Goal: Task Accomplishment & Management: Use online tool/utility

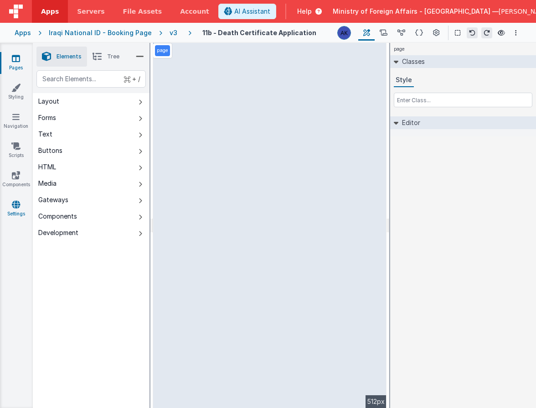
click at [16, 207] on icon at bounding box center [16, 204] width 8 height 9
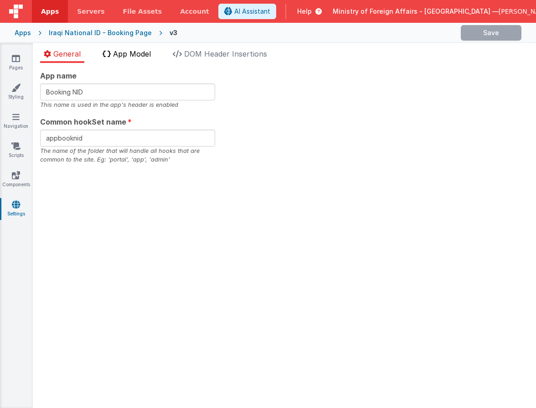
click at [146, 60] on li "App Model" at bounding box center [127, 55] width 56 height 15
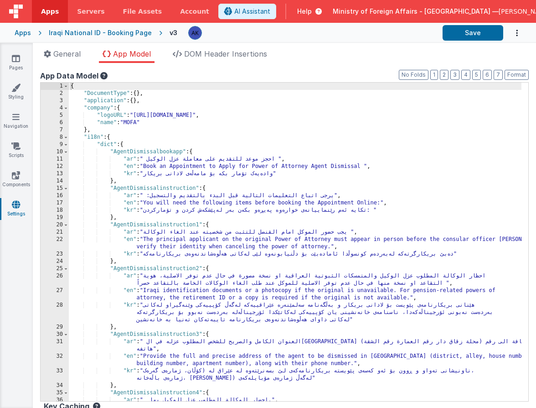
click at [405, 129] on div "{ "DocumentType" : { } , "application" : { } , "company" : { "logoURL" : "https…" at bounding box center [295, 249] width 453 height 333
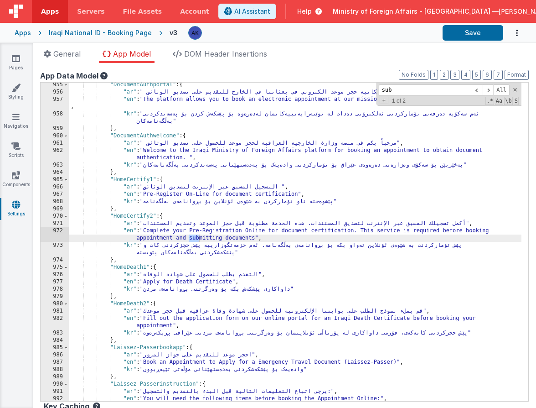
scroll to position [4457, 0]
click at [483, 89] on span at bounding box center [488, 89] width 11 height 11
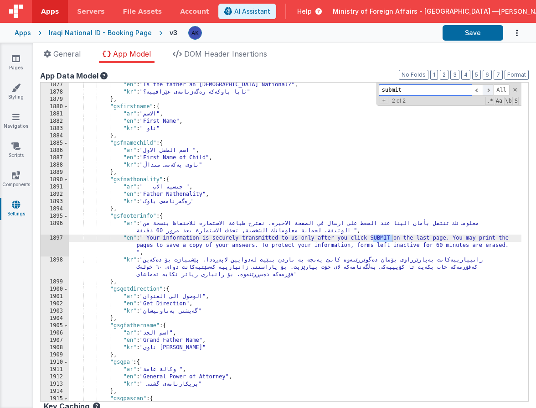
click at [483, 89] on span at bounding box center [488, 89] width 11 height 11
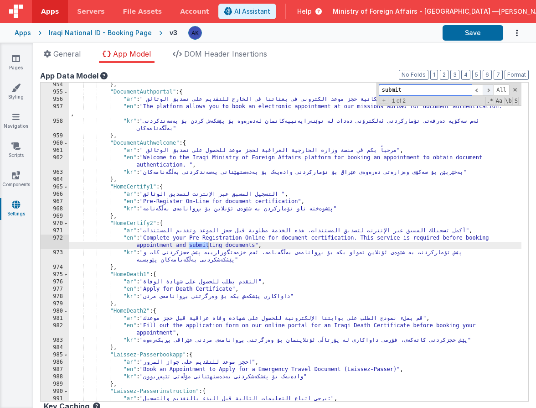
scroll to position [4452, 0]
click at [483, 89] on span at bounding box center [488, 89] width 11 height 11
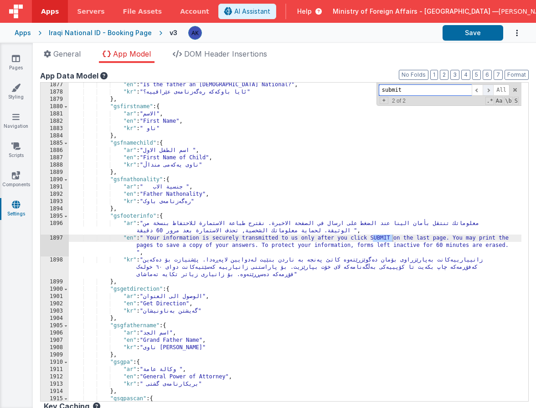
scroll to position [8895, 0]
click at [483, 89] on span at bounding box center [488, 89] width 11 height 11
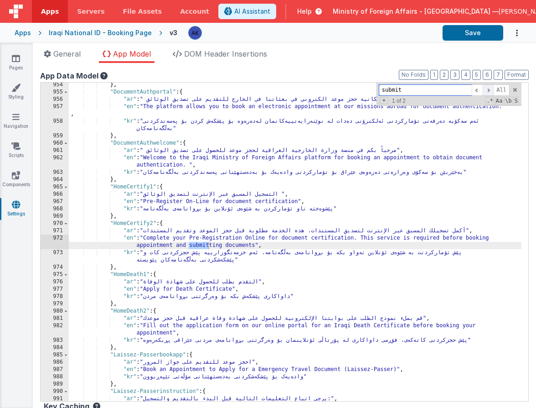
click at [483, 89] on span at bounding box center [488, 89] width 11 height 11
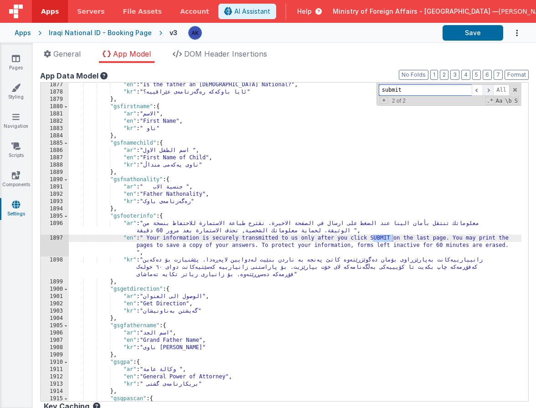
click at [483, 89] on span at bounding box center [488, 89] width 11 height 11
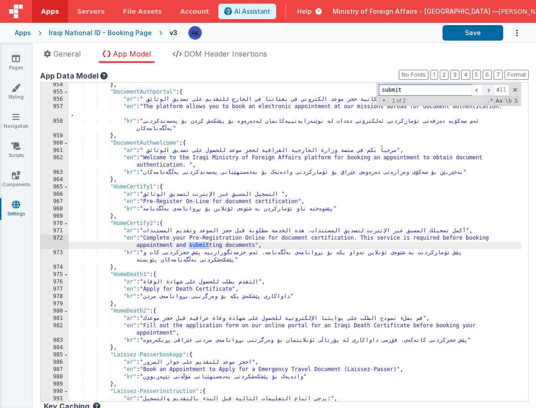
scroll to position [4452, 0]
click at [430, 92] on input "submit" at bounding box center [425, 89] width 93 height 11
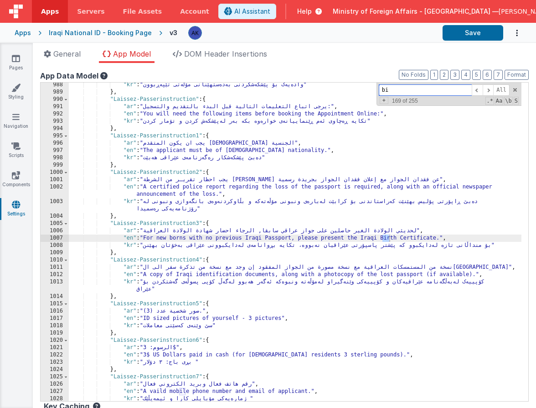
scroll to position [4634, 0]
type input "b"
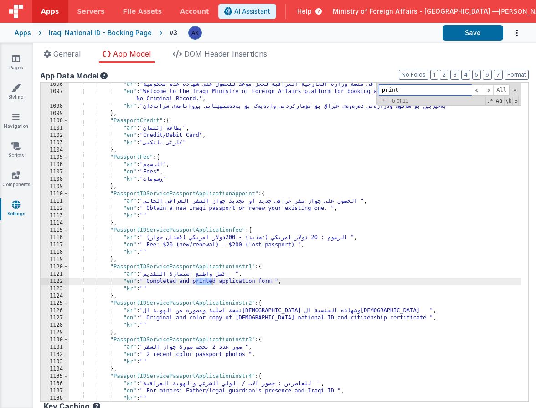
scroll to position [5171, 0]
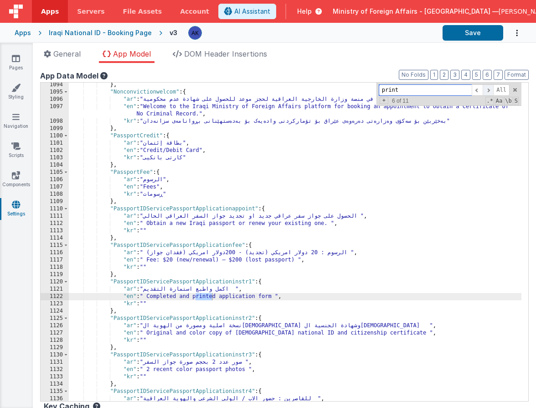
type input "print"
click at [485, 92] on span at bounding box center [488, 89] width 11 height 11
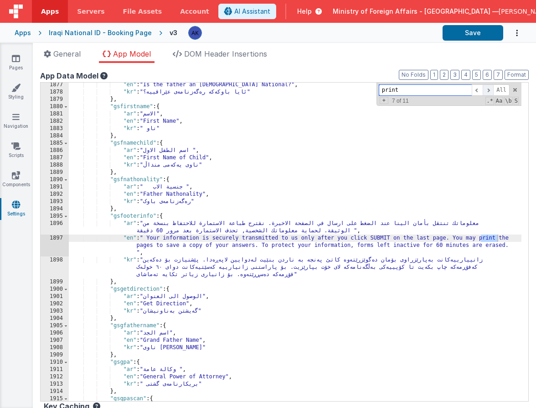
click at [485, 92] on span at bounding box center [488, 89] width 11 height 11
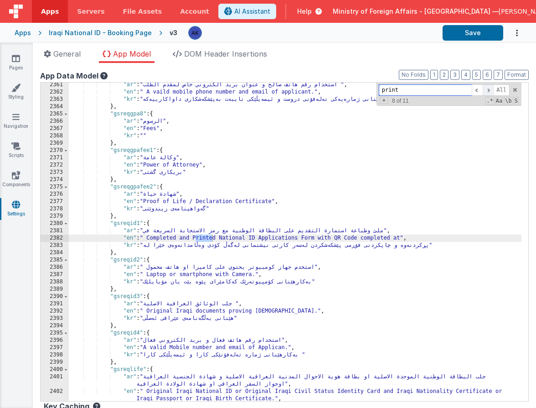
click at [485, 92] on span at bounding box center [488, 89] width 11 height 11
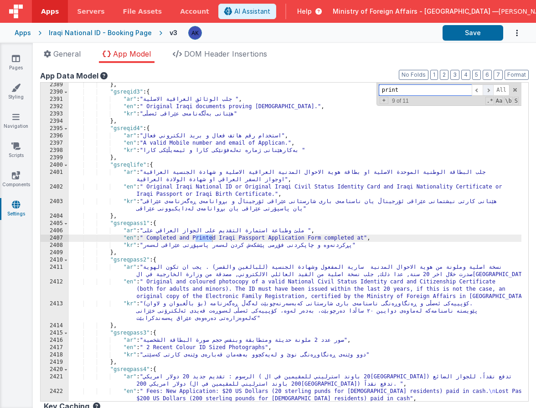
click at [485, 92] on span at bounding box center [488, 89] width 11 height 11
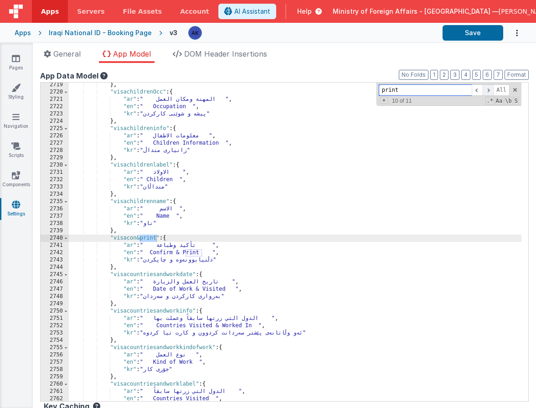
scroll to position [12987, 0]
click at [485, 92] on span at bounding box center [488, 89] width 11 height 11
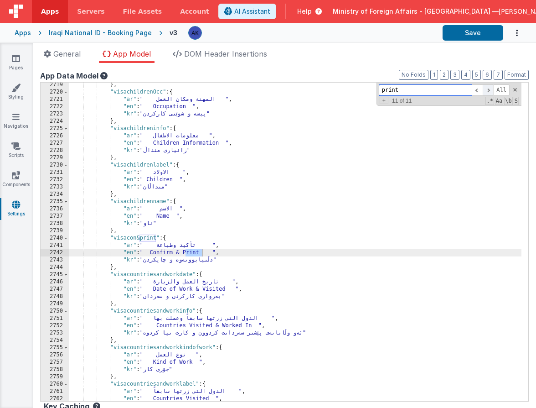
click at [485, 92] on span at bounding box center [488, 89] width 11 height 11
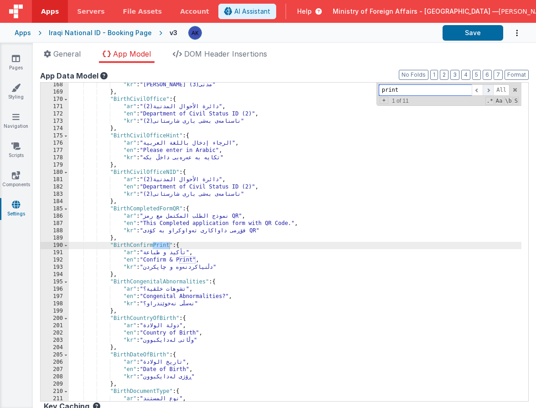
scroll to position [819, 0]
click at [483, 90] on span at bounding box center [488, 89] width 11 height 11
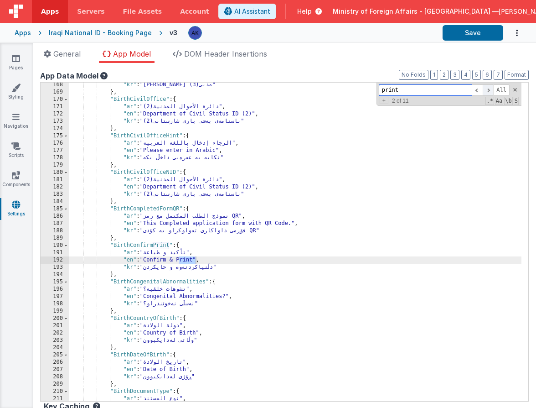
click at [483, 90] on span at bounding box center [488, 89] width 11 height 11
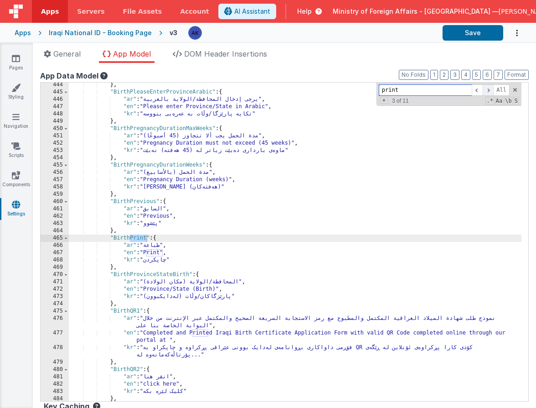
scroll to position [2088, 0]
click at [474, 89] on span at bounding box center [477, 89] width 11 height 11
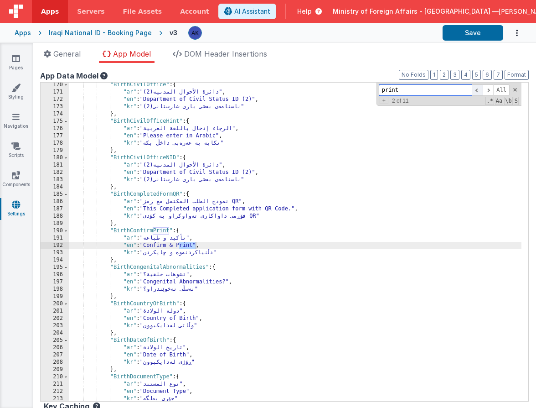
scroll to position [828, 0]
click at [144, 244] on div ""BirthCivilOffice" : { "ar" : "(2)دائرة الأحوال المدنية" , "en" : "Department o…" at bounding box center [295, 247] width 453 height 333
click at [483, 89] on span at bounding box center [488, 89] width 11 height 11
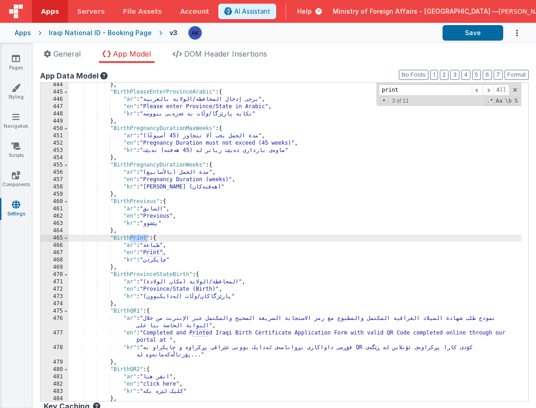
click at [148, 253] on div "} , "BirthPleaseEnterProvinceArabic" : { "ar" : "يرجى إدخال المحافظة/الولاية با…" at bounding box center [295, 247] width 453 height 333
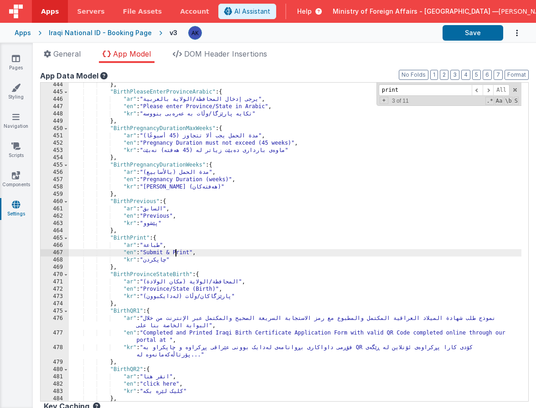
click at [164, 243] on div "} , "BirthPleaseEnterProvinceArabic" : { "ar" : "يرجى إدخال المحافظة/الولاية با…" at bounding box center [295, 247] width 453 height 333
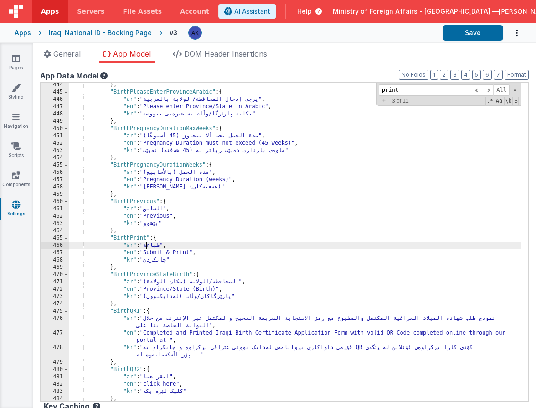
click at [158, 246] on div "} , "BirthPleaseEnterProvinceArabic" : { "ar" : "يرجى إدخال المحافظة/الولاية با…" at bounding box center [295, 247] width 453 height 333
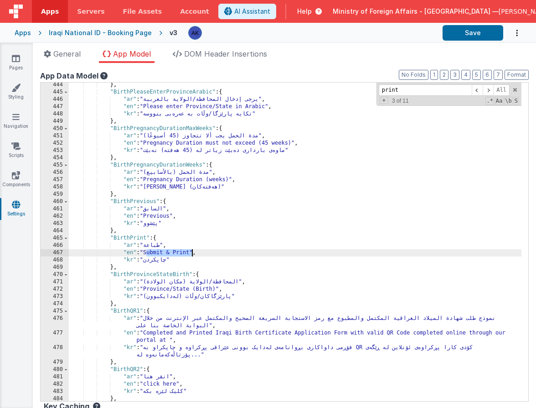
drag, startPoint x: 146, startPoint y: 253, endPoint x: 193, endPoint y: 250, distance: 46.6
click at [193, 250] on div "} , "BirthPleaseEnterProvinceArabic" : { "ar" : "يرجى إدخال المحافظة/الولاية با…" at bounding box center [295, 247] width 453 height 333
click at [158, 261] on div "} , "BirthPleaseEnterProvinceArabic" : { "ar" : "يرجى إدخال المحافظة/الولاية با…" at bounding box center [295, 247] width 453 height 333
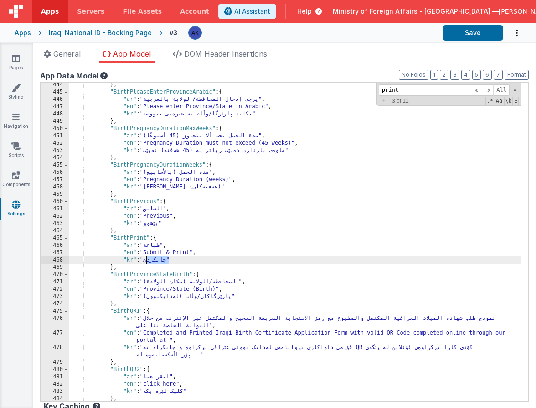
click at [158, 261] on div "} , "BirthPleaseEnterProvinceArabic" : { "ar" : "يرجى إدخال المحافظة/الولاية با…" at bounding box center [295, 247] width 453 height 333
click at [159, 247] on div "} , "BirthPleaseEnterProvinceArabic" : { "ar" : "يرجى إدخال المحافظة/الولاية با…" at bounding box center [295, 247] width 453 height 333
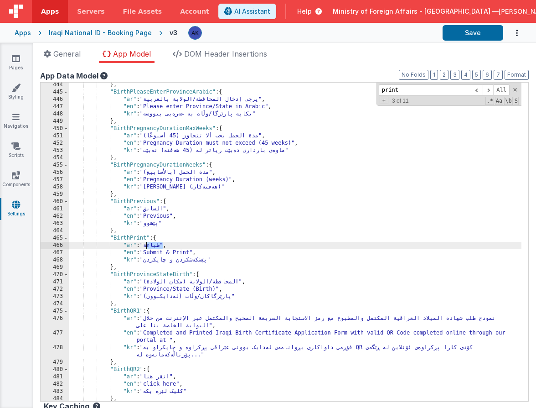
click at [159, 247] on div "} , "BirthPleaseEnterProvinceArabic" : { "ar" : "يرجى إدخال المحافظة/الولاية با…" at bounding box center [295, 247] width 453 height 333
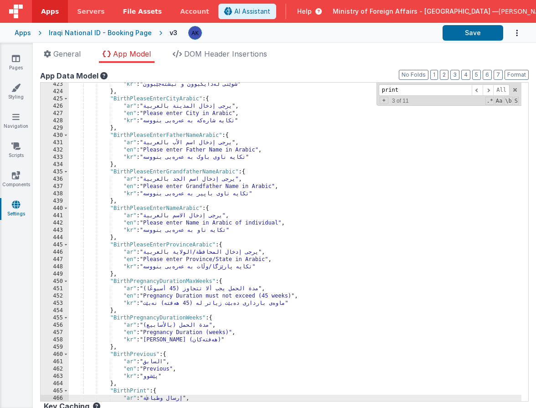
scroll to position [1961, 0]
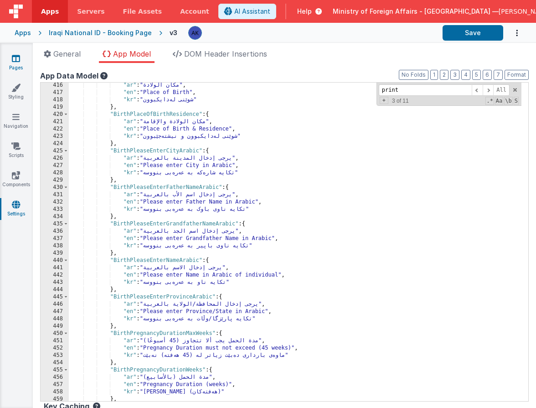
click at [21, 60] on link "Pages" at bounding box center [16, 63] width 33 height 18
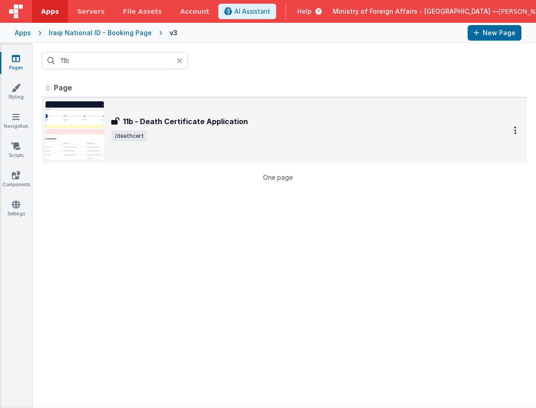
click at [102, 135] on img at bounding box center [75, 130] width 58 height 58
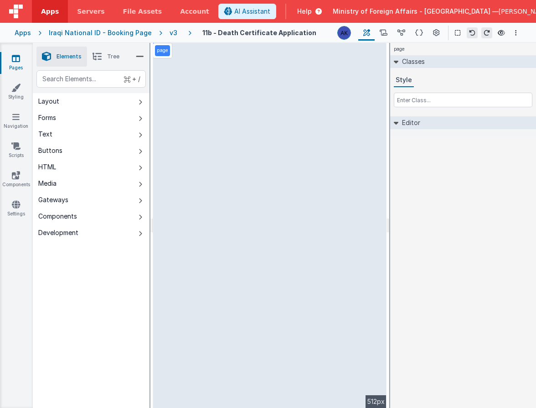
drag, startPoint x: 502, startPoint y: 33, endPoint x: 489, endPoint y: 52, distance: 22.6
click at [489, 52] on div "Apps Servers File Assets Account Some FUTURE Slot AI Assistant Help Ministry of…" at bounding box center [268, 204] width 536 height 408
click at [404, 31] on icon at bounding box center [401, 33] width 8 height 10
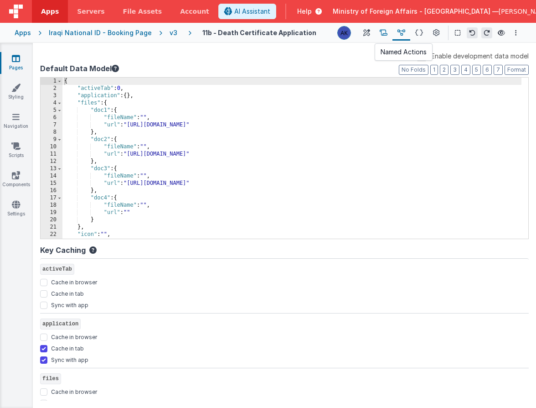
click at [387, 33] on icon at bounding box center [384, 33] width 8 height 10
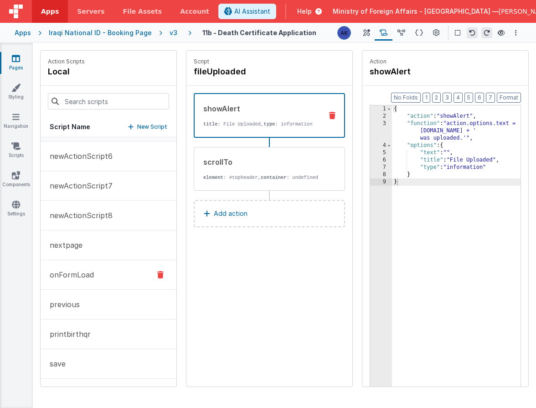
scroll to position [84, 0]
click at [96, 194] on button "nextpage" at bounding box center [109, 186] width 136 height 30
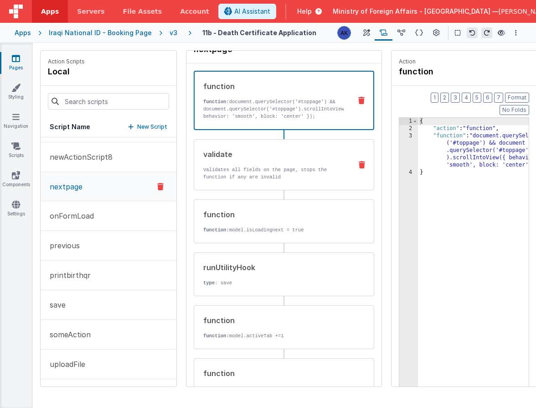
scroll to position [0, 0]
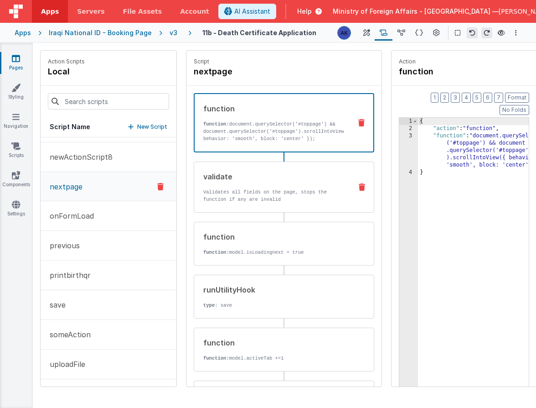
click at [341, 186] on div "validate Validates all fields on the page, stops the function if any are invalid" at bounding box center [284, 186] width 181 height 51
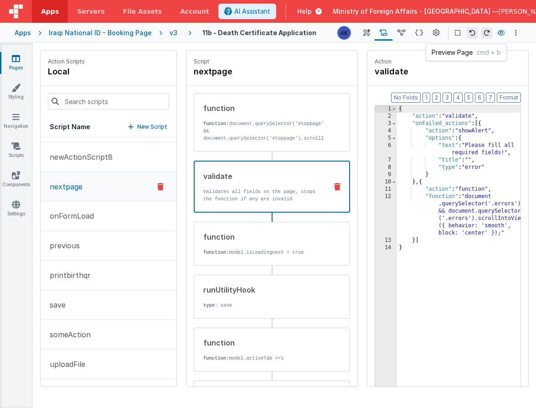
click at [499, 31] on icon at bounding box center [501, 33] width 7 height 6
click at [366, 36] on icon at bounding box center [366, 33] width 7 height 10
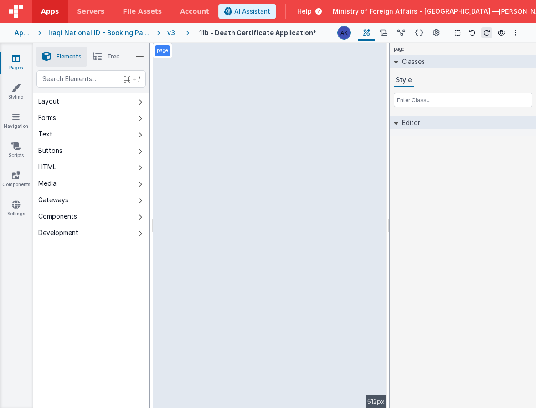
select select "regexp"
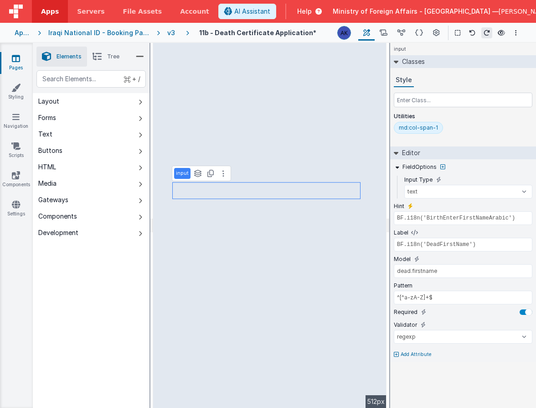
type input "BF.i18n('BirthPleaseEnterFatherNameArabic')"
type input "BF.i18n('DeadFatherName')"
type input "dead.fathername"
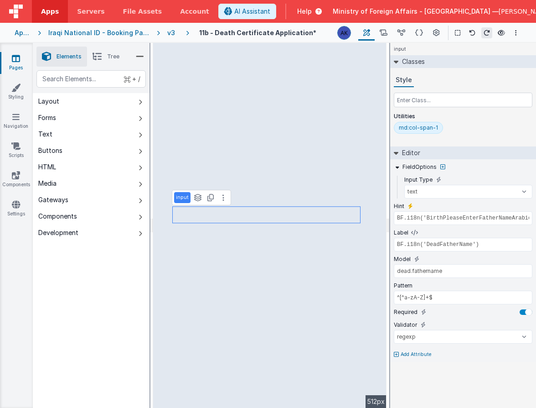
type input "BF.i18n('BirthPleaseEnterGrandfatherNameArabic')"
type input "BF.i18n('DeadGrandfatherName')"
type input "dead.grandname"
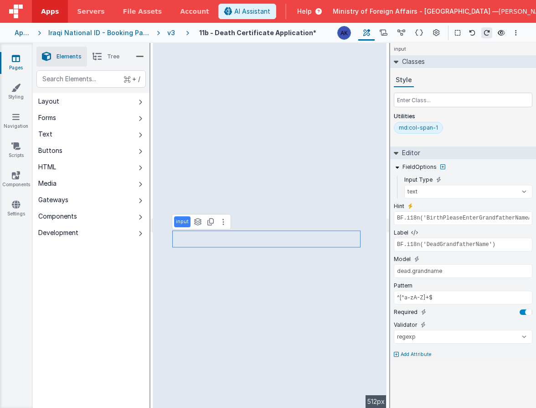
type input "BF.i18n('BirthEnterFirstNameArabic')"
type input "BF.i18n('DeadMotherFirstName')"
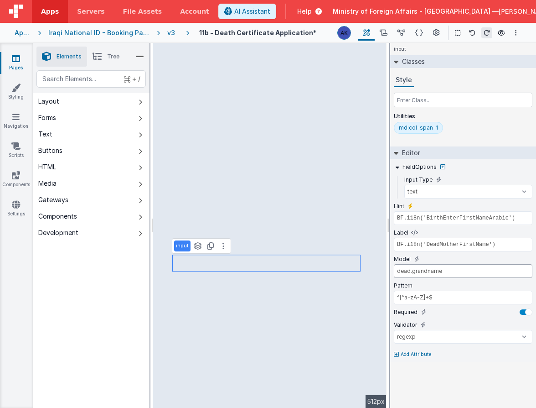
click at [416, 271] on input "dead.grandname" at bounding box center [463, 271] width 139 height 14
type input "dead.motherfirstname"
type input "BF.i18n('BirthPleaseEnterFatherNameArabic')"
type input "BF.i18n('DeadMotherFatherName')"
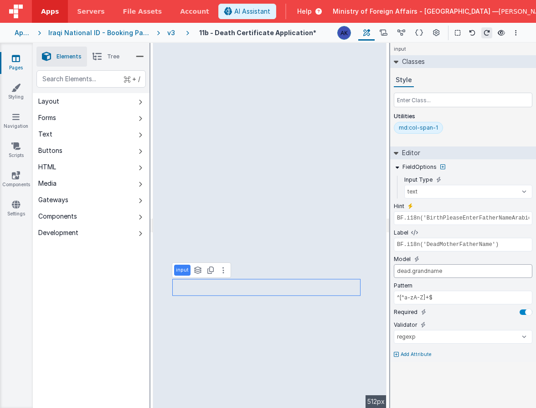
click at [438, 273] on input "dead.grandname" at bounding box center [463, 271] width 139 height 14
type input "dead.motherfathername"
type input "BF.i18n('BirthPleaseEnterGrandfatherNameArabic')"
type input "BF.i18n('DeadMotherGrandName')"
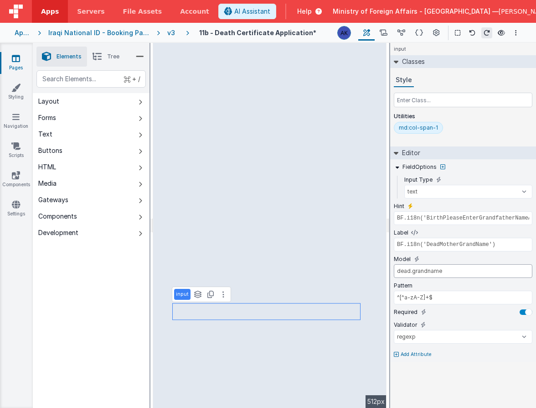
click at [421, 271] on input "dead.grandname" at bounding box center [463, 271] width 139 height 14
click at [414, 271] on input "dead.grandname" at bounding box center [463, 271] width 139 height 14
click at [411, 271] on input "dead.grandname" at bounding box center [463, 271] width 139 height 14
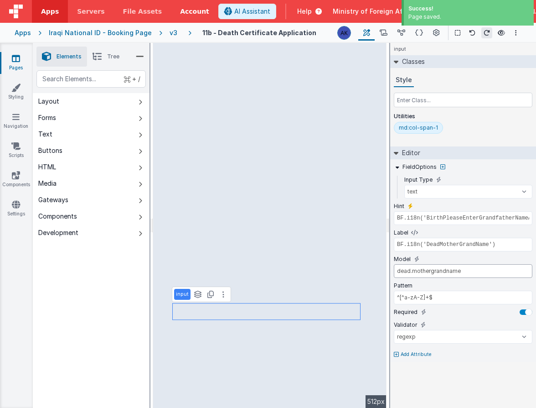
type input "dead.mothergrandname"
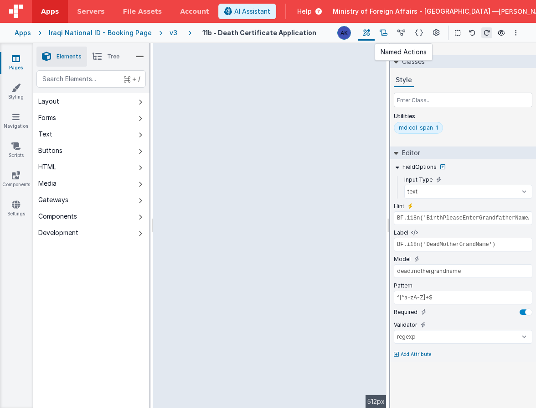
click at [383, 33] on icon at bounding box center [384, 33] width 8 height 10
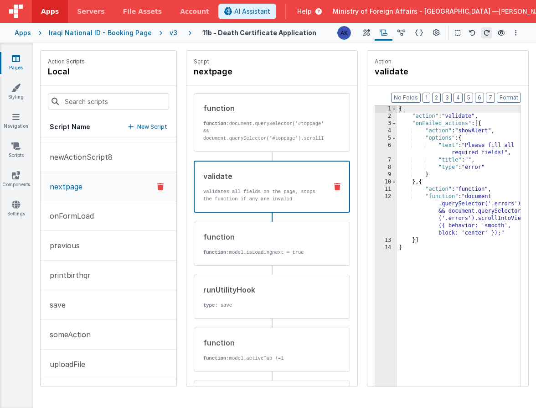
click at [109, 186] on button "nextpage" at bounding box center [109, 186] width 136 height 29
click at [238, 72] on icon at bounding box center [239, 71] width 6 height 9
click at [238, 72] on input "nextpage" at bounding box center [239, 71] width 91 height 13
type input "nextpage2"
click at [294, 72] on icon at bounding box center [293, 71] width 6 height 11
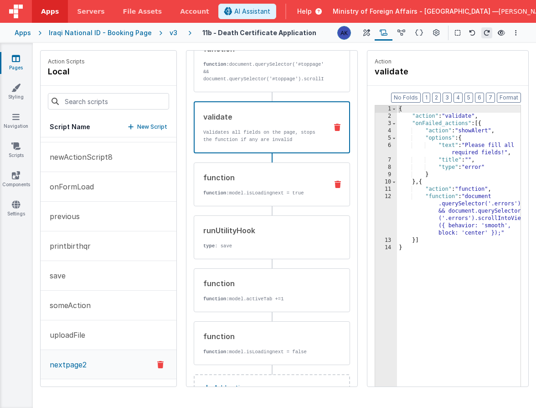
scroll to position [91, 0]
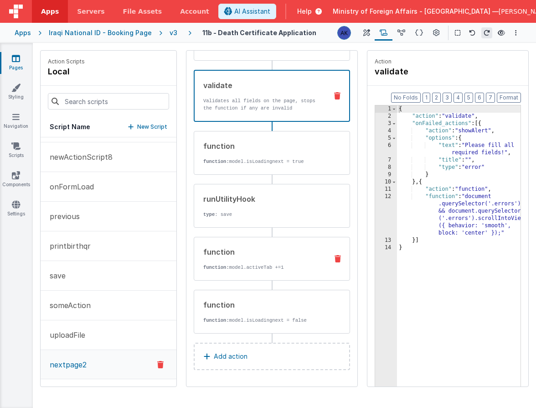
click at [256, 267] on p "function: model.activeTab +=1" at bounding box center [263, 266] width 120 height 7
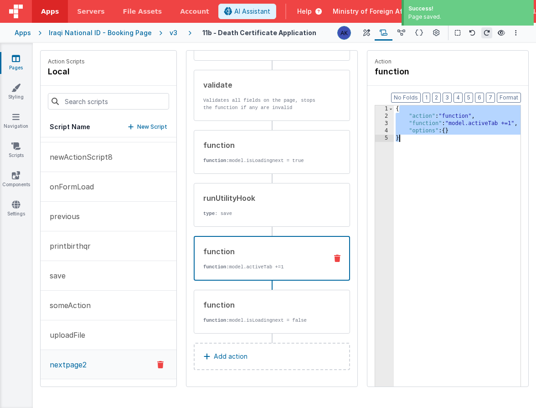
drag, startPoint x: 414, startPoint y: 128, endPoint x: 415, endPoint y: 136, distance: 8.3
click at [415, 136] on div "{ "action" : "function" , "function" : "model.activeTab +=1" , "options" : { } }" at bounding box center [460, 267] width 132 height 324
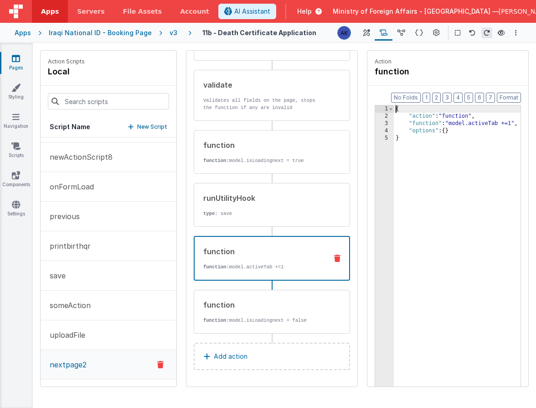
click at [403, 108] on div "{ "action" : "function" , "function" : "model.activeTab +=1" , "options" : { } }" at bounding box center [460, 267] width 132 height 324
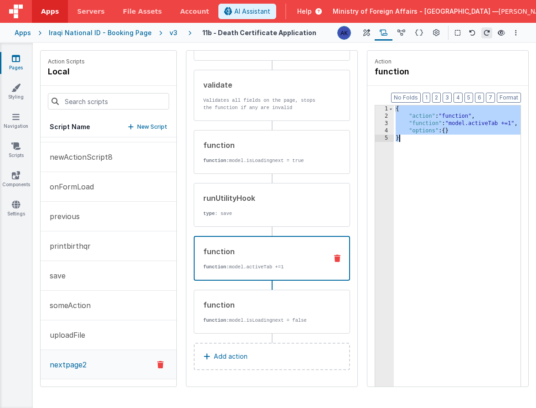
drag, startPoint x: 403, startPoint y: 108, endPoint x: 411, endPoint y: 156, distance: 49.4
click at [411, 156] on div "{ "action" : "function" , "function" : "model.activeTab +=1" , "options" : { } }" at bounding box center [460, 267] width 132 height 324
click at [159, 126] on p "New Script" at bounding box center [152, 126] width 30 height 9
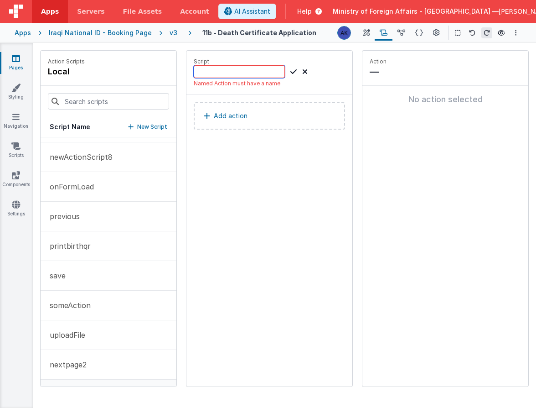
scroll to position [0, 0]
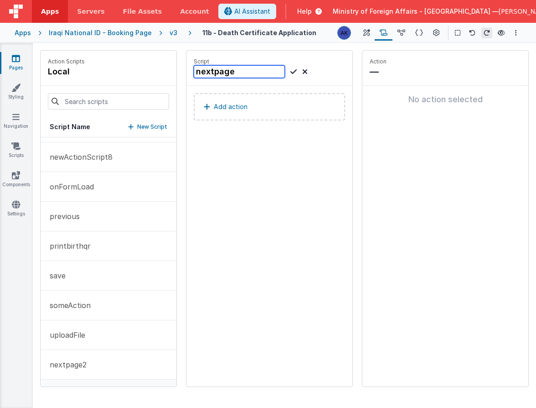
type input "nextpage"
click at [292, 72] on icon at bounding box center [293, 71] width 6 height 11
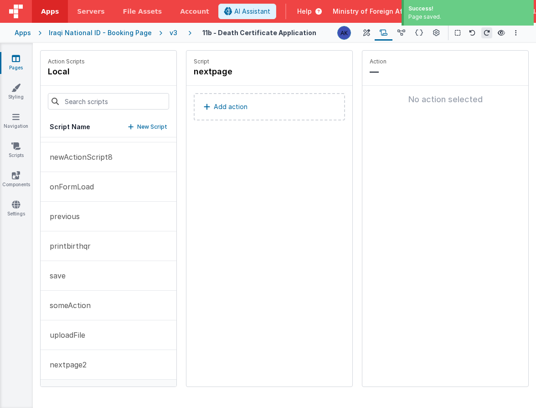
click at [252, 106] on button "Add action" at bounding box center [269, 106] width 151 height 27
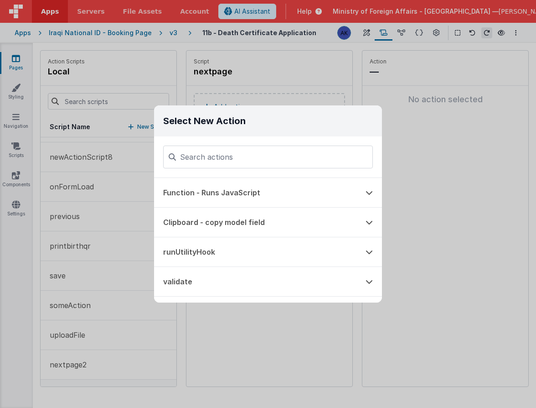
click at [233, 186] on button "Function - Runs JavaScript" at bounding box center [255, 192] width 202 height 29
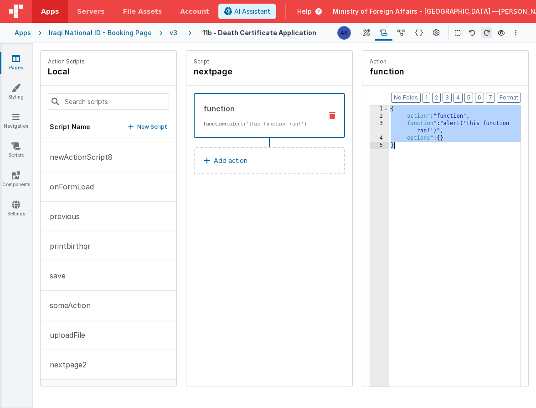
drag, startPoint x: 392, startPoint y: 108, endPoint x: 421, endPoint y: 161, distance: 60.0
click at [421, 161] on div "{ "action" : "function" , "function" : "alert('this function ran!')" , "options…" at bounding box center [455, 267] width 132 height 324
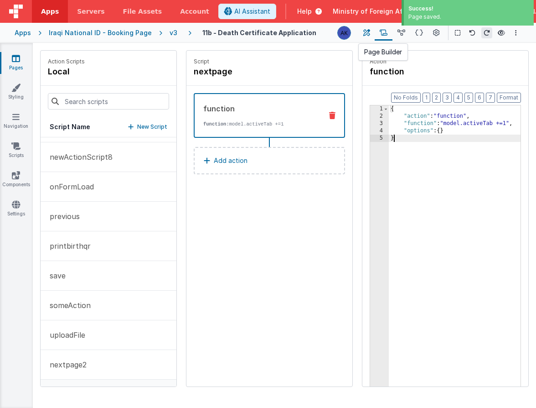
click at [372, 33] on button at bounding box center [366, 32] width 16 height 15
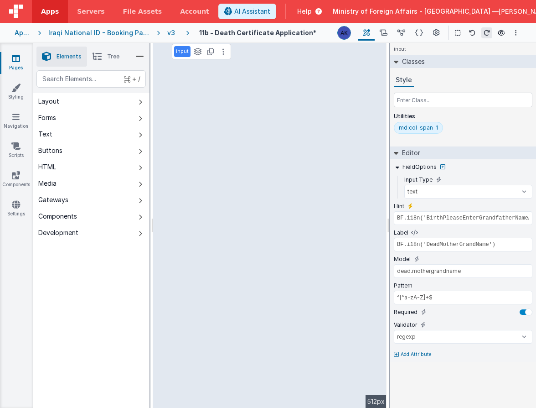
click at [110, 56] on span "Tree" at bounding box center [113, 56] width 12 height 7
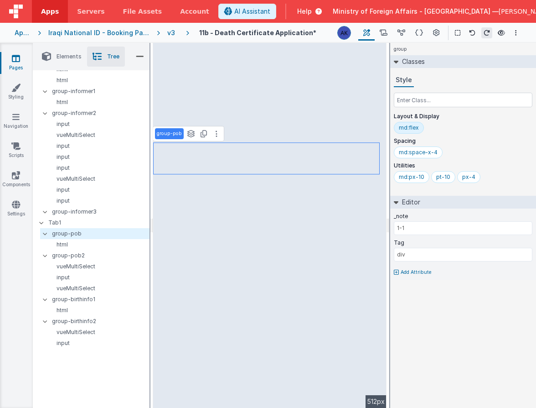
scroll to position [552, 0]
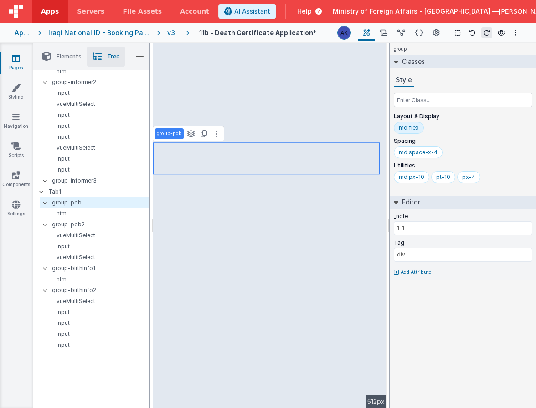
click at [77, 82] on p "group-informer2" at bounding box center [101, 82] width 98 height 10
type input "1-2"
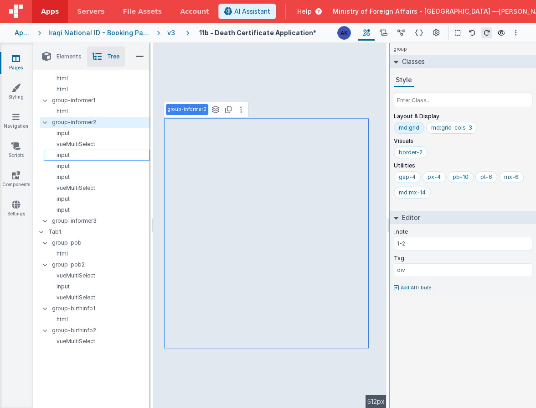
scroll to position [494, 0]
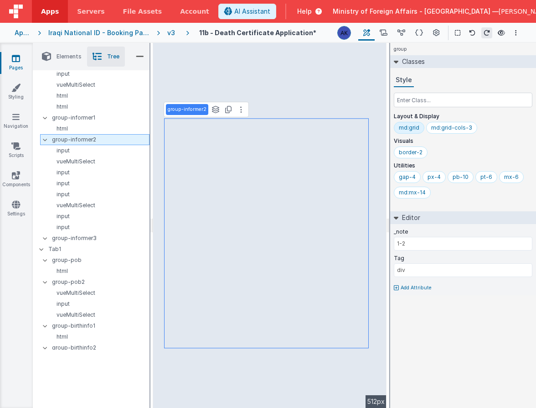
click at [45, 139] on icon at bounding box center [44, 139] width 7 height 3
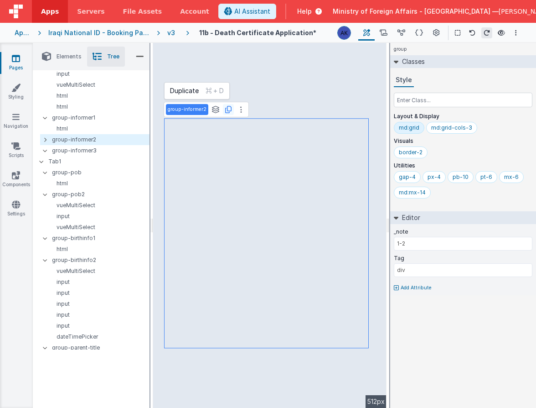
click at [230, 112] on icon at bounding box center [228, 109] width 6 height 7
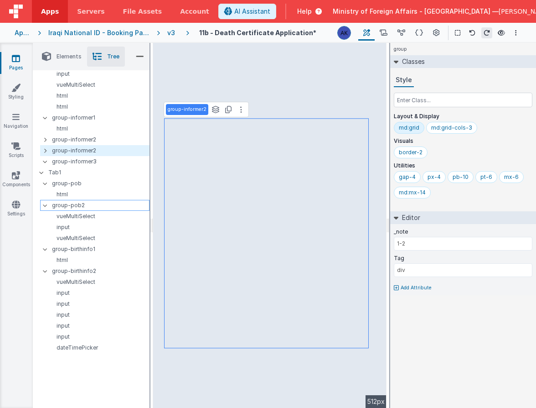
click at [46, 206] on div at bounding box center [48, 204] width 8 height 7
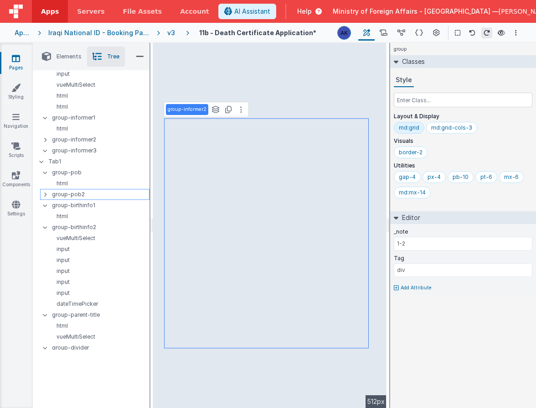
click at [46, 195] on icon at bounding box center [45, 194] width 3 height 7
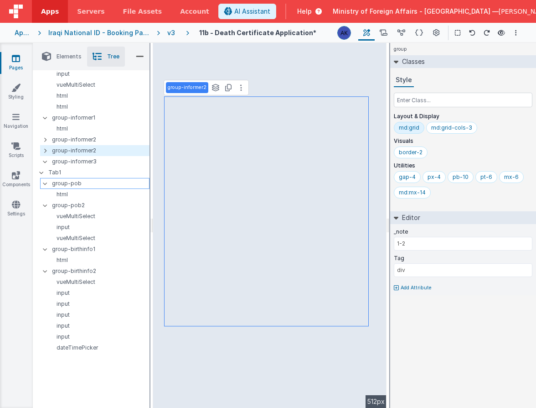
click at [45, 182] on icon at bounding box center [44, 183] width 7 height 3
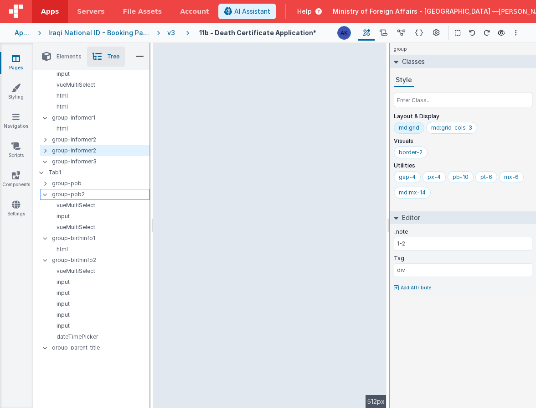
click at [45, 191] on div at bounding box center [48, 194] width 8 height 7
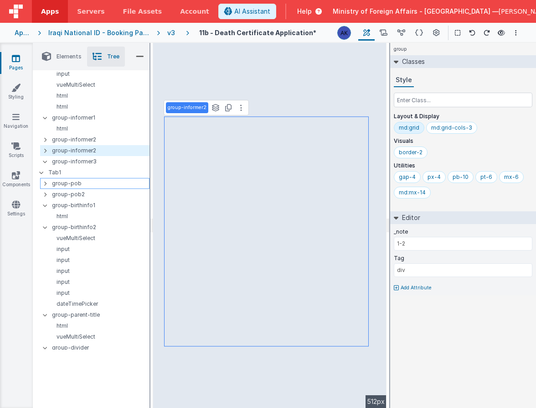
click at [61, 184] on p "group-pob" at bounding box center [100, 183] width 97 height 10
type input "1-1"
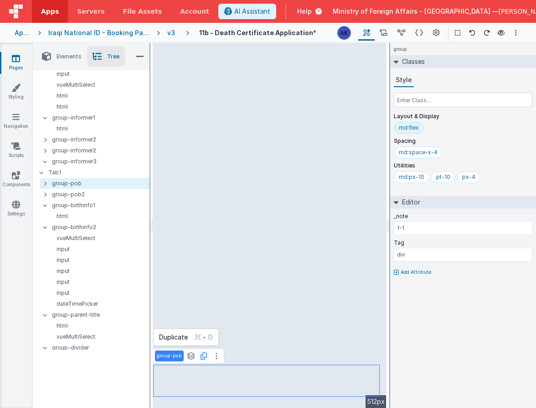
click at [202, 355] on icon at bounding box center [204, 355] width 6 height 7
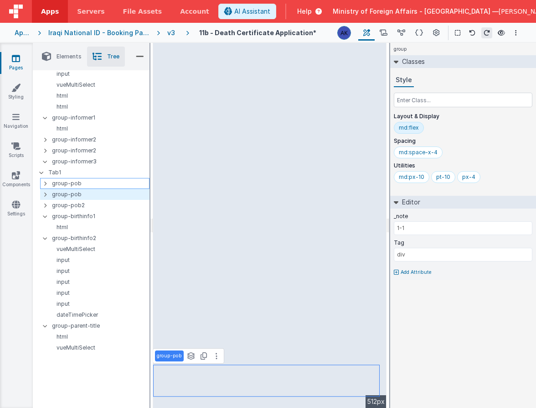
click at [82, 185] on p "group-pob" at bounding box center [100, 183] width 97 height 10
click at [174, 358] on p "group-pob" at bounding box center [169, 355] width 25 height 7
type input "group-deathdatetimetitle"
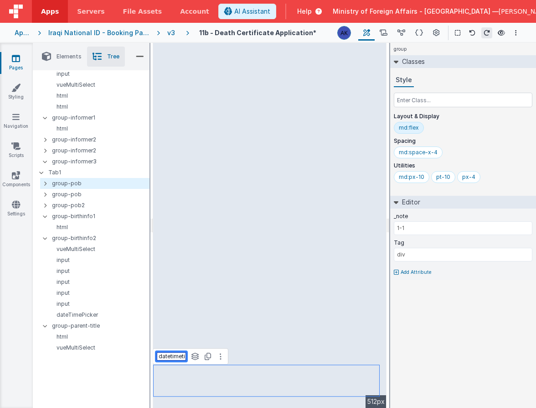
scroll to position [0, 37]
click at [88, 148] on p "group-informer2" at bounding box center [100, 150] width 97 height 10
type input "1-2"
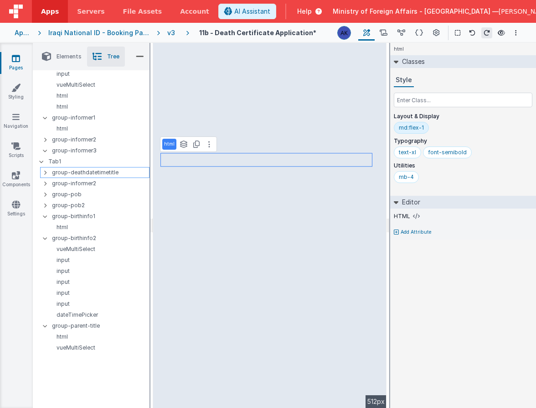
click at [105, 171] on p "group-deathdatetimetitle" at bounding box center [100, 172] width 97 height 10
click at [146, 16] on link "File Assets" at bounding box center [142, 11] width 57 height 23
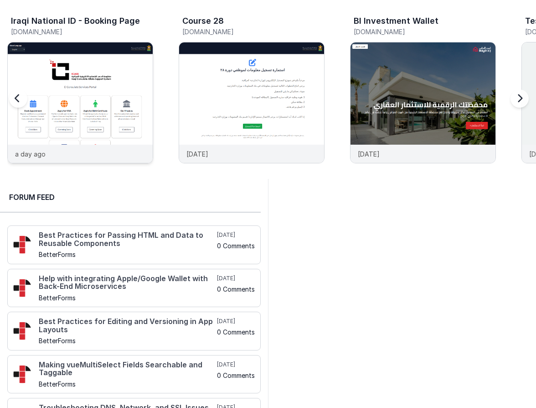
click at [114, 86] on img at bounding box center [80, 114] width 145 height 145
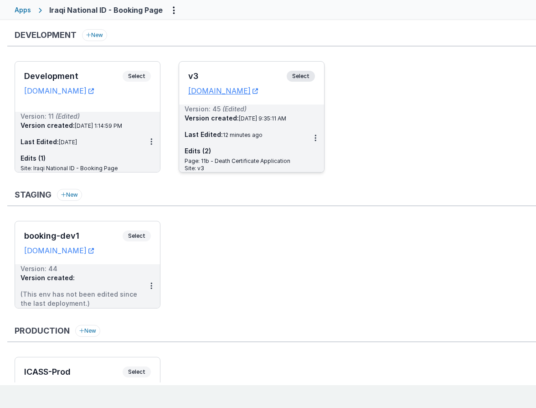
click at [300, 74] on span "Select" at bounding box center [301, 76] width 28 height 11
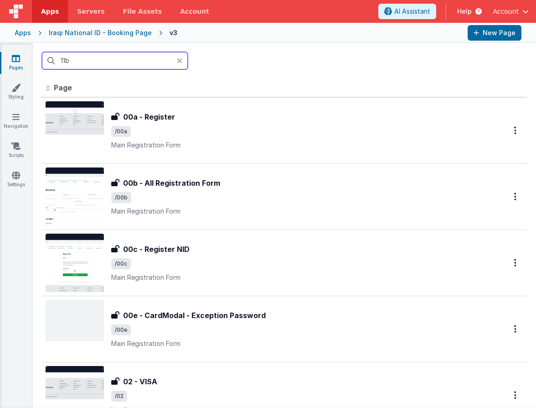
click at [124, 58] on input "11b" at bounding box center [115, 60] width 146 height 17
click at [179, 60] on icon at bounding box center [179, 60] width 5 height 7
click at [153, 64] on input "text" at bounding box center [115, 60] width 146 height 17
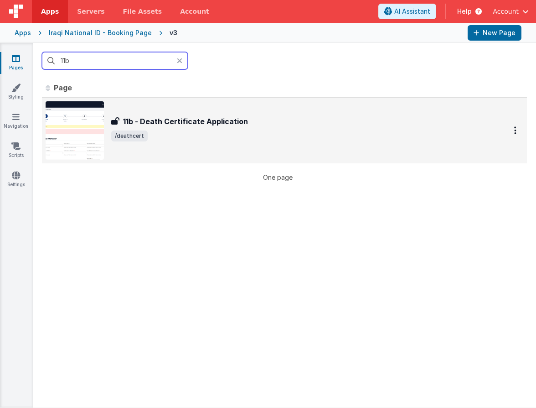
type input "11b"
click at [83, 123] on img at bounding box center [75, 130] width 58 height 58
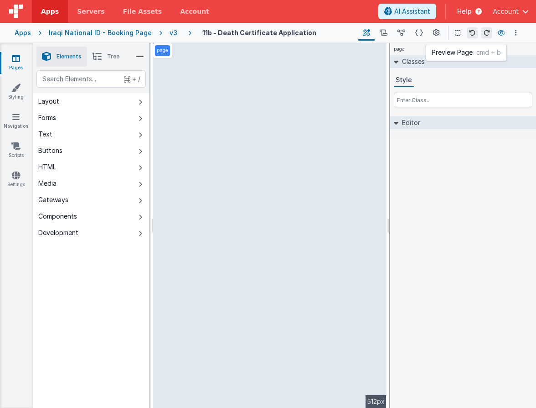
click at [502, 33] on icon at bounding box center [501, 33] width 7 height 6
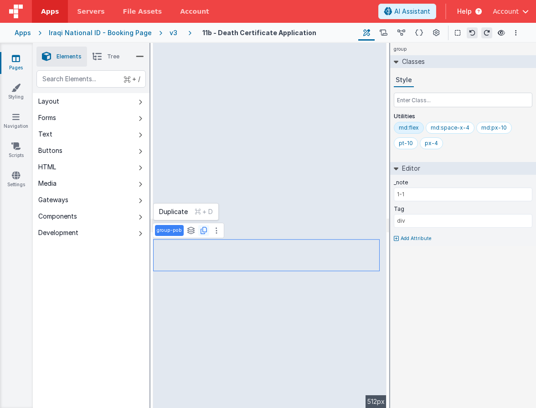
click at [203, 232] on icon at bounding box center [204, 230] width 6 height 7
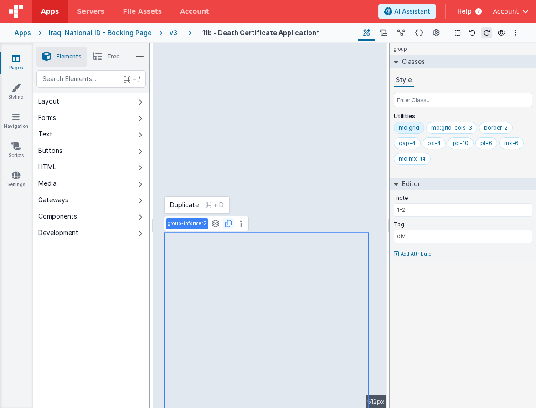
click at [229, 223] on icon at bounding box center [228, 223] width 6 height 7
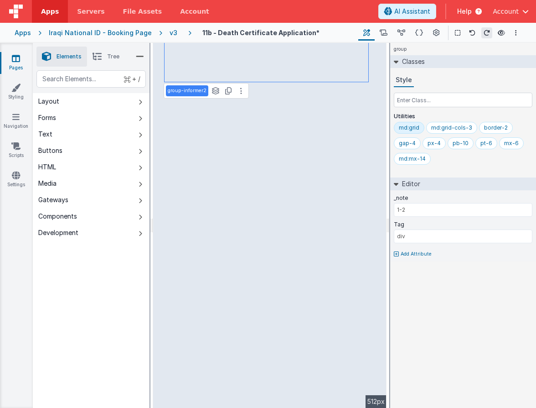
click at [115, 57] on span "Tree" at bounding box center [113, 56] width 12 height 7
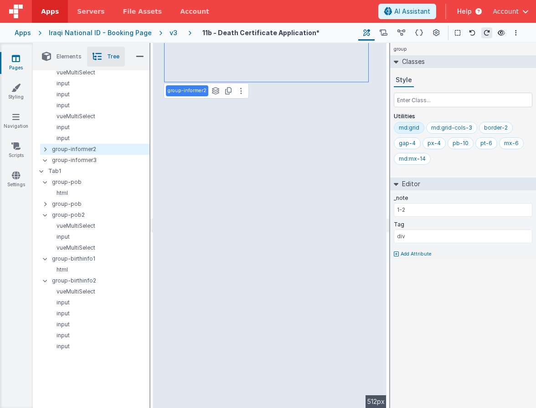
scroll to position [583, 0]
click at [76, 183] on p "group-pob" at bounding box center [100, 181] width 97 height 10
type input "1-1"
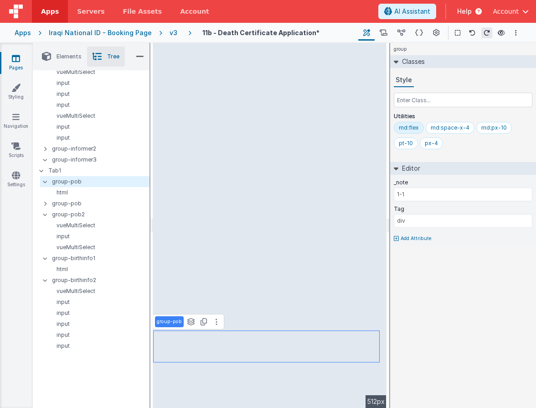
click at [179, 322] on p "group-pob" at bounding box center [169, 321] width 25 height 7
type input "group-datetimedeath-title"
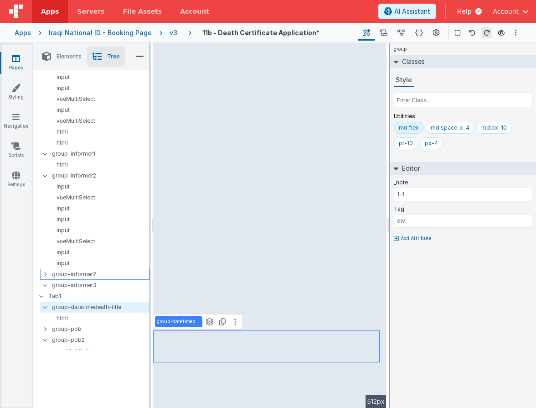
scroll to position [460, 0]
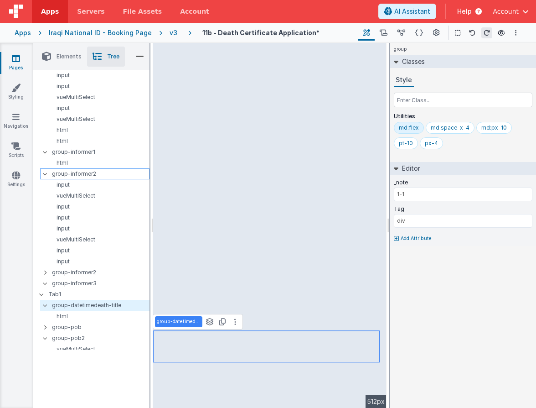
click at [43, 172] on icon at bounding box center [44, 173] width 7 height 3
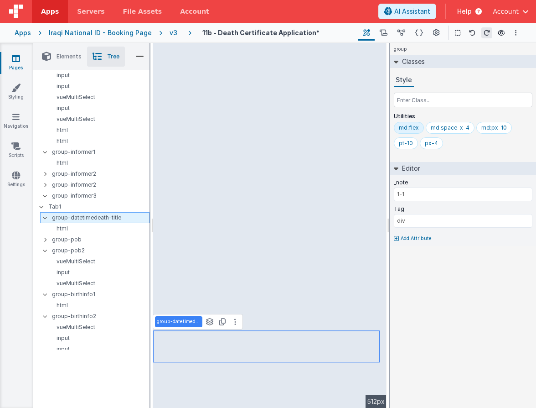
click at [43, 216] on icon at bounding box center [44, 217] width 7 height 3
click at [46, 238] on icon at bounding box center [44, 239] width 7 height 3
click at [65, 184] on p "group-informer2" at bounding box center [100, 185] width 97 height 10
type input "1-2"
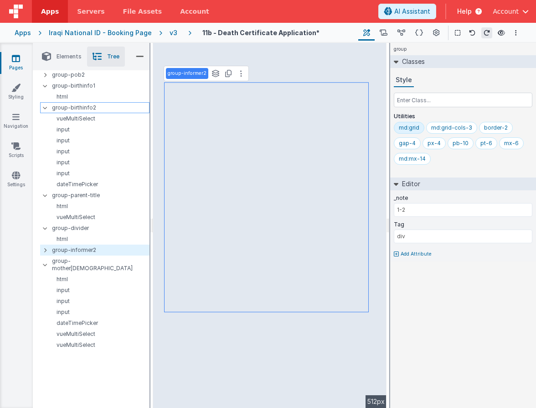
scroll to position [614, 0]
click at [46, 227] on icon at bounding box center [44, 227] width 7 height 3
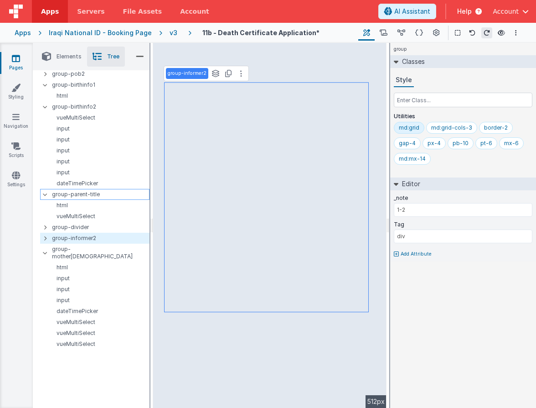
click at [46, 198] on div "group-parent-title" at bounding box center [94, 194] width 109 height 11
click at [46, 196] on div at bounding box center [48, 194] width 8 height 7
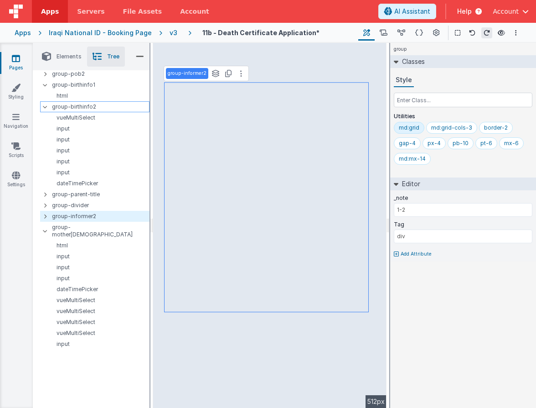
click at [44, 108] on div at bounding box center [48, 106] width 8 height 7
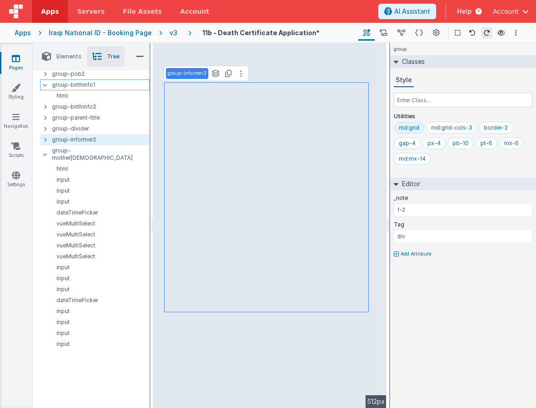
click at [45, 83] on icon at bounding box center [44, 84] width 7 height 3
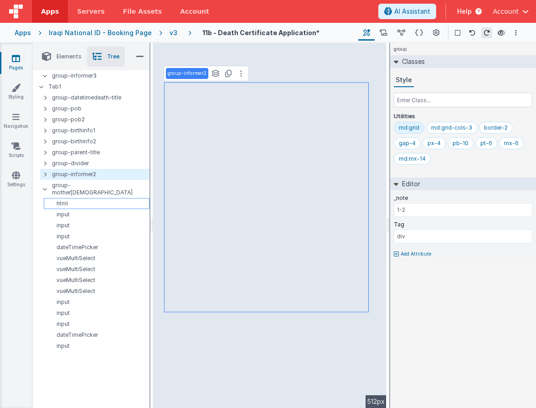
scroll to position [567, 0]
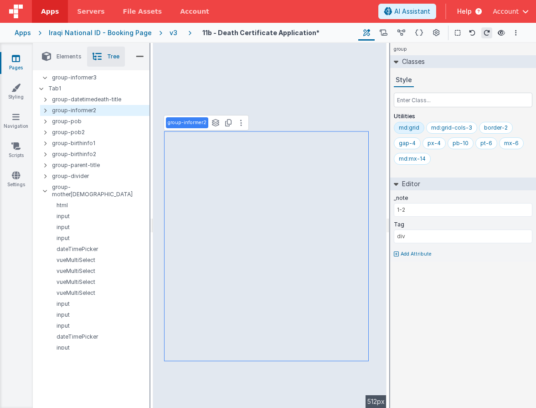
click at [194, 124] on p "group-informer2" at bounding box center [187, 122] width 39 height 7
type input "group-datetime"
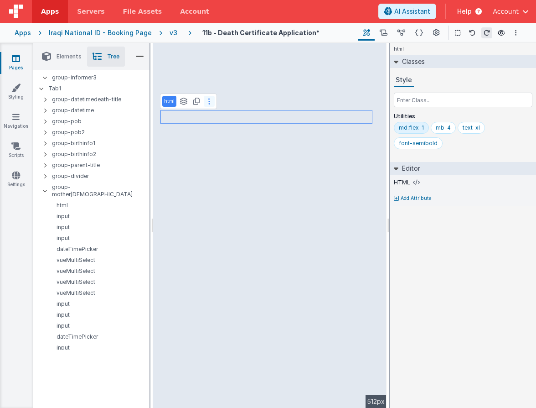
click at [209, 104] on icon at bounding box center [209, 101] width 2 height 7
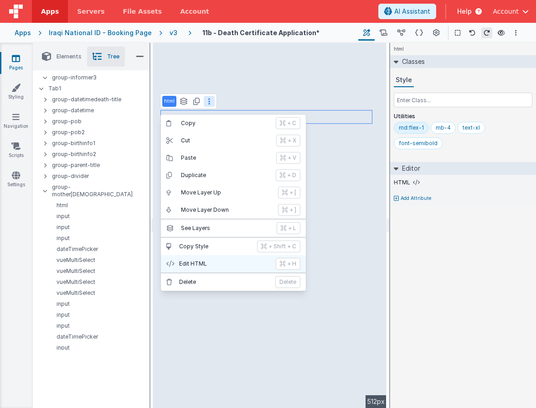
click at [233, 260] on p "Edit HTML" at bounding box center [224, 263] width 91 height 7
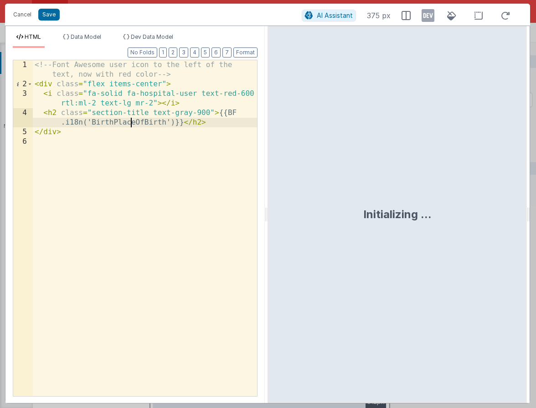
click at [132, 122] on div "<!-- Font Awesome user icon to the left of the text, now with red color --> < d…" at bounding box center [145, 242] width 224 height 364
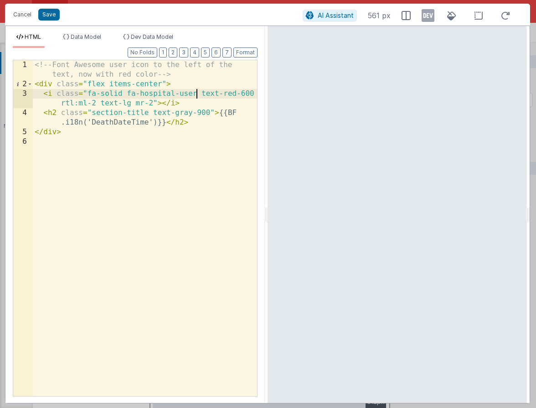
click at [196, 93] on div "<!-- Font Awesome user icon to the left of the text, now with red color --> < d…" at bounding box center [145, 242] width 224 height 364
click at [151, 96] on div "<!-- Font Awesome user icon to the left of the text, now with red color --> < d…" at bounding box center [145, 242] width 224 height 364
click at [42, 17] on button "Save" at bounding box center [48, 15] width 21 height 12
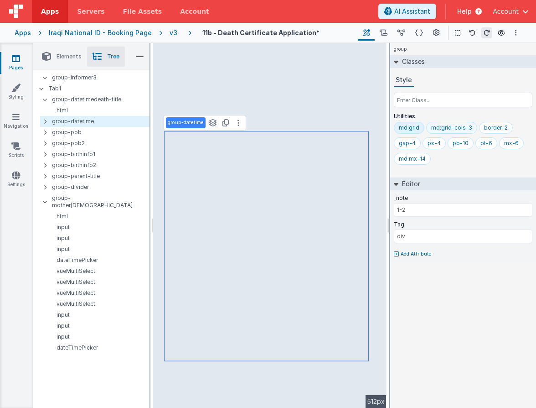
click at [449, 131] on div "md:grid-cols-3" at bounding box center [451, 127] width 41 height 7
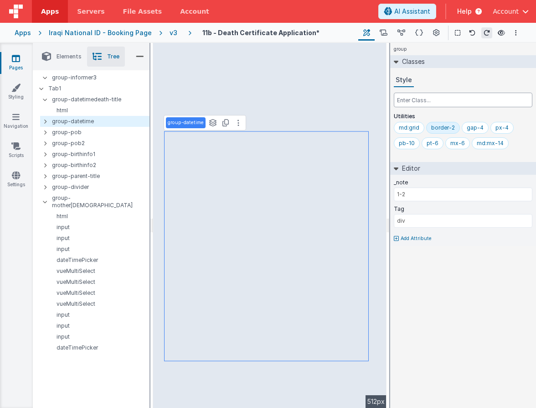
click at [430, 100] on input "text" at bounding box center [463, 100] width 139 height 15
type input "m"
type input "g"
type input "md:grid-cols-2"
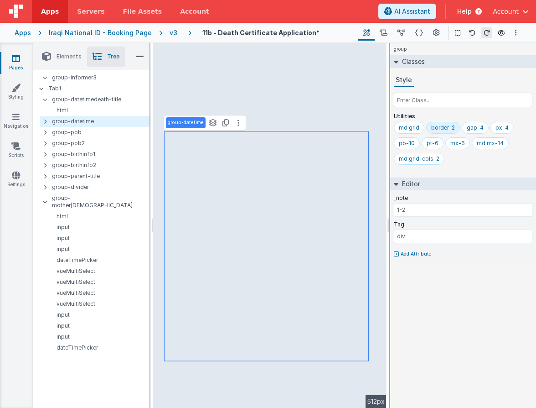
click at [62, 59] on span "Elements" at bounding box center [69, 56] width 25 height 7
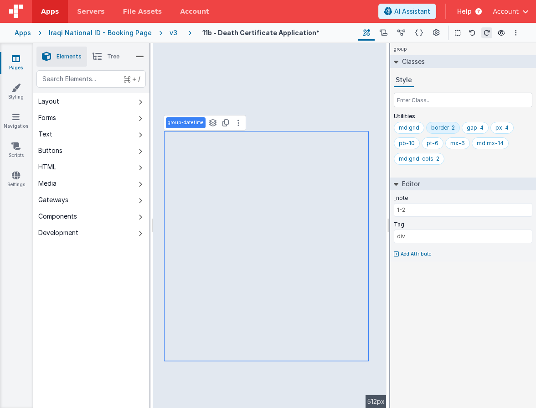
click at [63, 117] on button "Forms" at bounding box center [91, 117] width 117 height 16
click at [66, 117] on button "Forms" at bounding box center [91, 117] width 117 height 16
click at [139, 119] on icon at bounding box center [141, 118] width 4 height 7
type input "[DOMAIN_NAME]"
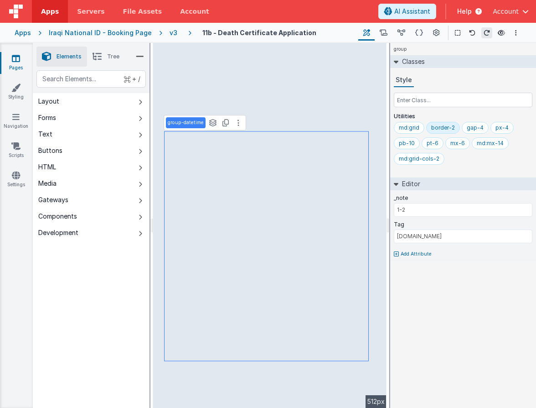
select select "regexp"
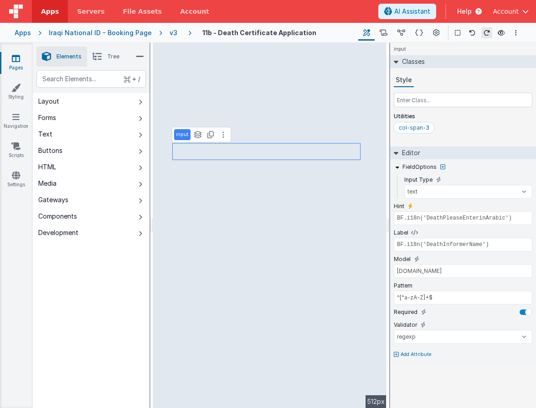
click at [113, 117] on button "Forms" at bounding box center [91, 117] width 117 height 16
click at [99, 77] on div "text" at bounding box center [90, 78] width 109 height 17
type div "date"
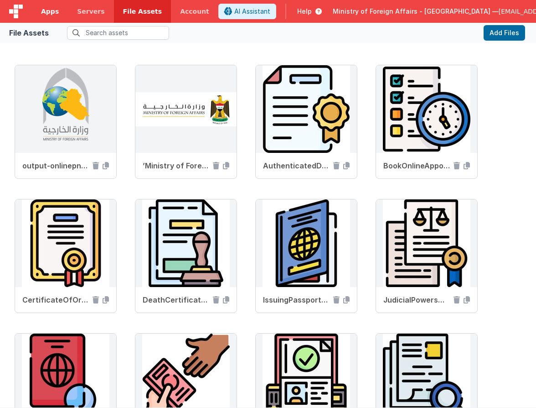
click at [58, 13] on link "Apps" at bounding box center [50, 11] width 36 height 23
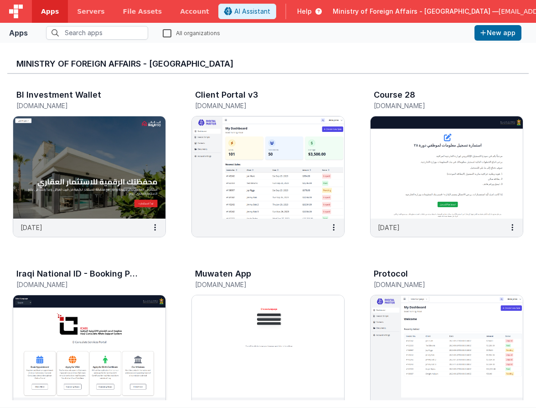
click at [122, 317] on img at bounding box center [89, 346] width 152 height 102
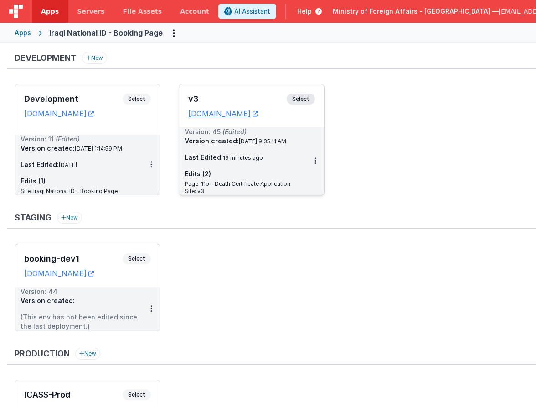
click at [294, 98] on span "Select" at bounding box center [301, 98] width 28 height 11
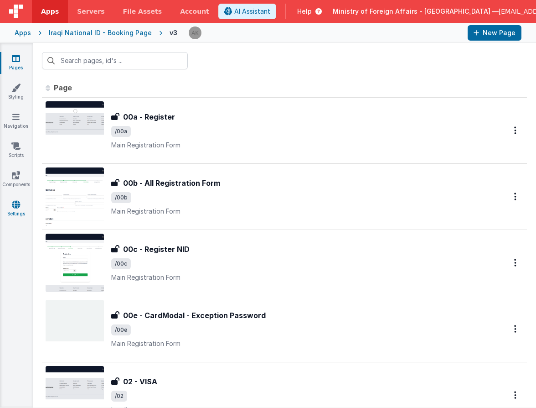
click at [9, 204] on link "Settings" at bounding box center [16, 209] width 33 height 18
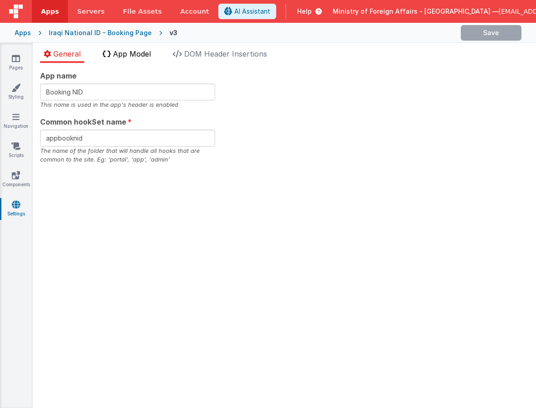
click at [141, 58] on li "App Model" at bounding box center [127, 55] width 56 height 15
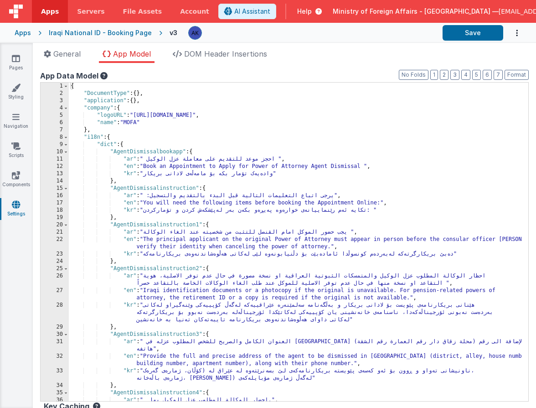
click at [356, 149] on div "{ "DocumentType" : { } , "application" : { } , "company" : { "logoURL" : "https…" at bounding box center [295, 249] width 453 height 333
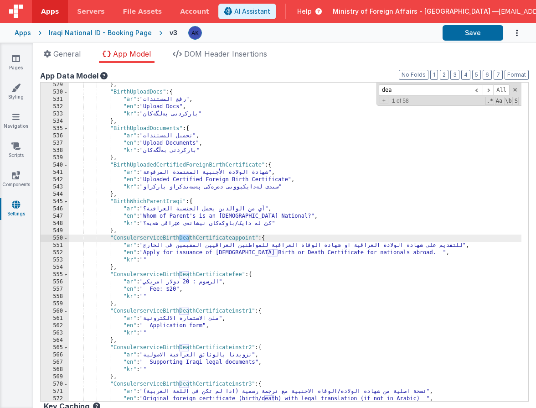
scroll to position [2488, 0]
type input "death"
click at [484, 89] on span at bounding box center [488, 89] width 11 height 11
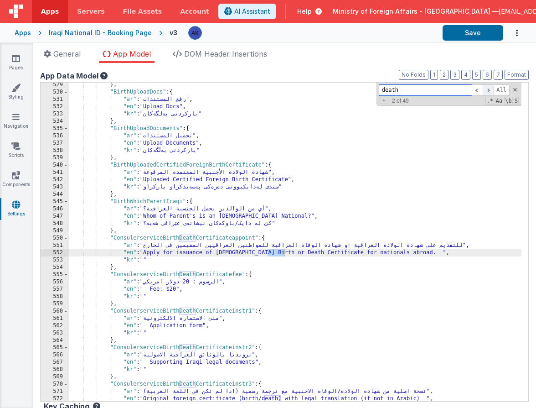
click at [484, 89] on span at bounding box center [488, 89] width 11 height 11
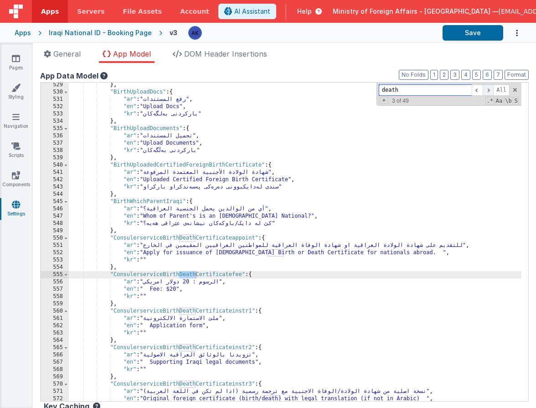
click at [484, 89] on span at bounding box center [488, 89] width 11 height 11
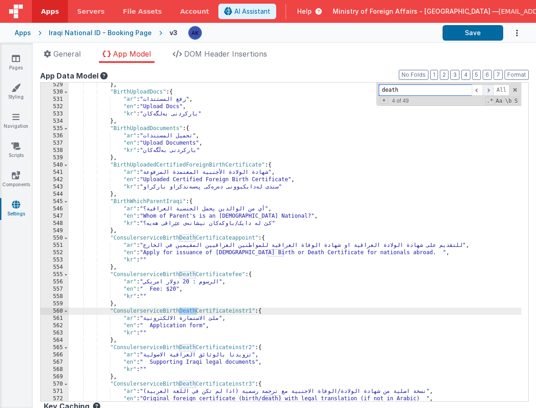
click at [484, 89] on span at bounding box center [488, 89] width 11 height 11
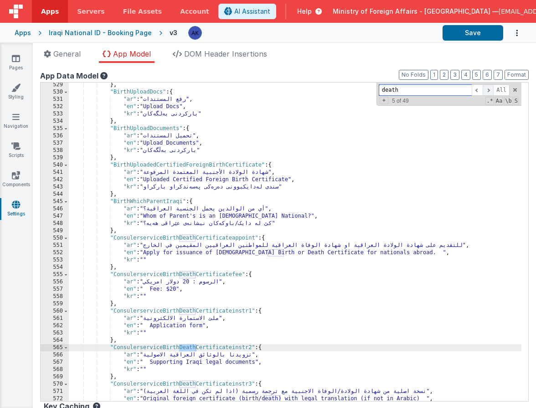
click at [484, 89] on span at bounding box center [488, 89] width 11 height 11
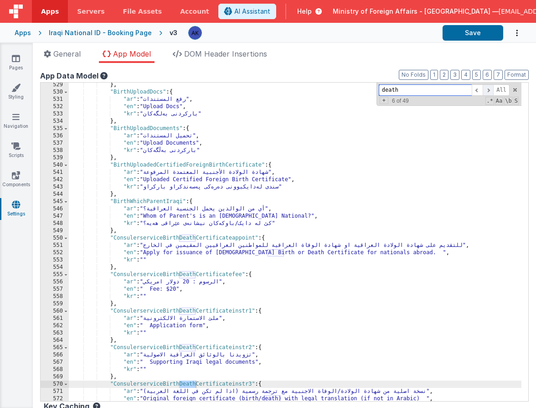
click at [484, 89] on span at bounding box center [488, 89] width 11 height 11
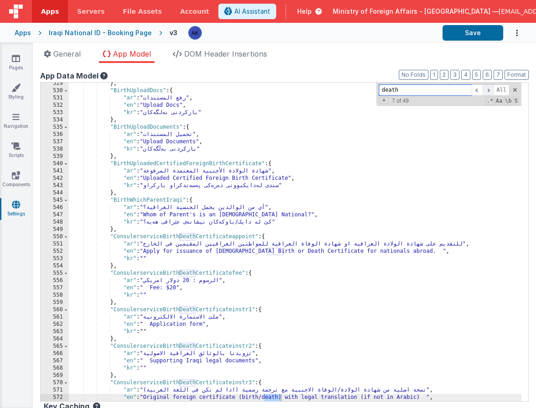
click at [484, 89] on span at bounding box center [488, 89] width 11 height 11
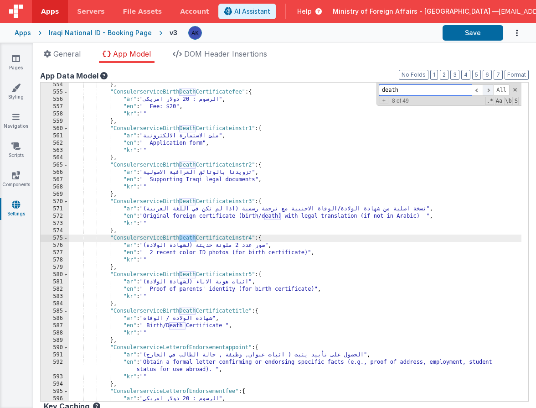
click at [484, 89] on span at bounding box center [488, 89] width 11 height 11
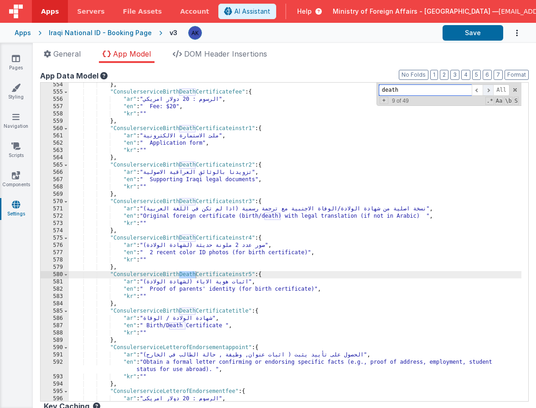
click at [484, 89] on span at bounding box center [488, 89] width 11 height 11
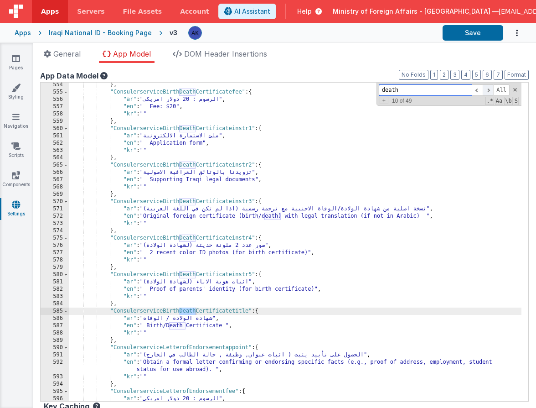
click at [484, 89] on span at bounding box center [488, 89] width 11 height 11
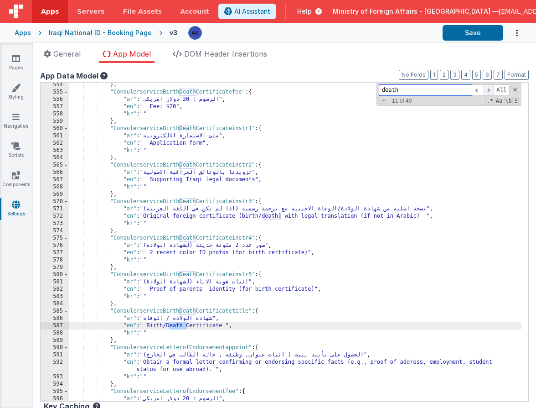
click at [484, 89] on span at bounding box center [488, 89] width 11 height 11
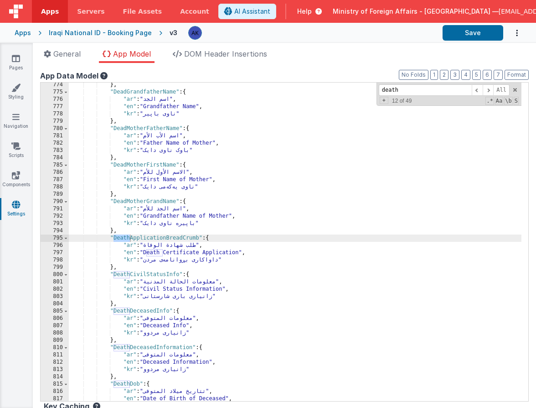
click at [230, 243] on div "} , "DeadGrandfatherName" : { "ar" : "اسم الجد" , "en" : "Grandfather Name" , "…" at bounding box center [295, 247] width 453 height 333
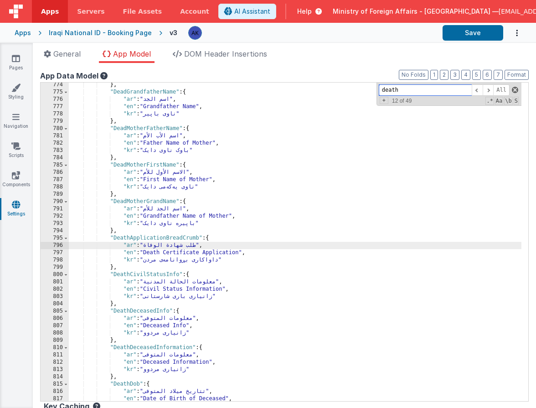
click at [512, 89] on span at bounding box center [515, 90] width 6 height 6
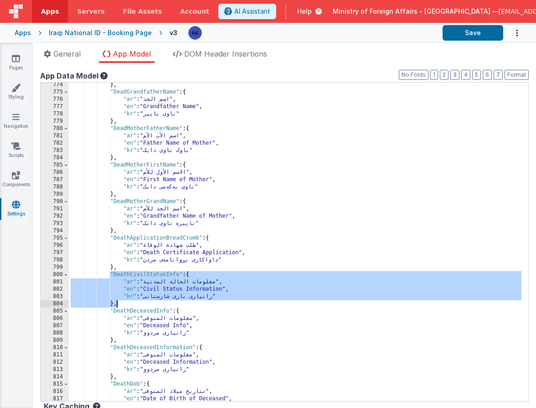
drag, startPoint x: 111, startPoint y: 275, endPoint x: 193, endPoint y: 300, distance: 86.4
click at [193, 300] on div "} , "DeadGrandfatherName" : { "ar" : "اسم الجد" , "en" : "Grandfather Name" , "…" at bounding box center [295, 247] width 453 height 333
click at [121, 305] on div "} , "DeadGrandfatherName" : { "ar" : "اسم الجد" , "en" : "Grandfather Name" , "…" at bounding box center [295, 247] width 453 height 333
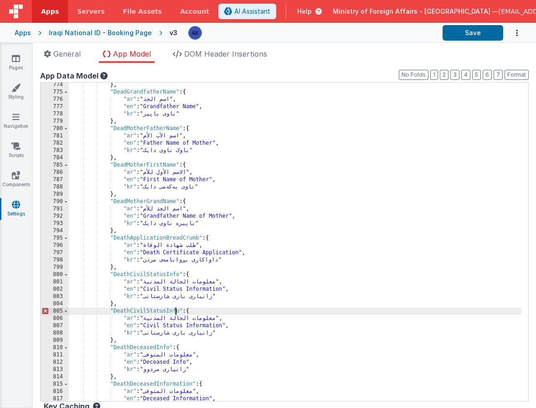
click at [174, 309] on div "} , "DeadGrandfatherName" : { "ar" : "اسم الجد" , "en" : "Grandfather Name" , "…" at bounding box center [295, 247] width 453 height 333
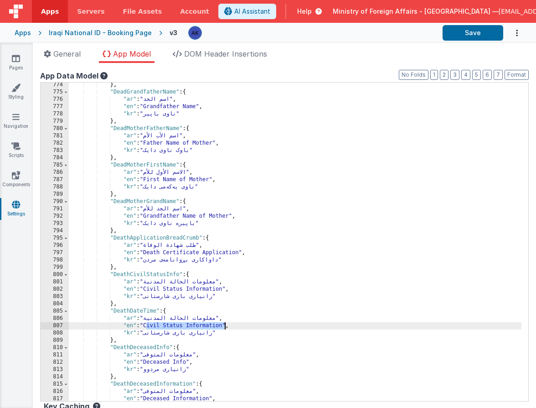
drag, startPoint x: 146, startPoint y: 325, endPoint x: 223, endPoint y: 327, distance: 77.1
click at [223, 327] on div "} , "DeadGrandfatherName" : { "ar" : "اسم الجد" , "en" : "Grandfather Name" , "…" at bounding box center [295, 247] width 453 height 333
drag, startPoint x: 146, startPoint y: 326, endPoint x: 218, endPoint y: 325, distance: 72.5
click at [218, 325] on div "} , "DeadGrandfatherName" : { "ar" : "اسم الجد" , "en" : "Grandfather Name" , "…" at bounding box center [295, 247] width 453 height 333
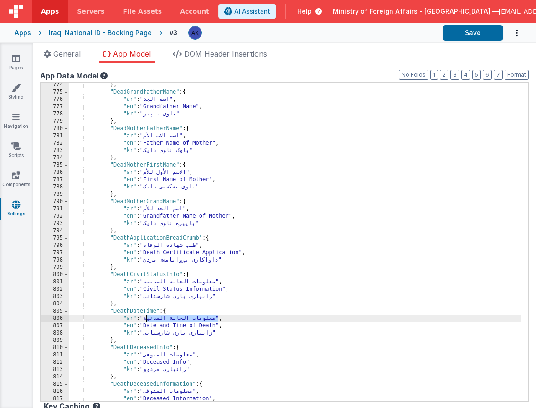
drag, startPoint x: 147, startPoint y: 317, endPoint x: 218, endPoint y: 321, distance: 71.2
click at [218, 321] on div "} , "DeadGrandfatherName" : { "ar" : "اسم الجد" , "en" : "Grandfather Name" , "…" at bounding box center [295, 247] width 453 height 333
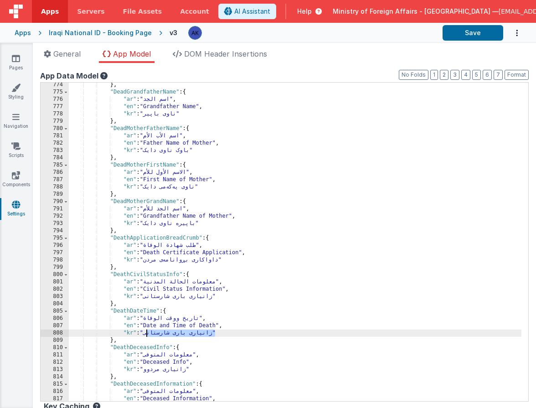
drag, startPoint x: 148, startPoint y: 334, endPoint x: 214, endPoint y: 335, distance: 66.6
click at [214, 335] on div "} , "DeadGrandfatherName" : { "ar" : "اسم الجد" , "en" : "Grandfather Name" , "…" at bounding box center [295, 247] width 453 height 333
click at [146, 312] on div "} , "DeadGrandfatherName" : { "ar" : "اسم الجد" , "en" : "Grandfather Name" , "…" at bounding box center [295, 247] width 453 height 333
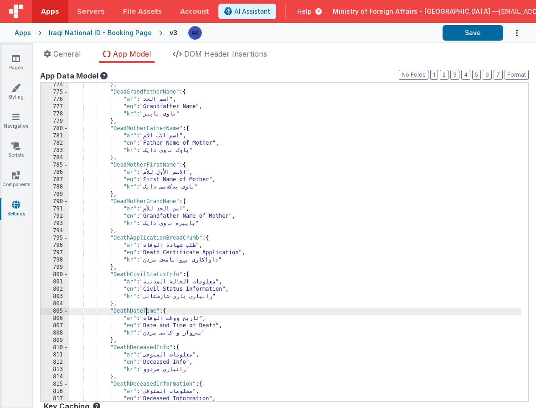
click at [146, 312] on div "} , "DeadGrandfatherName" : { "ar" : "اسم الجد" , "en" : "Grandfather Name" , "…" at bounding box center [295, 247] width 453 height 333
click at [149, 310] on div "} , "DeadGrandfatherName" : { "ar" : "اسم الجد" , "en" : "Grandfather Name" , "…" at bounding box center [295, 247] width 453 height 333
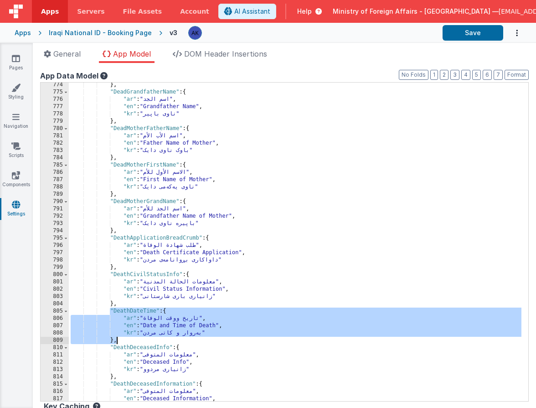
drag, startPoint x: 109, startPoint y: 310, endPoint x: 129, endPoint y: 338, distance: 34.0
click at [129, 338] on div "} , "DeadGrandfatherName" : { "ar" : "اسم الجد" , "en" : "Grandfather Name" , "…" at bounding box center [295, 247] width 453 height 333
click at [134, 339] on div "} , "DeadGrandfatherName" : { "ar" : "اسم الجد" , "en" : "Grandfather Name" , "…" at bounding box center [295, 247] width 453 height 333
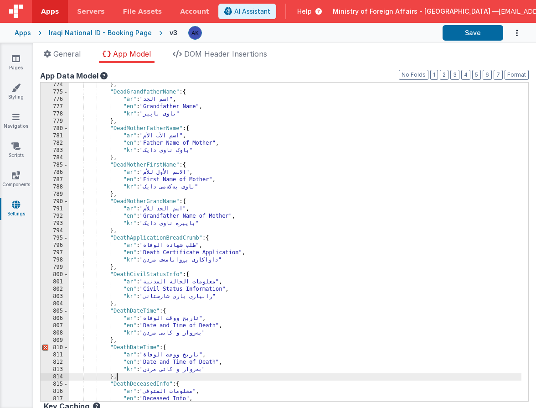
click at [139, 346] on div "} , "DeadGrandfatherName" : { "ar" : "اسم الجد" , "en" : "Grandfather Name" , "…" at bounding box center [295, 247] width 453 height 333
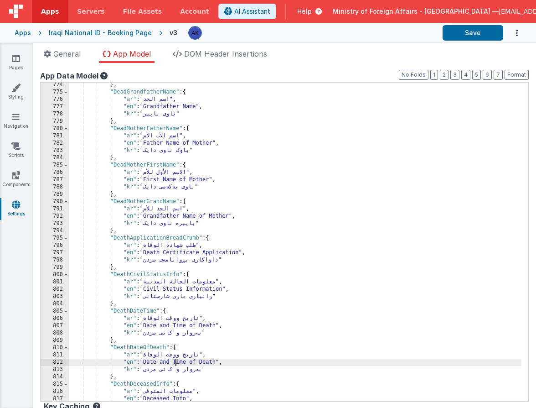
click at [176, 362] on div "} , "DeadGrandfatherName" : { "ar" : "اسم الجد" , "en" : "Grandfather Name" , "…" at bounding box center [295, 247] width 453 height 333
drag, startPoint x: 147, startPoint y: 361, endPoint x: 187, endPoint y: 361, distance: 40.6
click at [187, 361] on div "} , "DeadGrandfatherName" : { "ar" : "اسم الجد" , "en" : "Grandfather Name" , "…" at bounding box center [295, 247] width 453 height 333
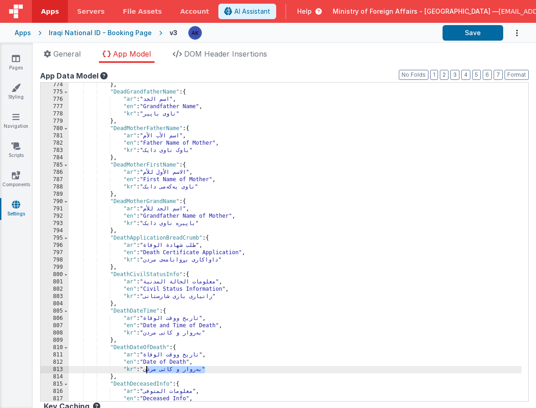
drag, startPoint x: 147, startPoint y: 370, endPoint x: 205, endPoint y: 371, distance: 57.9
click at [205, 371] on div "} , "DeadGrandfatherName" : { "ar" : "اسم الجد" , "en" : "Grandfather Name" , "…" at bounding box center [295, 247] width 453 height 333
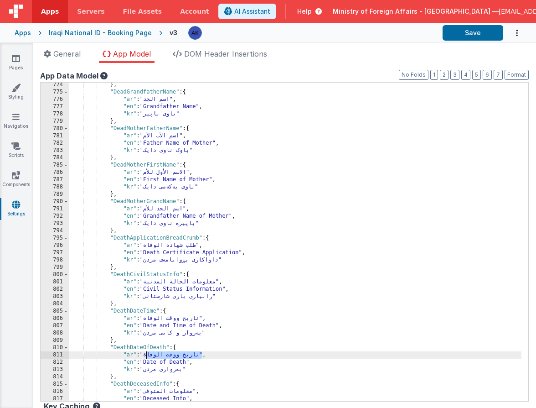
drag, startPoint x: 147, startPoint y: 355, endPoint x: 201, endPoint y: 355, distance: 54.2
click at [201, 355] on div "} , "DeadGrandfatherName" : { "ar" : "اسم الجد" , "en" : "Grandfather Name" , "…" at bounding box center [295, 247] width 453 height 333
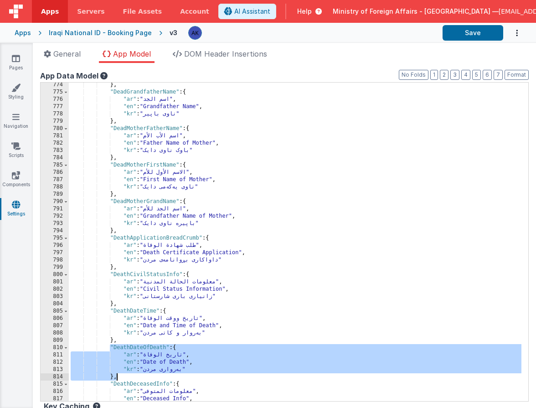
drag, startPoint x: 110, startPoint y: 348, endPoint x: 123, endPoint y: 375, distance: 30.0
click at [123, 375] on div "} , "DeadGrandfatherName" : { "ar" : "اسم الجد" , "en" : "Grandfather Name" , "…" at bounding box center [295, 247] width 453 height 333
click at [123, 377] on div "} , "DeadGrandfatherName" : { "ar" : "اسم الجد" , "en" : "Grandfather Name" , "…" at bounding box center [295, 247] width 453 height 333
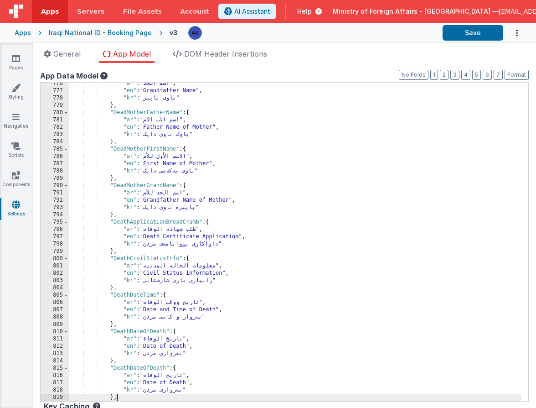
scroll to position [3600, 0]
click at [142, 368] on div ""ar" : "اسم الجد" , "en" : "Grandfather Name" , "kr" : "ناوی باپیر" } , "DeadMo…" at bounding box center [295, 246] width 453 height 333
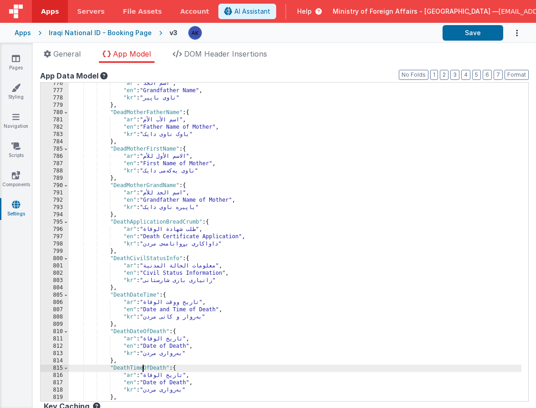
click at [156, 383] on div ""ar" : "اسم الجد" , "en" : "Grandfather Name" , "kr" : "ناوی باپیر" } , "DeadMo…" at bounding box center [295, 246] width 453 height 333
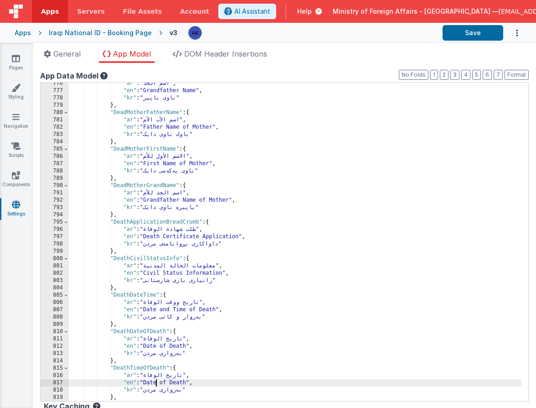
click at [156, 383] on div ""ar" : "اسم الجد" , "en" : "Grandfather Name" , "kr" : "ناوی باپیر" } , "DeadMo…" at bounding box center [295, 246] width 453 height 333
drag, startPoint x: 146, startPoint y: 382, endPoint x: 189, endPoint y: 382, distance: 42.4
click at [189, 382] on div ""ar" : "اسم الجد" , "en" : "Grandfather Name" , "kr" : "ناوی باپیر" } , "DeadMo…" at bounding box center [295, 246] width 453 height 333
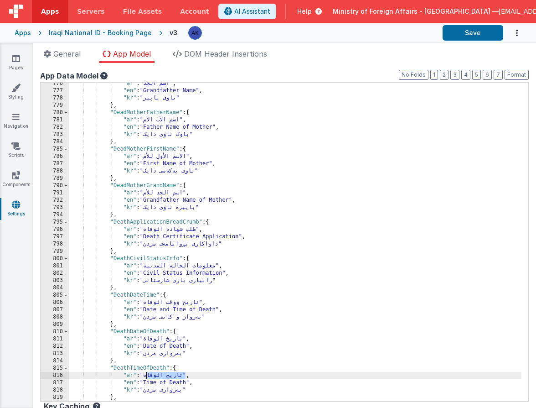
click at [146, 377] on div ""ar" : "اسم الجد" , "en" : "Grandfather Name" , "kr" : "ناوی باپیر" } , "DeadMo…" at bounding box center [295, 246] width 453 height 333
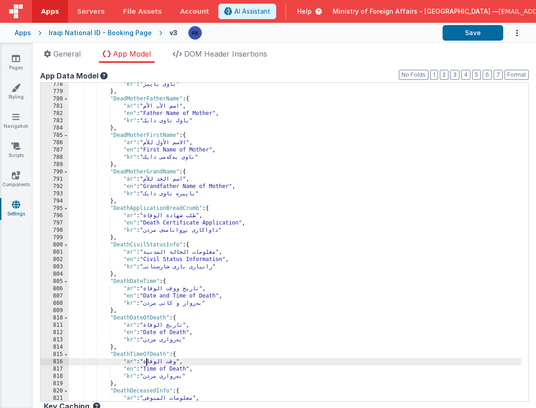
scroll to position [3646, 0]
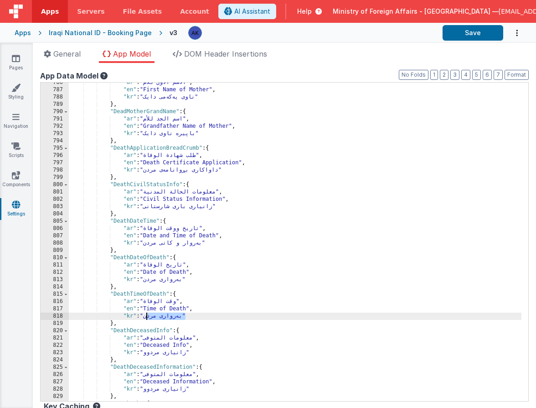
drag, startPoint x: 147, startPoint y: 319, endPoint x: 184, endPoint y: 316, distance: 37.4
click at [184, 316] on div ""ar" : "الاسم الأول للأم" , "en" : "First Name of Mother" , "kr" : "ناوی یەکەمی…" at bounding box center [295, 245] width 453 height 333
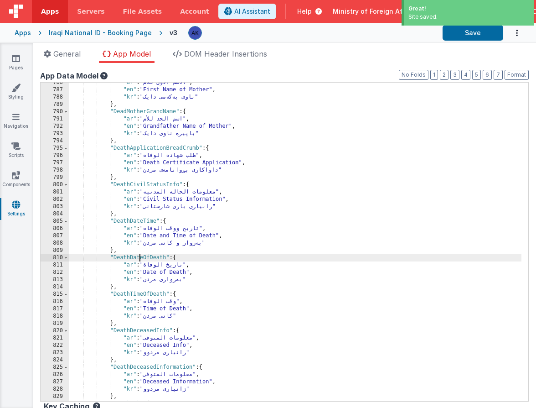
click at [139, 258] on div ""ar" : "الاسم الأول للأم" , "en" : "First Name of Mother" , "kr" : "ناوی یەکەمی…" at bounding box center [295, 245] width 453 height 333
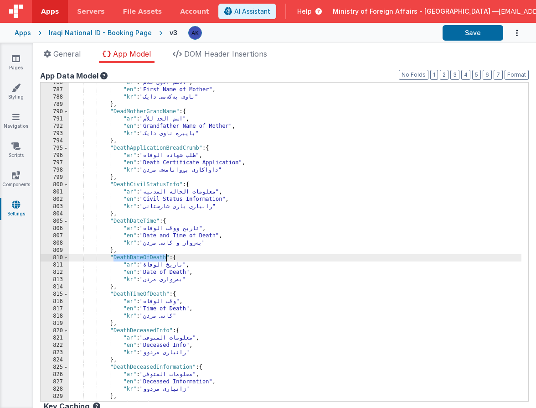
click at [127, 296] on div ""ar" : "الاسم الأول للأم" , "en" : "First Name of Mother" , "kr" : "ناوی یەکەمی…" at bounding box center [295, 245] width 453 height 333
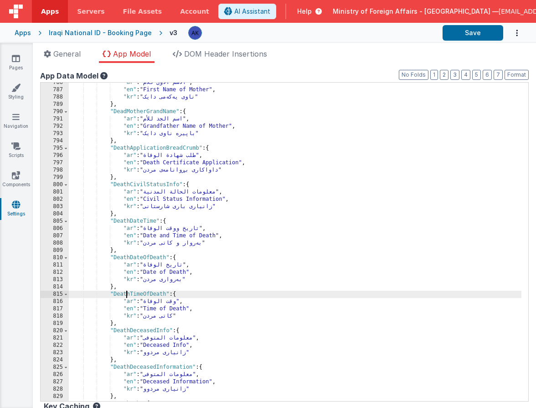
click at [127, 295] on div ""ar" : "الاسم الأول للأم" , "en" : "First Name of Mother" , "kr" : "ناوی یەکەمی…" at bounding box center [295, 245] width 453 height 333
click at [127, 294] on div ""ar" : "الاسم الأول للأم" , "en" : "First Name of Mother" , "kr" : "ناوی یەکەمی…" at bounding box center [295, 245] width 453 height 333
click at [114, 298] on div ""ar" : "الاسم الأول للأم" , "en" : "First Name of Mother" , "kr" : "ناوی یەکەمی…" at bounding box center [295, 245] width 453 height 333
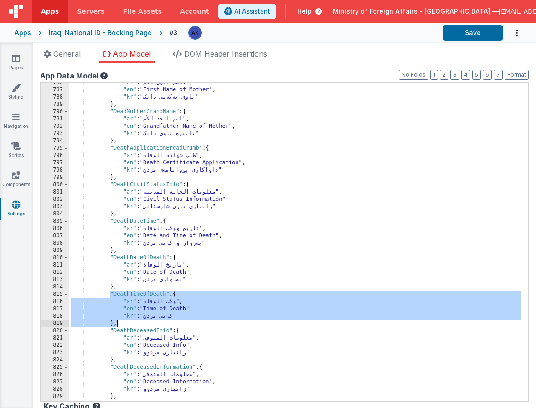
drag, startPoint x: 111, startPoint y: 293, endPoint x: 133, endPoint y: 325, distance: 38.7
click at [133, 325] on div ""ar" : "الاسم الأول للأم" , "en" : "First Name of Mother" , "kr" : "ناوی یەکەمی…" at bounding box center [295, 245] width 453 height 333
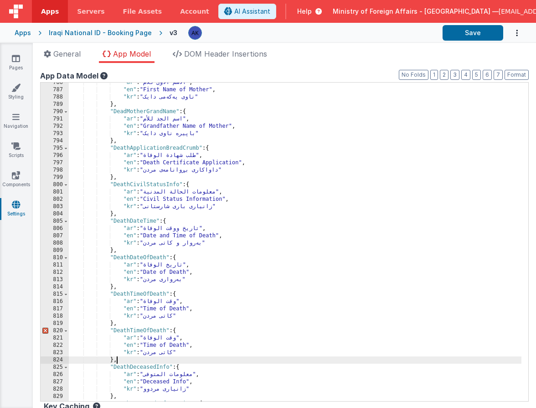
click at [165, 331] on div ""ar" : "الاسم الأول للأم" , "en" : "First Name of Mother" , "kr" : "ناوی یەکەمی…" at bounding box center [295, 245] width 453 height 333
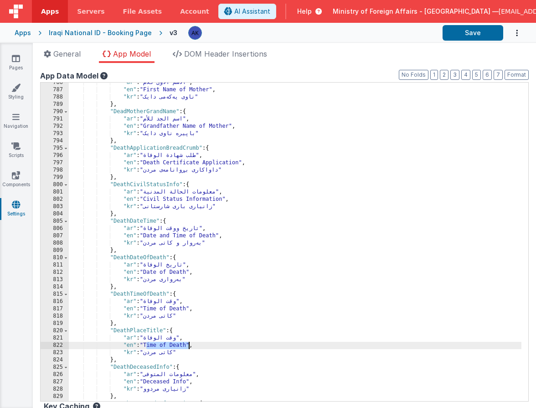
drag, startPoint x: 148, startPoint y: 346, endPoint x: 188, endPoint y: 345, distance: 40.1
click at [188, 345] on div ""ar" : "الاسم الأول للأم" , "en" : "First Name of Mother" , "kr" : "ناوی یەکەمی…" at bounding box center [295, 245] width 453 height 333
drag, startPoint x: 147, startPoint y: 345, endPoint x: 192, endPoint y: 345, distance: 45.6
click at [192, 345] on div ""ar" : "الاسم الأول للأم" , "en" : "First Name of Mother" , "kr" : "ناوی یەکەمی…" at bounding box center [295, 245] width 453 height 333
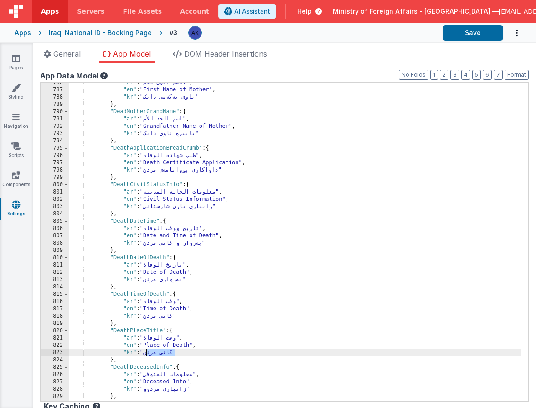
click at [147, 353] on div ""ar" : "الاسم الأول للأم" , "en" : "First Name of Mother" , "kr" : "ناوی یەکەمی…" at bounding box center [295, 245] width 453 height 333
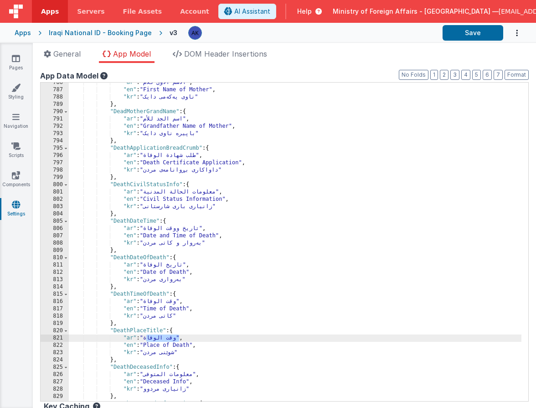
drag, startPoint x: 148, startPoint y: 336, endPoint x: 178, endPoint y: 338, distance: 30.1
click at [178, 338] on div ""ar" : "الاسم الأول للأم" , "en" : "First Name of Mother" , "kr" : "ناوی یەکەمی…" at bounding box center [295, 245] width 453 height 333
click at [140, 331] on div ""ar" : "الاسم الأول للأم" , "en" : "First Name of Mother" , "kr" : "ناوی یەکەمی…" at bounding box center [295, 245] width 453 height 333
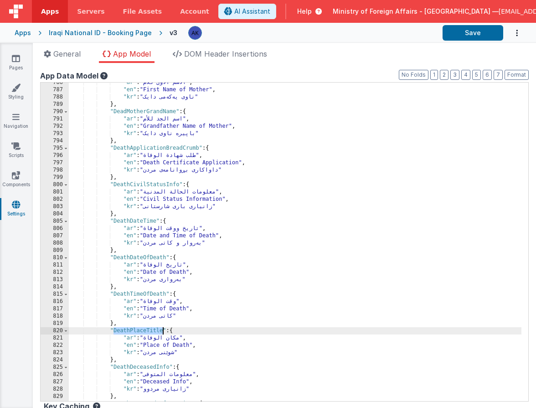
click at [113, 328] on div ""ar" : "الاسم الأول للأم" , "en" : "First Name of Mother" , "kr" : "ناوی یەکەمی…" at bounding box center [295, 245] width 453 height 333
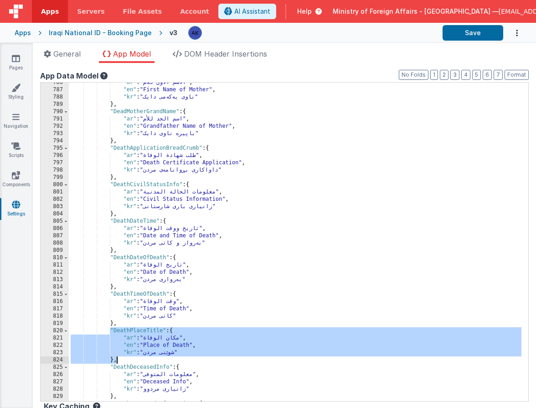
drag, startPoint x: 109, startPoint y: 330, endPoint x: 139, endPoint y: 359, distance: 42.2
click at [139, 359] on div ""ar" : "الاسم الأول للأم" , "en" : "First Name of Mother" , "kr" : "ناوی یەکەمی…" at bounding box center [295, 245] width 453 height 333
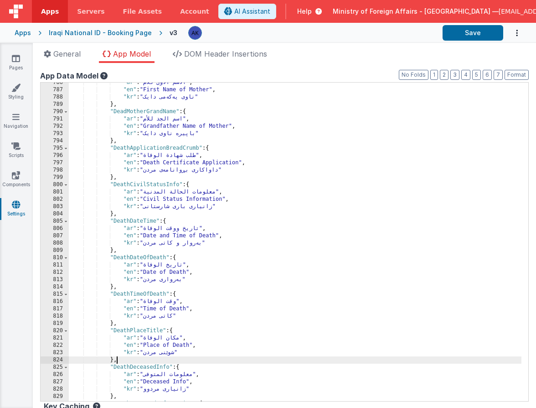
click at [184, 358] on div ""ar" : "الاسم الأول للأم" , "en" : "First Name of Mother" , "kr" : "ناوی یەکەمی…" at bounding box center [295, 245] width 453 height 333
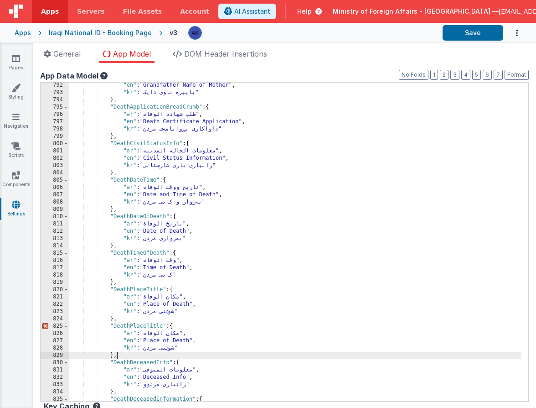
scroll to position [3660, 0]
click at [139, 327] on div ""en" : "Grandfather Name of Mother" , "kr" : "باپیرە ناوی دایک" } , "DeathAppli…" at bounding box center [295, 248] width 453 height 333
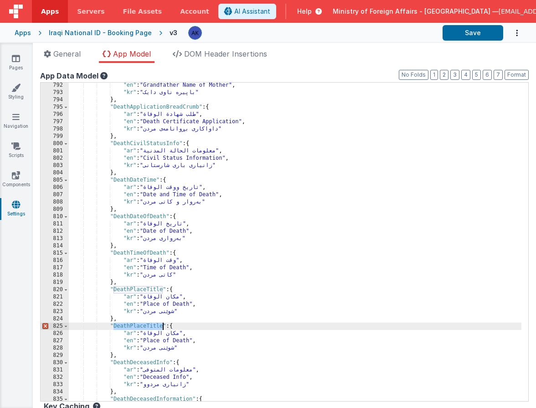
click at [139, 327] on div ""en" : "Grandfather Name of Mother" , "kr" : "باپیرە ناوی دایک" } , "DeathAppli…" at bounding box center [295, 248] width 453 height 333
click at [164, 325] on div ""en" : "Grandfather Name of Mother" , "kr" : "باپیرە ناوی دایک" } , "DeathAppli…" at bounding box center [295, 248] width 453 height 333
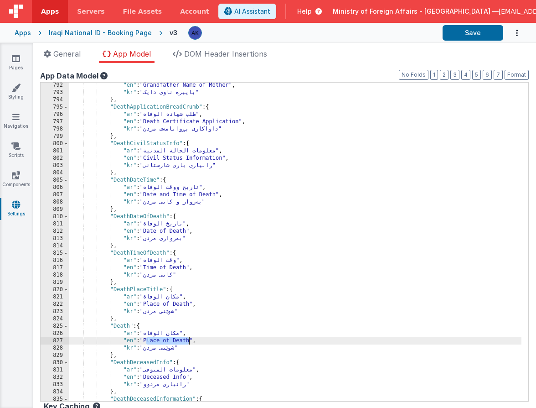
drag, startPoint x: 147, startPoint y: 341, endPoint x: 190, endPoint y: 341, distance: 43.3
click at [190, 341] on div ""en" : "Grandfather Name of Mother" , "kr" : "باپیرە ناوی دایک" } , "DeathAppli…" at bounding box center [295, 248] width 453 height 333
click at [130, 325] on div ""en" : "Grandfather Name of Mother" , "kr" : "باپیرە ناوی دایک" } , "DeathAppli…" at bounding box center [295, 248] width 453 height 333
drag, startPoint x: 147, startPoint y: 340, endPoint x: 232, endPoint y: 338, distance: 84.8
click at [232, 338] on div ""en" : "Grandfather Name of Mother" , "kr" : "باپیرە ناوی دایک" } , "DeathAppli…" at bounding box center [295, 248] width 453 height 333
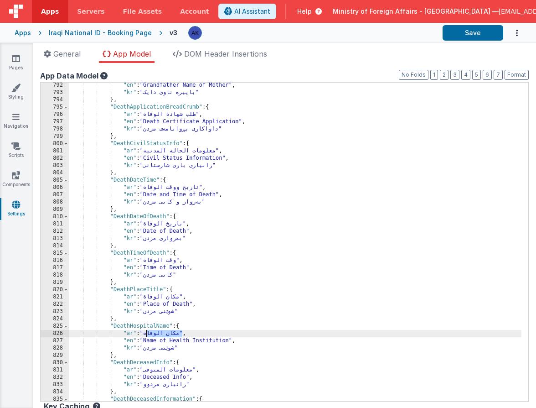
drag, startPoint x: 147, startPoint y: 334, endPoint x: 182, endPoint y: 334, distance: 34.6
click at [182, 334] on div ""en" : "Grandfather Name of Mother" , "kr" : "باپیرە ناوی دایک" } , "DeathAppli…" at bounding box center [295, 248] width 453 height 333
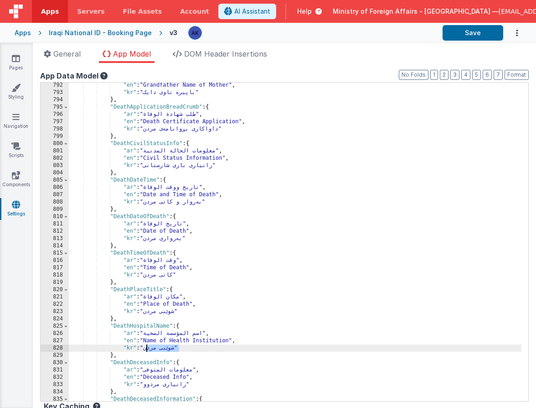
drag, startPoint x: 148, startPoint y: 348, endPoint x: 178, endPoint y: 348, distance: 30.5
click at [178, 348] on div ""en" : "Grandfather Name of Mother" , "kr" : "باپیرە ناوی دایک" } , "DeathAppli…" at bounding box center [295, 248] width 453 height 333
click at [150, 289] on div ""en" : "Grandfather Name of Mother" , "kr" : "باپیرە ناوی دایک" } , "DeathAppli…" at bounding box center [295, 248] width 453 height 333
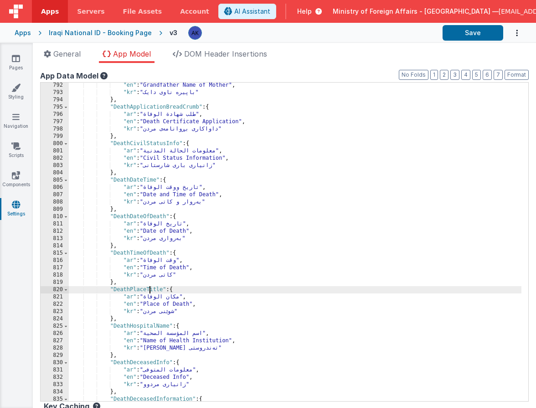
click at [150, 289] on div ""en" : "Grandfather Name of Mother" , "kr" : "باپیرە ناوی دایک" } , "DeathAppli…" at bounding box center [295, 248] width 453 height 333
click at [148, 326] on div ""en" : "Grandfather Name of Mother" , "kr" : "باپیرە ناوی دایک" } , "DeathAppli…" at bounding box center [295, 248] width 453 height 333
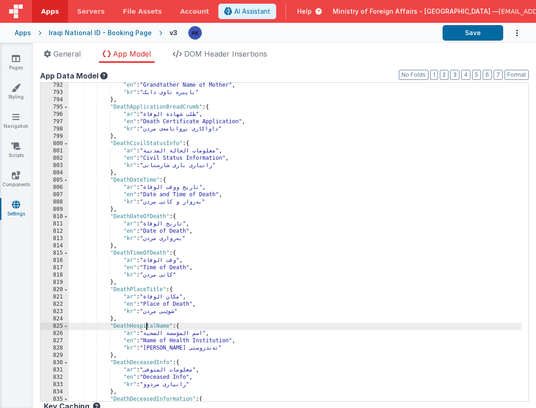
click at [148, 326] on div ""en" : "Grandfather Name of Mother" , "kr" : "باپیرە ناوی دایک" } , "DeathAppli…" at bounding box center [295, 248] width 453 height 333
click at [169, 330] on div ""en" : "Grandfather Name of Mother" , "kr" : "باپیرە ناوی دایک" } , "DeathAppli…" at bounding box center [295, 248] width 453 height 333
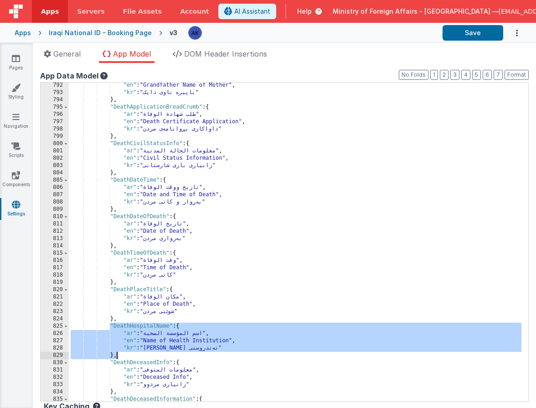
drag, startPoint x: 110, startPoint y: 326, endPoint x: 125, endPoint y: 356, distance: 34.0
click at [125, 356] on div ""en" : "Grandfather Name of Mother" , "kr" : "باپیرە ناوی دایک" } , "DeathAppli…" at bounding box center [295, 248] width 453 height 333
click at [124, 353] on div ""en" : "Grandfather Name of Mother" , "kr" : "باپیرە ناوی دایک" } , "DeathAppli…" at bounding box center [295, 248] width 453 height 333
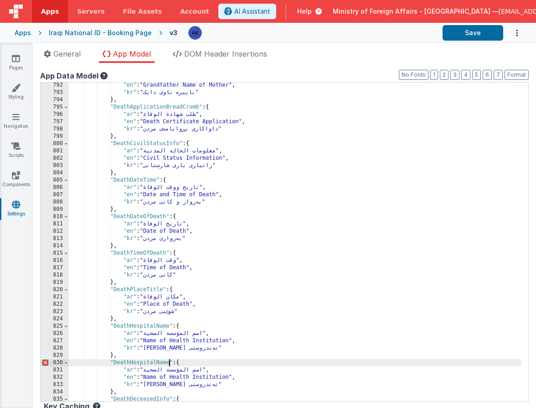
click at [169, 361] on div ""en" : "Grandfather Name of Mother" , "kr" : "باپیرە ناوی دایک" } , "DeathAppli…" at bounding box center [295, 248] width 453 height 333
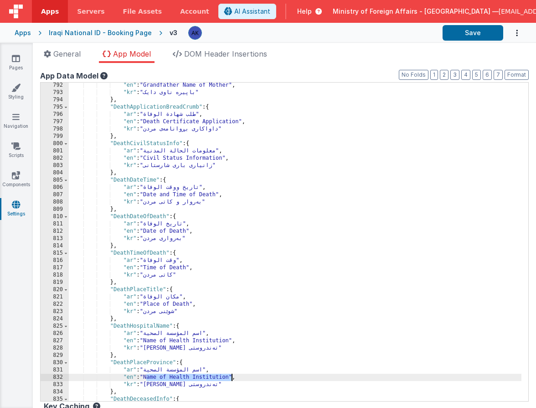
drag, startPoint x: 146, startPoint y: 377, endPoint x: 231, endPoint y: 377, distance: 84.8
click at [231, 377] on div ""en" : "Grandfather Name of Mother" , "kr" : "باپیرە ناوی دایک" } , "DeathAppli…" at bounding box center [295, 248] width 453 height 333
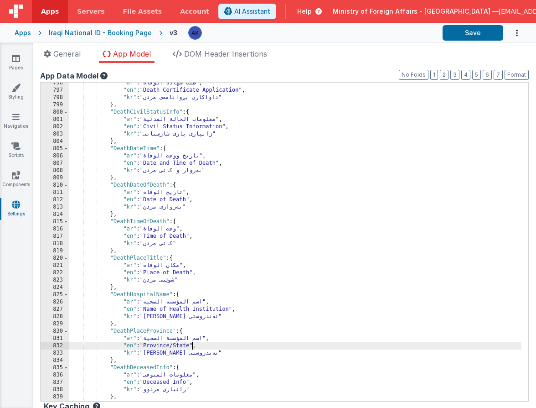
scroll to position [3674, 0]
drag, startPoint x: 147, startPoint y: 346, endPoint x: 192, endPoint y: 346, distance: 44.7
click at [192, 346] on div ""ar" : "طلب شهادة الوفاة" , "en" : "Death Certificate Application" , "kr" : "دا…" at bounding box center [295, 245] width 453 height 333
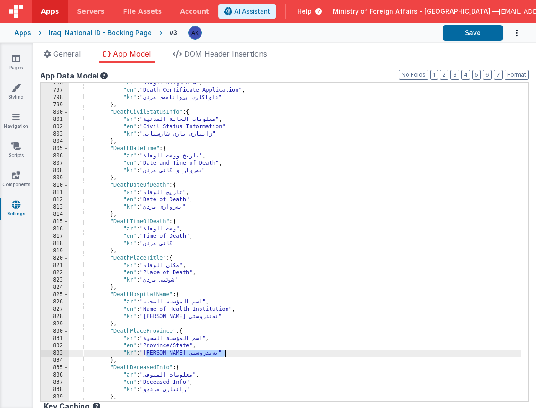
drag, startPoint x: 146, startPoint y: 352, endPoint x: 227, endPoint y: 353, distance: 80.2
click at [227, 353] on div ""ar" : "طلب شهادة الوفاة" , "en" : "Death Certificate Application" , "kr" : "دا…" at bounding box center [295, 245] width 453 height 333
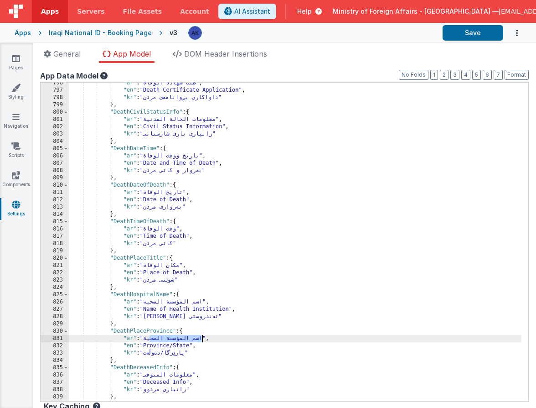
drag, startPoint x: 148, startPoint y: 335, endPoint x: 203, endPoint y: 336, distance: 55.2
click at [203, 336] on div ""ar" : "طلب شهادة الوفاة" , "en" : "Death Certificate Application" , "kr" : "دا…" at bounding box center [295, 245] width 453 height 333
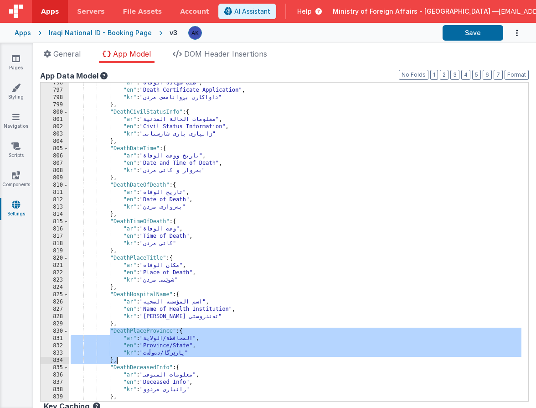
drag, startPoint x: 109, startPoint y: 331, endPoint x: 179, endPoint y: 356, distance: 74.3
click at [179, 356] on div ""ar" : "طلب شهادة الوفاة" , "en" : "Death Certificate Application" , "kr" : "دا…" at bounding box center [295, 245] width 453 height 333
click at [174, 355] on div ""ar" : "طلب شهادة الوفاة" , "en" : "Death Certificate Application" , "kr" : "دا…" at bounding box center [295, 245] width 453 height 333
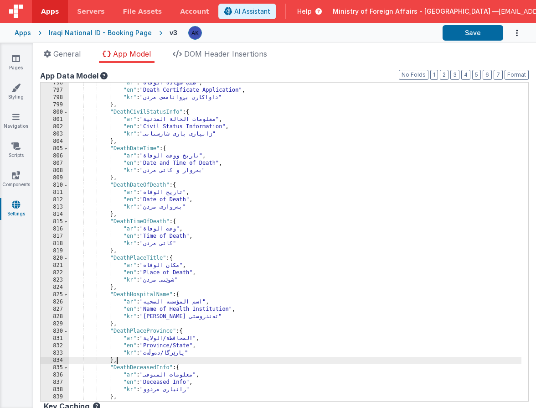
click at [165, 361] on div ""ar" : "طلب شهادة الوفاة" , "en" : "Death Certificate Application" , "kr" : "دا…" at bounding box center [295, 245] width 453 height 333
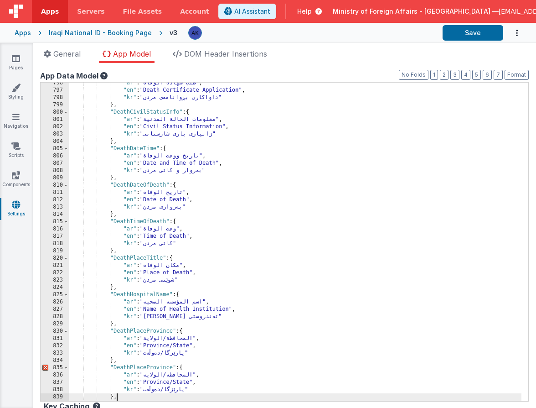
click at [160, 366] on div ""ar" : "طلب شهادة الوفاة" , "en" : "Death Certificate Application" , "kr" : "دا…" at bounding box center [295, 245] width 453 height 333
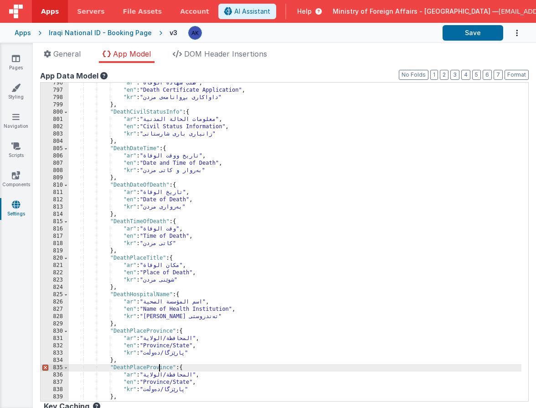
click at [170, 367] on div ""ar" : "طلب شهادة الوفاة" , "en" : "Death Certificate Application" , "kr" : "دا…" at bounding box center [295, 245] width 453 height 333
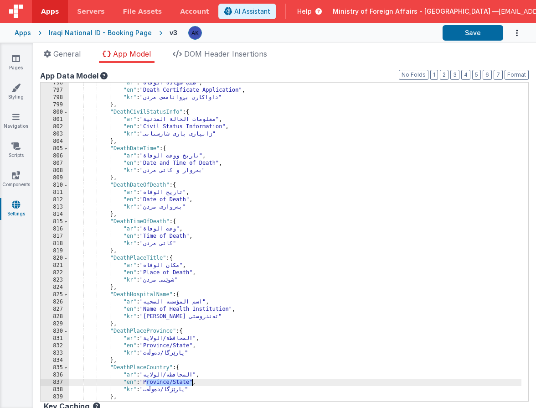
drag, startPoint x: 146, startPoint y: 382, endPoint x: 191, endPoint y: 383, distance: 44.2
click at [191, 383] on div ""ar" : "طلب شهادة الوفاة" , "en" : "Death Certificate Application" , "kr" : "دا…" at bounding box center [295, 245] width 453 height 333
click at [156, 379] on div ""ar" : "طلب شهادة الوفاة" , "en" : "Death Certificate Application" , "kr" : "دا…" at bounding box center [295, 245] width 453 height 333
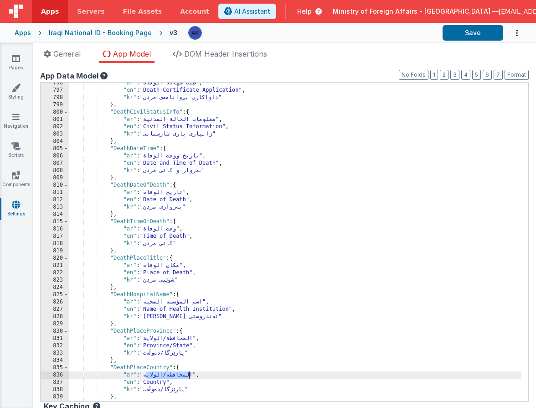
drag, startPoint x: 146, startPoint y: 375, endPoint x: 190, endPoint y: 377, distance: 43.8
click at [190, 377] on div ""ar" : "طلب شهادة الوفاة" , "en" : "Death Certificate Application" , "kr" : "دا…" at bounding box center [295, 245] width 453 height 333
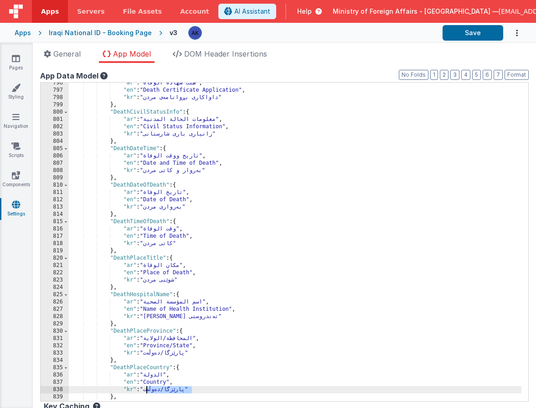
click at [147, 391] on div ""ar" : "طلب شهادة الوفاة" , "en" : "Death Certificate Application" , "kr" : "دا…" at bounding box center [295, 245] width 453 height 333
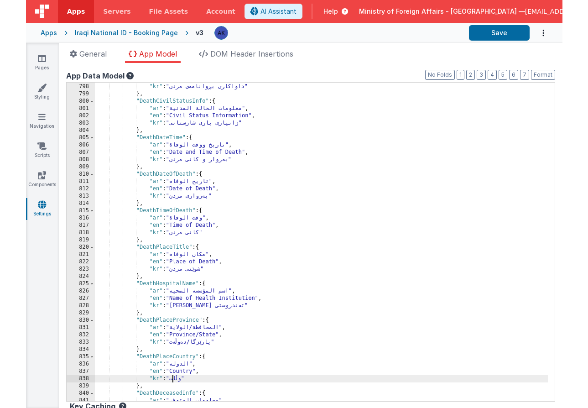
scroll to position [3679, 0]
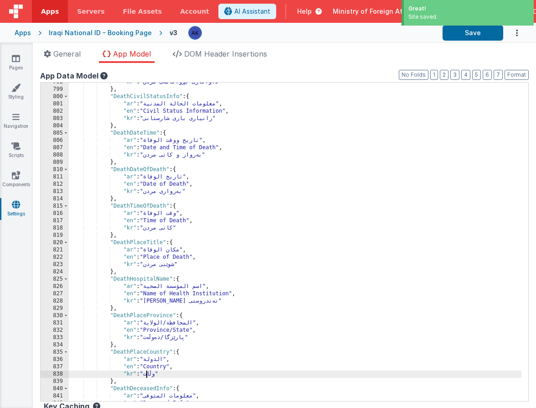
click at [139, 316] on div ""kr" : "داواکاری بڕوانامەی مردن" } , "DeathCivilStatusInfo" : { "ar" : "معلومات…" at bounding box center [295, 244] width 453 height 333
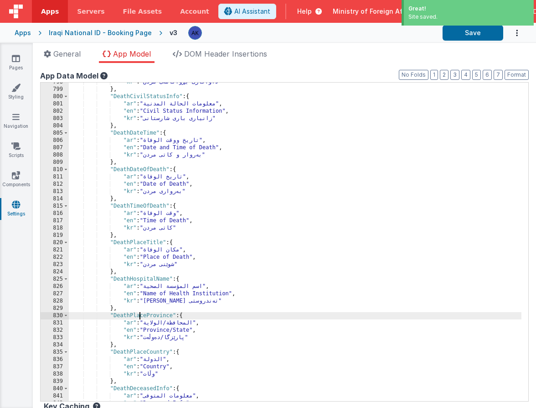
click at [139, 316] on div ""kr" : "داواکاری بڕوانامەی مردن" } , "DeathCivilStatusInfo" : { "ar" : "معلومات…" at bounding box center [295, 244] width 453 height 333
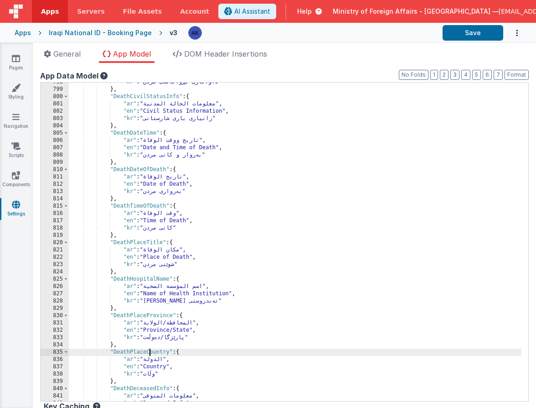
click at [149, 349] on div ""kr" : "داواکاری بڕوانامەی مردن" } , "DeathCivilStatusInfo" : { "ar" : "معلومات…" at bounding box center [295, 244] width 453 height 333
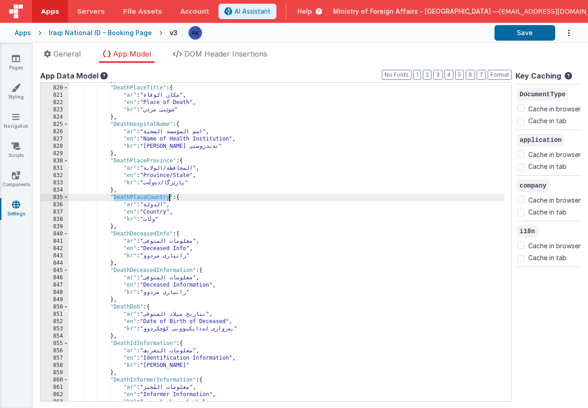
scroll to position [3759, 0]
click at [110, 196] on div "} , "DeathPlaceTitle" : { "ar" : "مكان الوفاة" , "en" : "Place of Death" , "kr"…" at bounding box center [286, 243] width 435 height 333
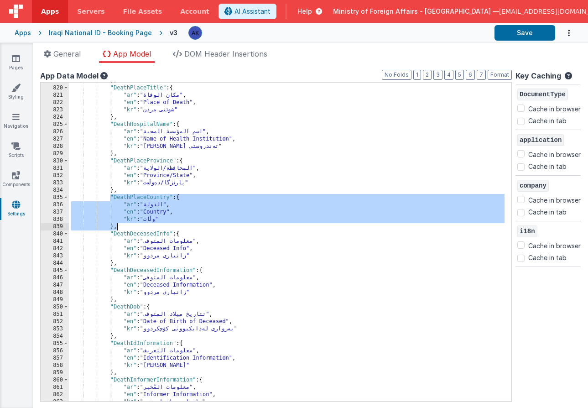
drag, startPoint x: 110, startPoint y: 196, endPoint x: 130, endPoint y: 227, distance: 36.3
click at [130, 227] on div "} , "DeathPlaceTitle" : { "ar" : "مكان الوفاة" , "en" : "Place of Death" , "kr"…" at bounding box center [286, 243] width 435 height 333
click at [131, 227] on div "} , "DeathPlaceTitle" : { "ar" : "مكان الوفاة" , "en" : "Place of Death" , "kr"…" at bounding box center [286, 243] width 435 height 333
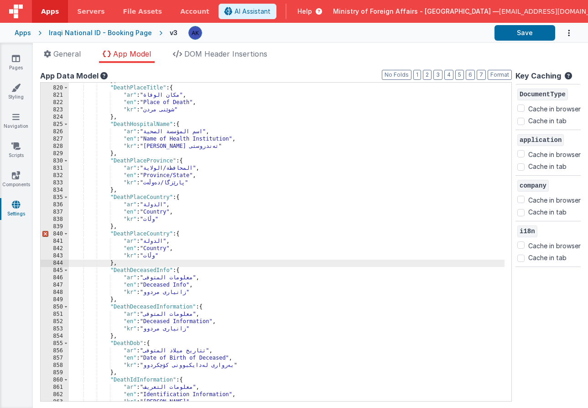
click at [170, 234] on div "} , "DeathPlaceTitle" : { "ar" : "مكان الوفاة" , "en" : "Place of Death" , "kr"…" at bounding box center [286, 243] width 435 height 333
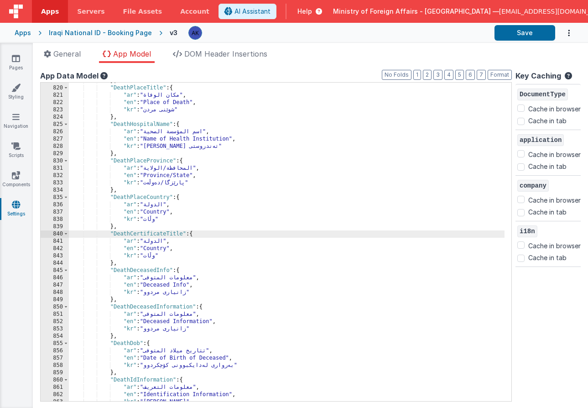
click at [166, 250] on div "} , "DeathPlaceTitle" : { "ar" : "مكان الوفاة" , "en" : "Place of Death" , "kr"…" at bounding box center [286, 243] width 435 height 333
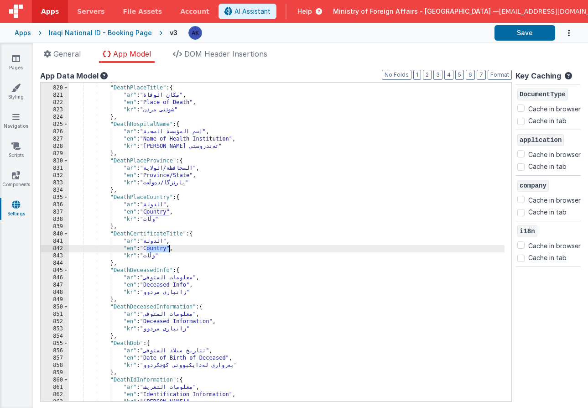
click at [166, 250] on div "} , "DeathPlaceTitle" : { "ar" : "مكان الوفاة" , "en" : "Place of Death" , "kr"…" at bounding box center [286, 243] width 435 height 333
drag, startPoint x: 146, startPoint y: 248, endPoint x: 251, endPoint y: 249, distance: 104.9
click at [251, 249] on div "} , "DeathPlaceTitle" : { "ar" : "مكان الوفاة" , "en" : "Place of Death" , "kr"…" at bounding box center [286, 243] width 435 height 333
click at [149, 258] on div "} , "DeathPlaceTitle" : { "ar" : "مكان الوفاة" , "en" : "Place of Death" , "kr"…" at bounding box center [286, 243] width 435 height 333
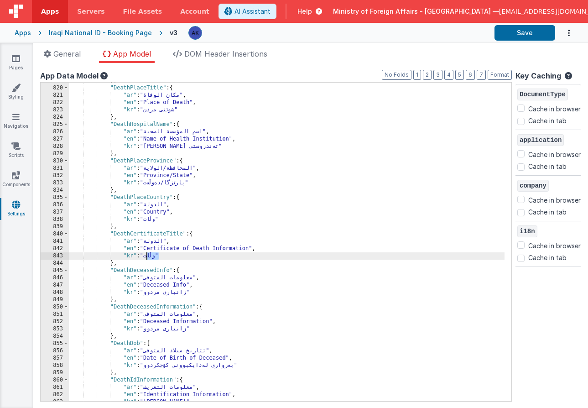
click at [149, 258] on div "} , "DeathPlaceTitle" : { "ar" : "مكان الوفاة" , "en" : "Place of Death" , "kr"…" at bounding box center [286, 243] width 435 height 333
drag, startPoint x: 147, startPoint y: 256, endPoint x: 155, endPoint y: 257, distance: 8.7
click at [155, 257] on div "} , "DeathPlaceTitle" : { "ar" : "مكان الوفاة" , "en" : "Place of Death" , "kr"…" at bounding box center [286, 243] width 435 height 333
click at [150, 241] on div "} , "DeathPlaceTitle" : { "ar" : "مكان الوفاة" , "en" : "Place of Death" , "kr"…" at bounding box center [286, 243] width 435 height 333
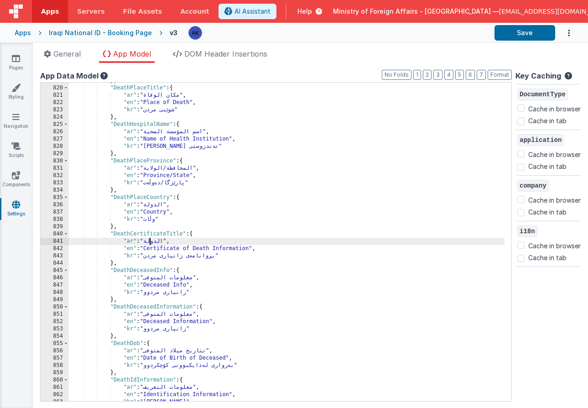
click at [150, 240] on div "} , "DeathPlaceTitle" : { "ar" : "مكان الوفاة" , "en" : "Place of Death" , "kr"…" at bounding box center [286, 243] width 435 height 333
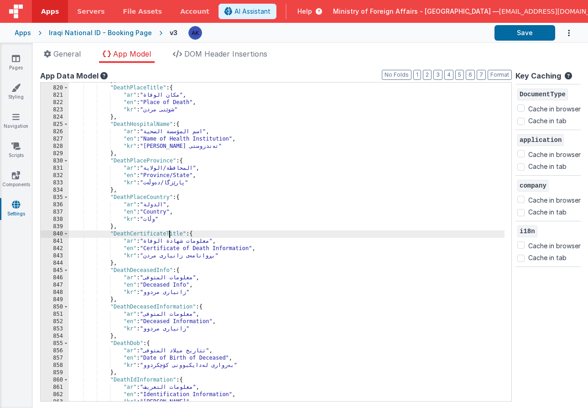
click at [170, 232] on div "} , "DeathPlaceTitle" : { "ar" : "مكان الوفاة" , "en" : "Place of Death" , "kr"…" at bounding box center [286, 243] width 435 height 333
click at [107, 234] on div "} , "DeathPlaceTitle" : { "ar" : "مكان الوفاة" , "en" : "Place of Death" , "kr"…" at bounding box center [286, 243] width 435 height 333
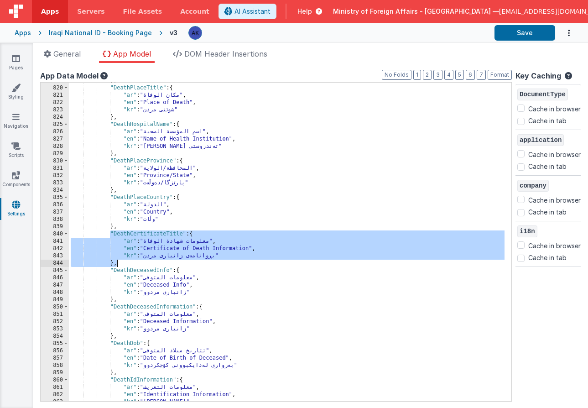
drag, startPoint x: 109, startPoint y: 234, endPoint x: 150, endPoint y: 261, distance: 48.7
click at [150, 261] on div "} , "DeathPlaceTitle" : { "ar" : "مكان الوفاة" , "en" : "Place of Death" , "kr"…" at bounding box center [286, 243] width 435 height 333
click at [185, 264] on div "} , "DeathPlaceTitle" : { "ar" : "مكان الوفاة" , "en" : "Place of Death" , "kr"…" at bounding box center [286, 243] width 435 height 333
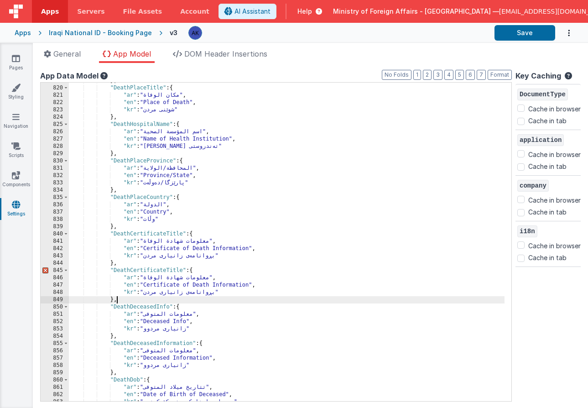
click at [183, 269] on div "} , "DeathPlaceTitle" : { "ar" : "مكان الوفاة" , "en" : "Place of Death" , "kr"…" at bounding box center [286, 243] width 435 height 333
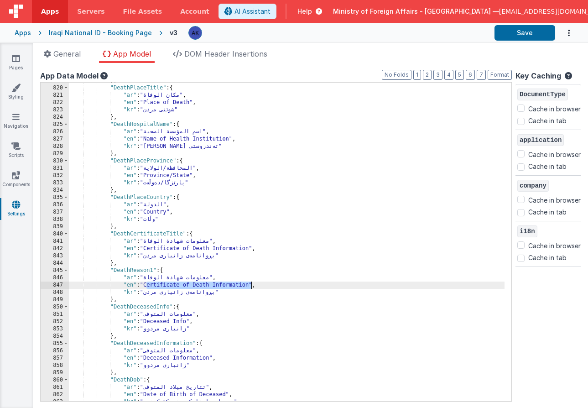
drag, startPoint x: 147, startPoint y: 286, endPoint x: 250, endPoint y: 287, distance: 103.0
click at [250, 287] on div "} , "DeathPlaceTitle" : { "ar" : "مكان الوفاة" , "en" : "Place of Death" , "kr"…" at bounding box center [286, 243] width 435 height 333
click at [163, 284] on div "} , "DeathPlaceTitle" : { "ar" : "مكان الوفاة" , "en" : "Place of Death" , "kr"…" at bounding box center [286, 243] width 435 height 333
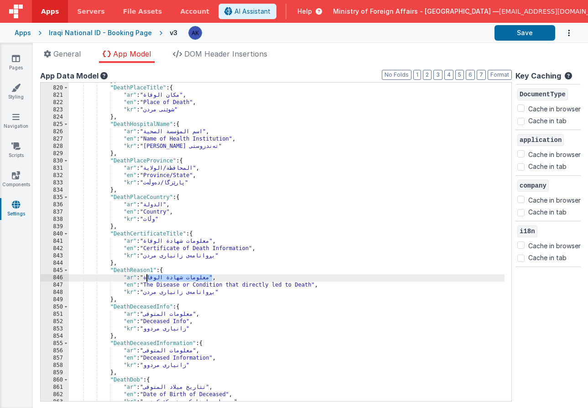
click at [148, 280] on div "} , "DeathPlaceTitle" : { "ar" : "مكان الوفاة" , "en" : "Place of Death" , "kr"…" at bounding box center [286, 243] width 435 height 333
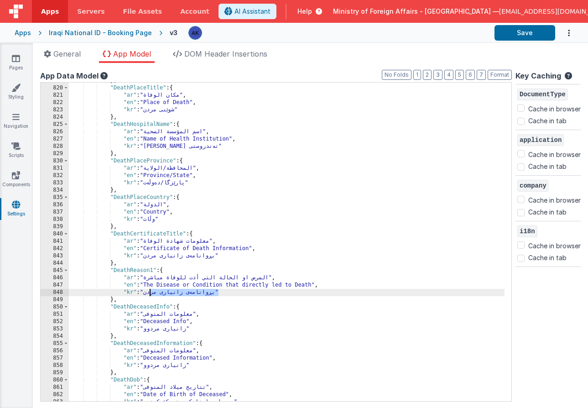
click at [148, 294] on div "} , "DeathPlaceTitle" : { "ar" : "مكان الوفاة" , "en" : "Place of Death" , "kr"…" at bounding box center [286, 243] width 435 height 333
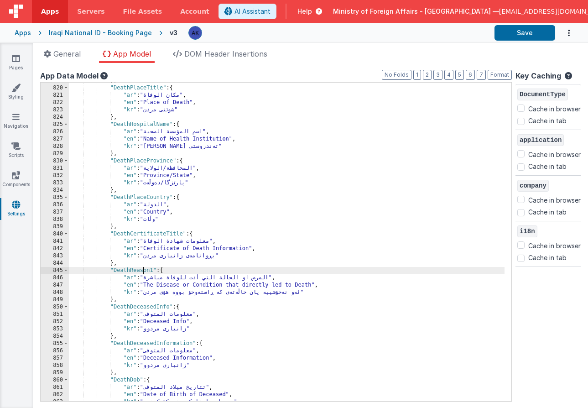
click at [141, 269] on div "} , "DeathPlaceTitle" : { "ar" : "مكان الوفاة" , "en" : "Place of Death" , "kr"…" at bounding box center [286, 243] width 435 height 333
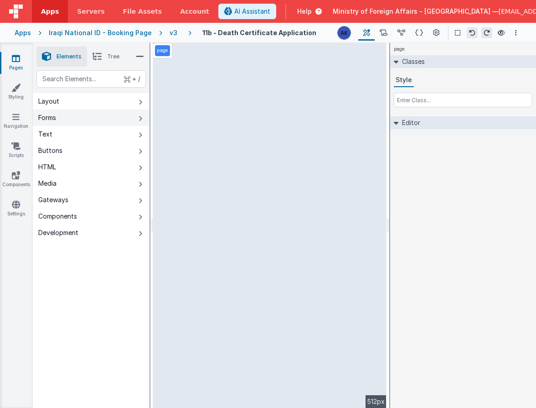
click at [102, 111] on button "Forms" at bounding box center [91, 117] width 117 height 16
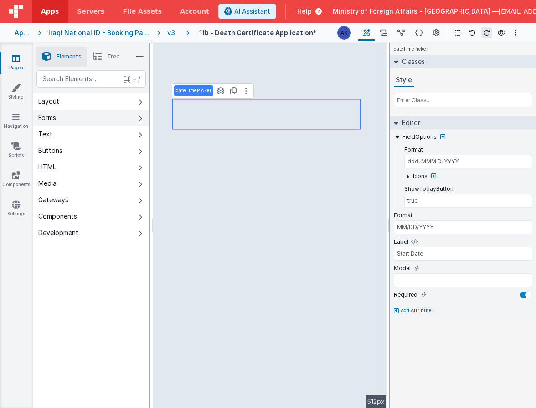
click at [109, 121] on button "Forms" at bounding box center [91, 117] width 117 height 16
click at [234, 93] on icon at bounding box center [233, 90] width 6 height 7
click at [423, 255] on input "Start Date" at bounding box center [463, 254] width 139 height 14
type input "Start Date 2"
type input "BF.i18n('DeathInformerName')"
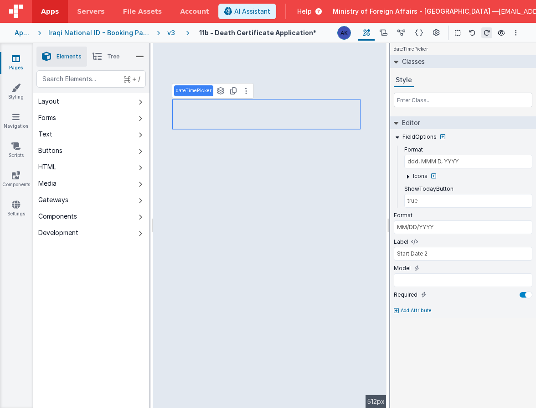
type input "[DOMAIN_NAME]"
type input "^[^a-zA-Z]+$"
select select "regexp"
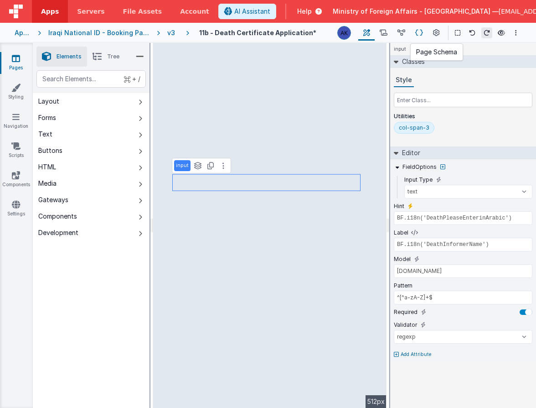
click at [423, 33] on icon at bounding box center [419, 33] width 8 height 10
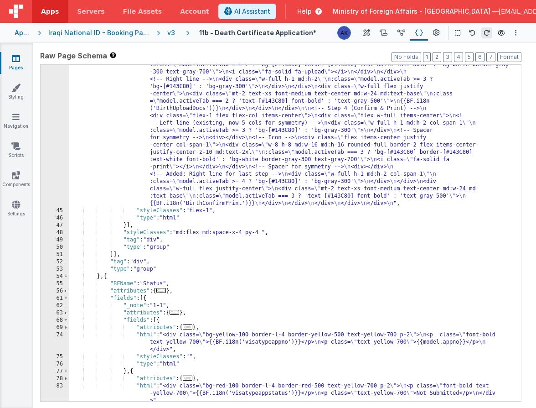
scroll to position [147, 0]
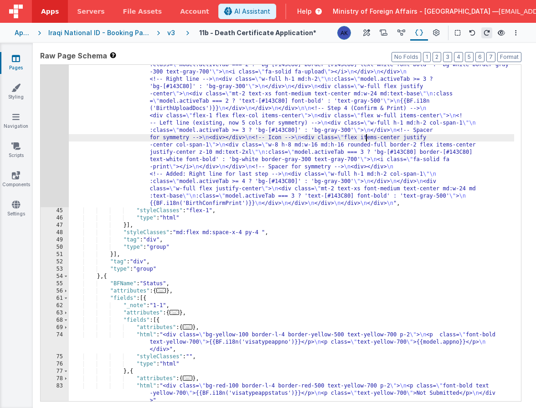
click at [367, 139] on div ""html" : "<!-- Step Progress Indicator: Even horizontal lines for each step, wi…" at bounding box center [291, 192] width 445 height 715
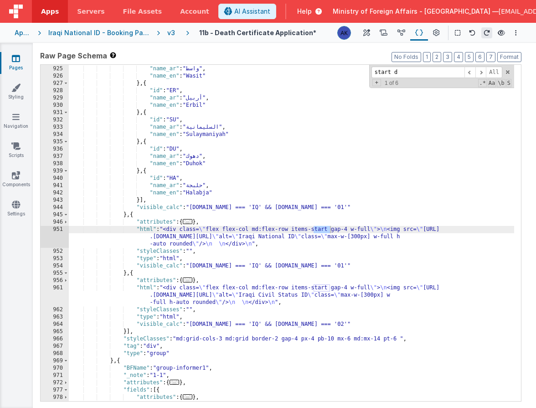
scroll to position [4942, 0]
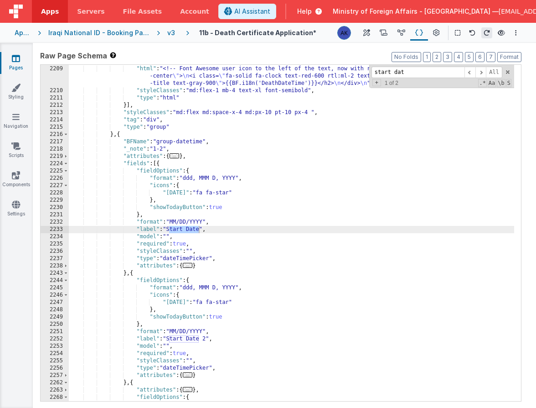
type input "start dat"
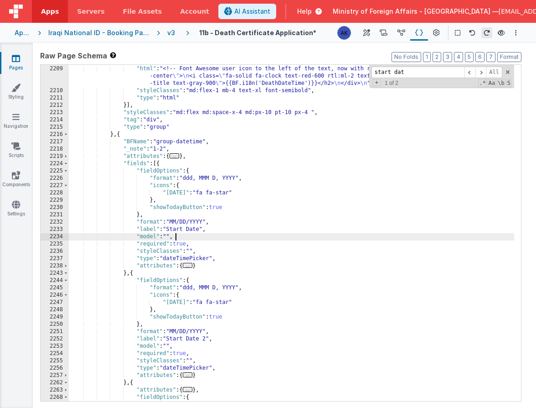
click at [230, 235] on div ""attributes" : { ... } , "html" : "<!-- Font Awesome user icon to the left of t…" at bounding box center [291, 233] width 445 height 351
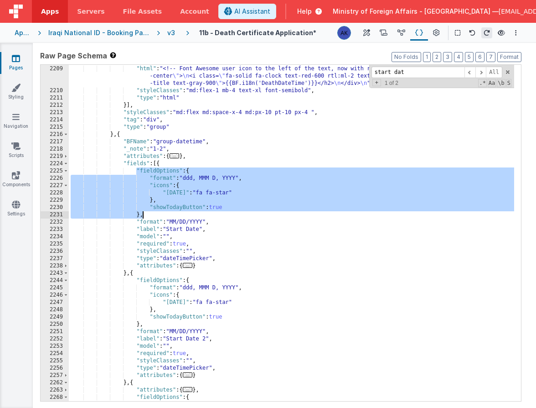
drag, startPoint x: 136, startPoint y: 170, endPoint x: 159, endPoint y: 214, distance: 49.7
click at [159, 214] on div ""attributes" : { ... } , "html" : "<!-- Font Awesome user icon to the left of t…" at bounding box center [291, 233] width 445 height 351
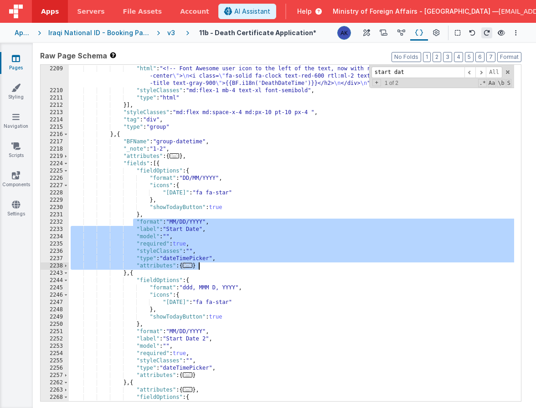
drag, startPoint x: 134, startPoint y: 222, endPoint x: 253, endPoint y: 263, distance: 125.4
click at [253, 263] on div ""attributes" : { ... } , "html" : "<!-- Font Awesome user icon to the left of t…" at bounding box center [291, 233] width 445 height 351
click at [184, 238] on div ""attributes" : { ... } , "html" : "<!-- Font Awesome user icon to the left of t…" at bounding box center [291, 233] width 445 height 351
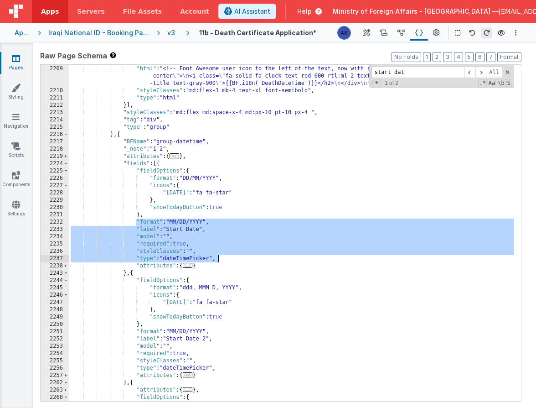
drag, startPoint x: 136, startPoint y: 220, endPoint x: 227, endPoint y: 257, distance: 97.5
click at [227, 257] on div ""attributes" : { ... } , "html" : "<!-- Font Awesome user icon to the left of t…" at bounding box center [291, 233] width 445 height 351
paste textarea
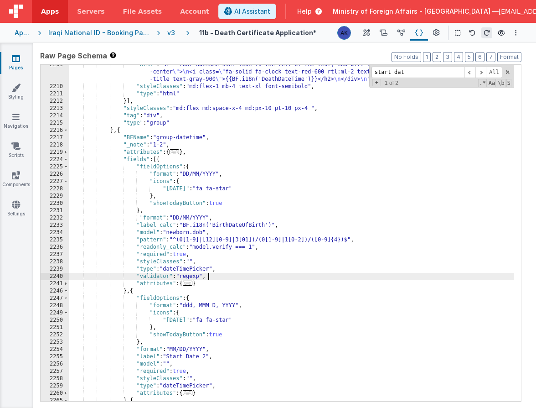
scroll to position [4968, 0]
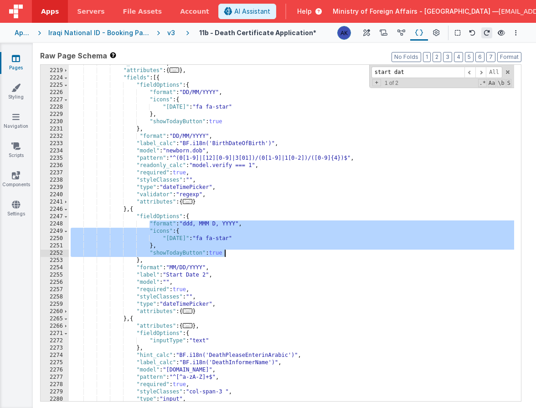
drag, startPoint x: 148, startPoint y: 222, endPoint x: 234, endPoint y: 250, distance: 90.1
click at [234, 250] on div ""_note" : "1-2" , "attributes" : { ... } , "fields" : [{ "fieldOptions" : { "fo…" at bounding box center [291, 235] width 445 height 351
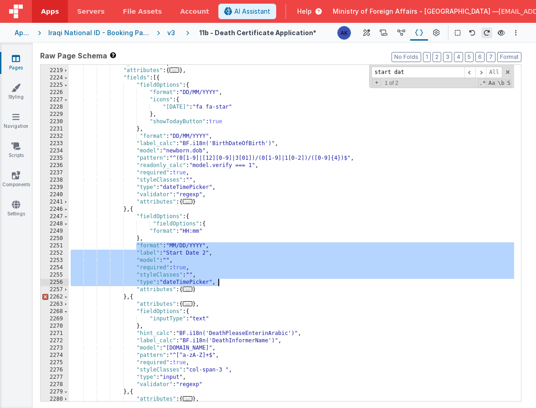
drag, startPoint x: 136, startPoint y: 246, endPoint x: 217, endPoint y: 282, distance: 89.2
click at [217, 282] on div ""_note" : "1-2" , "attributes" : { ... } , "fields" : [{ "fieldOptions" : { "fo…" at bounding box center [291, 235] width 445 height 351
paste textarea
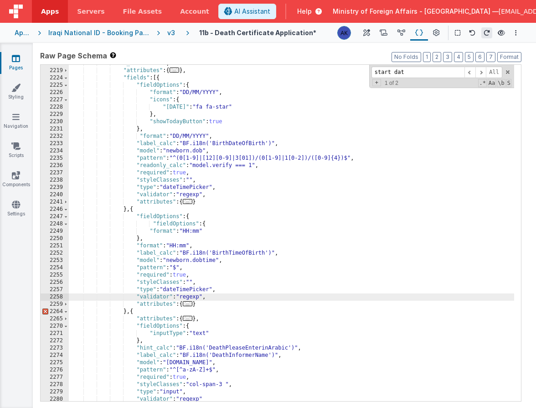
click at [130, 313] on div ""_note" : "1-2" , "attributes" : { ... } , "fields" : [{ "fieldOptions" : { "fo…" at bounding box center [291, 235] width 445 height 351
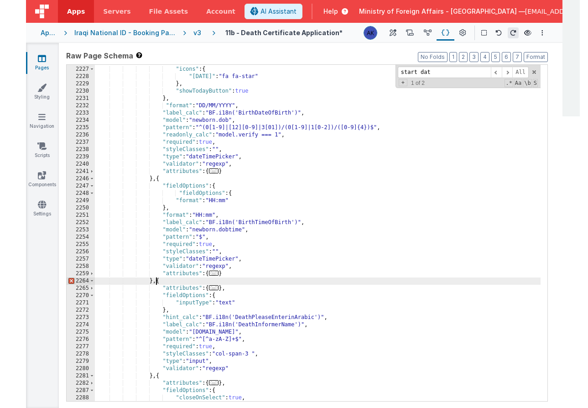
scroll to position [4961, 0]
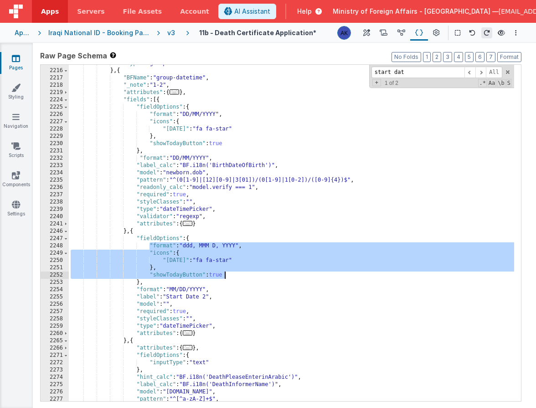
click at [181, 278] on div ""type" : "group" } , { "BFName" : "group-datetime" , "_note" : "1-2" , "attribu…" at bounding box center [291, 235] width 445 height 351
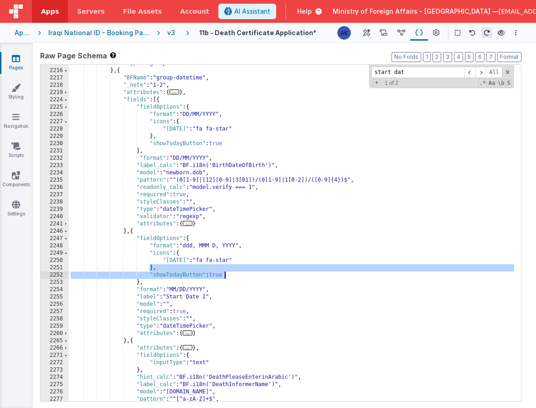
drag, startPoint x: 149, startPoint y: 269, endPoint x: 236, endPoint y: 275, distance: 86.8
click at [236, 275] on div ""type" : "group" } , { "BFName" : "group-datetime" , "_note" : "1-2" , "attribu…" at bounding box center [291, 235] width 445 height 351
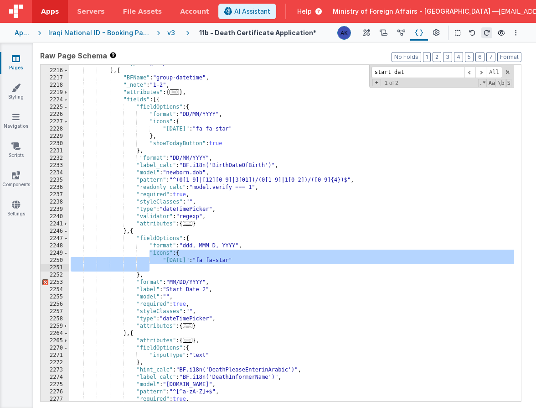
drag, startPoint x: 150, startPoint y: 253, endPoint x: 246, endPoint y: 264, distance: 96.3
click at [246, 264] on div ""type" : "group" } , { "BFName" : "group-datetime" , "_note" : "1-2" , "attribu…" at bounding box center [291, 235] width 445 height 351
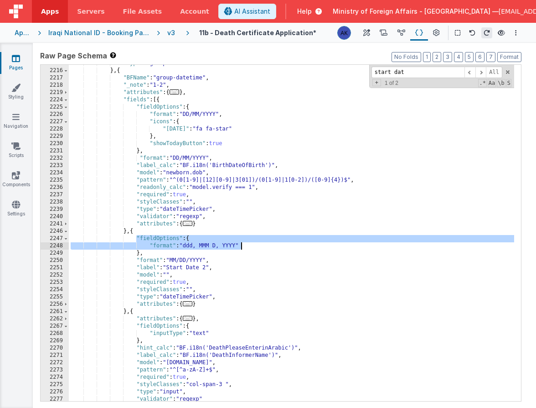
drag, startPoint x: 137, startPoint y: 240, endPoint x: 243, endPoint y: 248, distance: 106.0
click at [243, 248] on div ""type" : "group" } , { "BFName" : "group-datetime" , "_note" : "1-2" , "attribu…" at bounding box center [291, 235] width 445 height 351
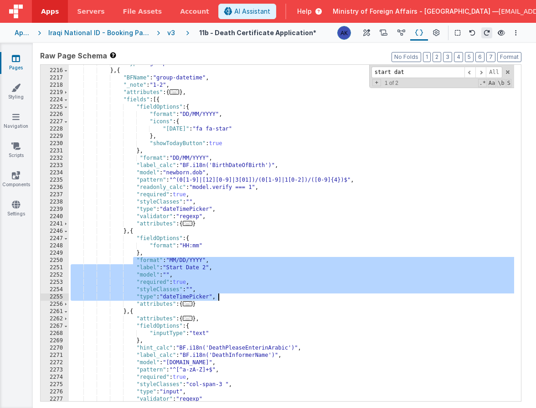
drag, startPoint x: 134, startPoint y: 261, endPoint x: 229, endPoint y: 297, distance: 101.4
click at [229, 297] on div ""type" : "group" } , { "BFName" : "group-datetime" , "_note" : "1-2" , "attribu…" at bounding box center [291, 235] width 445 height 351
paste textarea
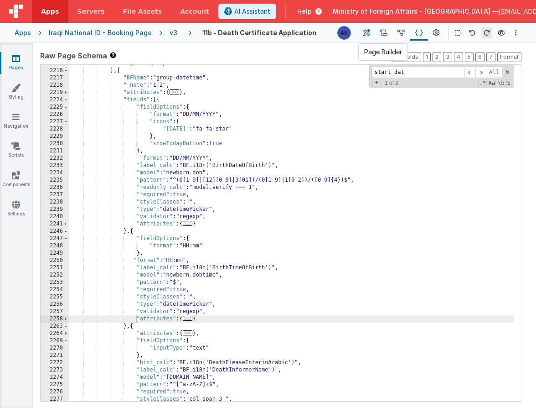
click at [367, 31] on icon at bounding box center [366, 33] width 7 height 10
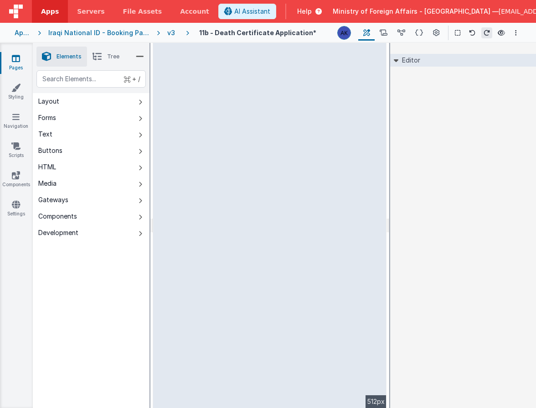
select select "regexp"
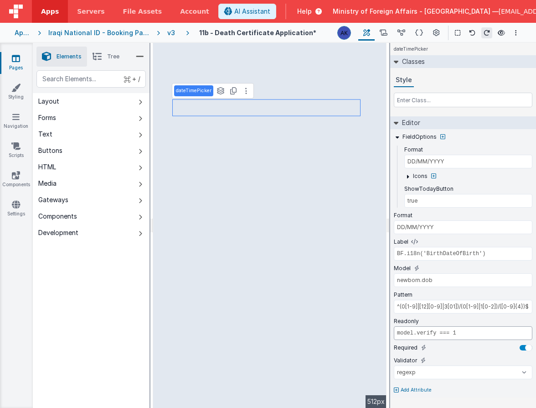
drag, startPoint x: 468, startPoint y: 333, endPoint x: 395, endPoint y: 329, distance: 73.5
click at [395, 329] on input "model.verify === 1" at bounding box center [463, 333] width 139 height 14
click at [413, 282] on input "newborn.dob" at bounding box center [463, 280] width 139 height 14
click at [417, 281] on input "dead.dob" at bounding box center [463, 280] width 139 height 14
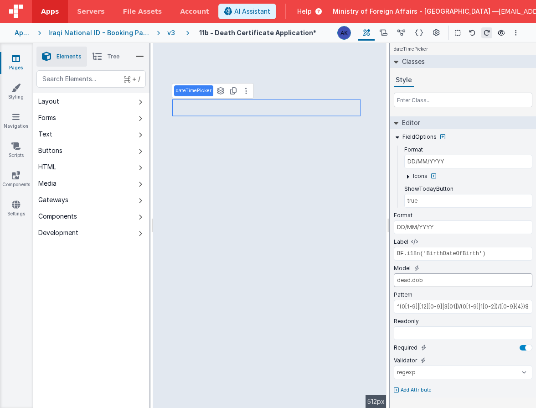
click at [417, 281] on input "dead.dob" at bounding box center [463, 280] width 139 height 14
type input "[DOMAIN_NAME]"
type input "HH:mm"
type input "newborn.dobtime"
type input "$"
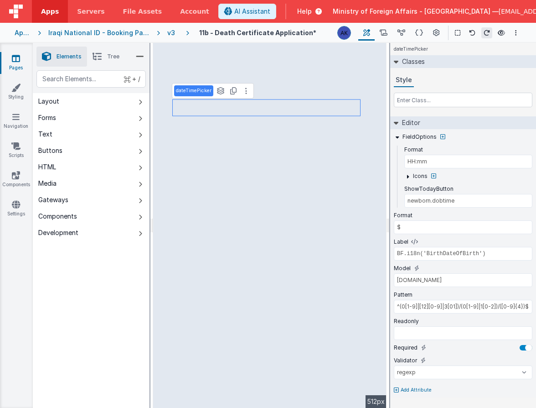
select select "regexp"
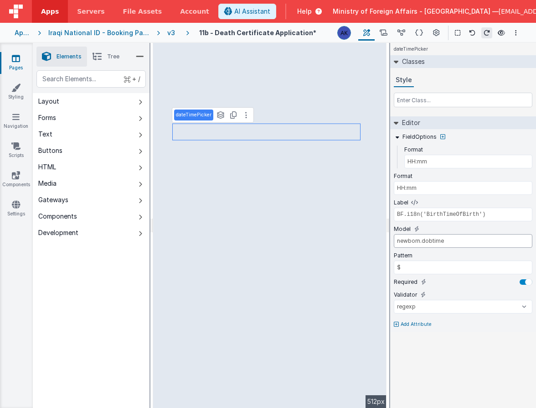
click at [412, 240] on input "newborn.dobtime" at bounding box center [463, 241] width 139 height 14
click at [428, 241] on input "dead.dobtime" at bounding box center [463, 241] width 139 height 14
type input "dead.time"
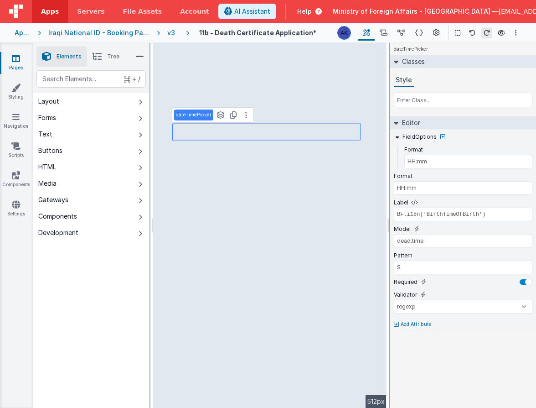
type input "DD/MM/YYYY"
type input "true"
type input "DD/MM/YYYY"
select select "regexp"
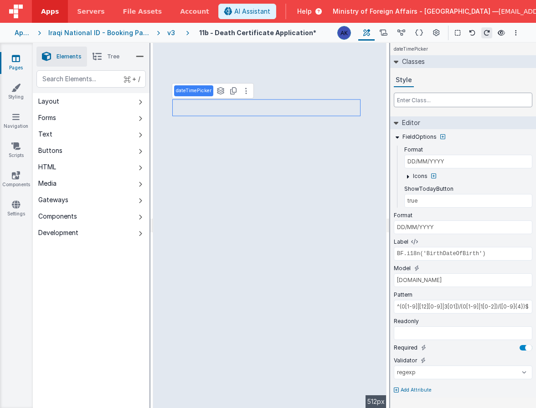
click at [405, 101] on input "text" at bounding box center [463, 100] width 139 height 15
type input "md:col-"
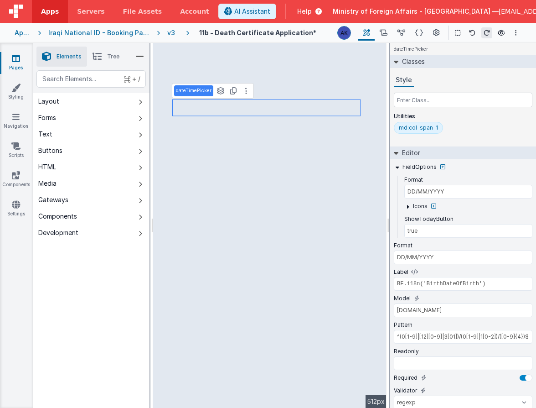
select select "regexp"
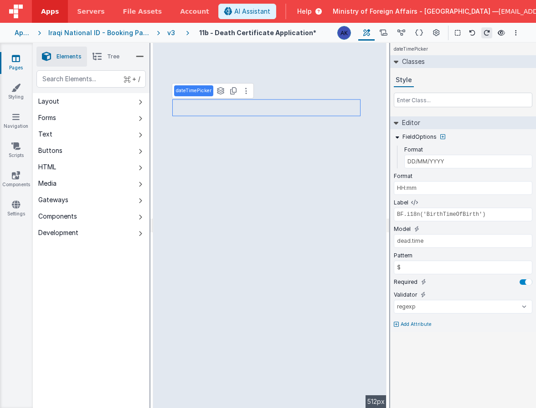
type input "HH:mm"
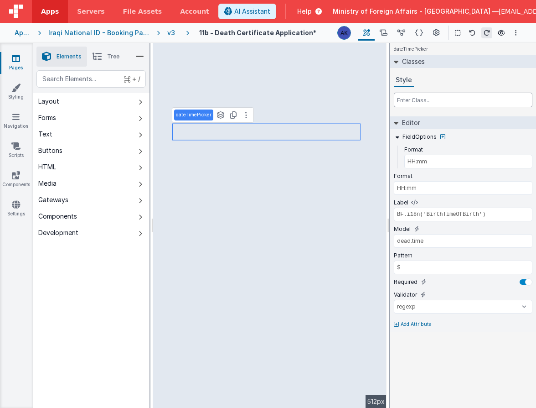
click at [425, 101] on input "text" at bounding box center [463, 100] width 139 height 15
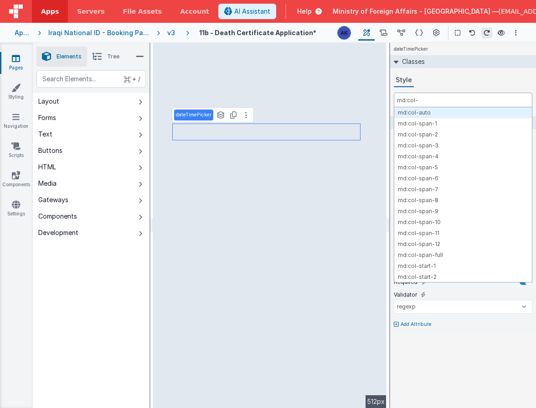
type input "md:col-s"
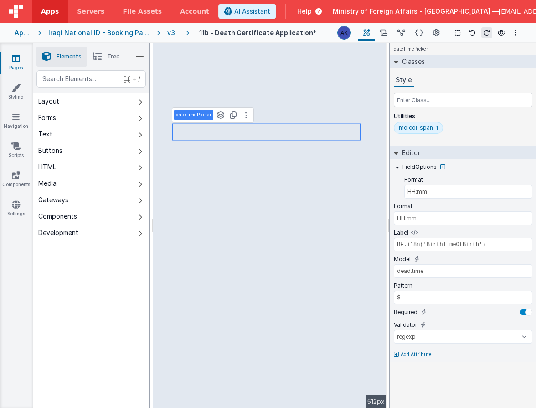
select select "regexp"
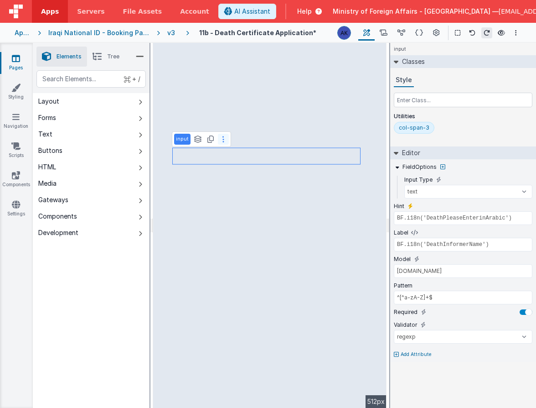
click at [222, 142] on button at bounding box center [223, 139] width 11 height 11
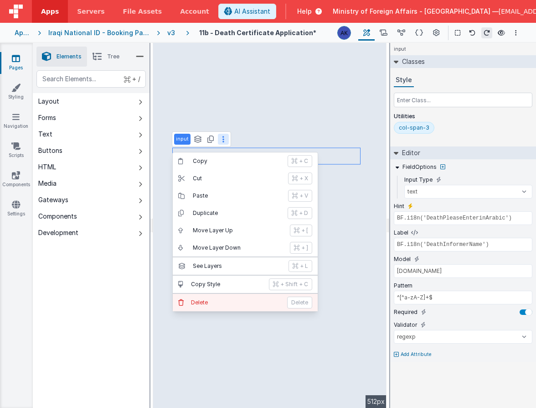
click at [219, 303] on p "Delete" at bounding box center [236, 302] width 91 height 7
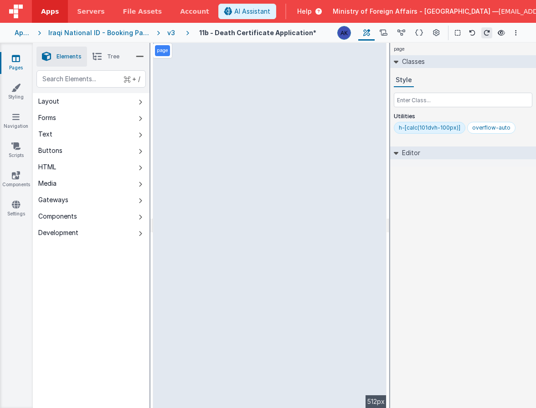
select select "required"
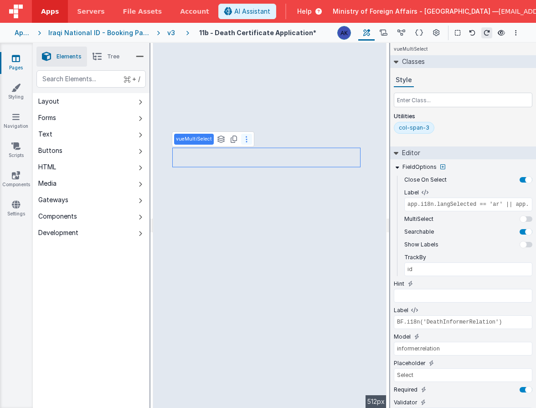
click at [246, 139] on icon at bounding box center [247, 138] width 2 height 7
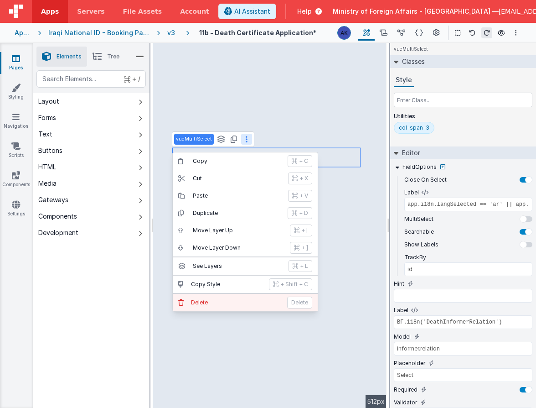
click at [244, 296] on button "Delete Delete" at bounding box center [245, 302] width 145 height 17
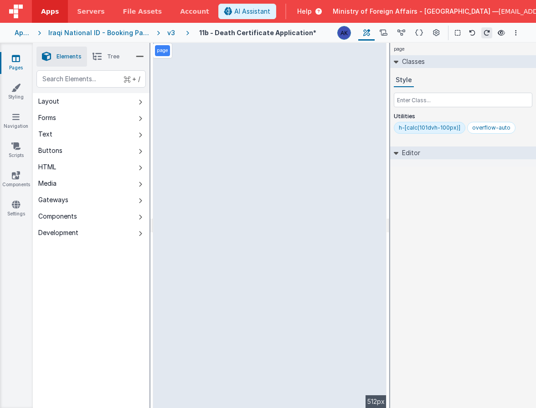
select select "regexp"
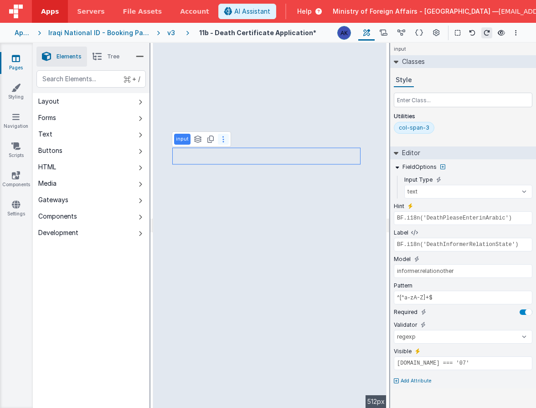
click at [222, 140] on icon at bounding box center [223, 138] width 2 height 7
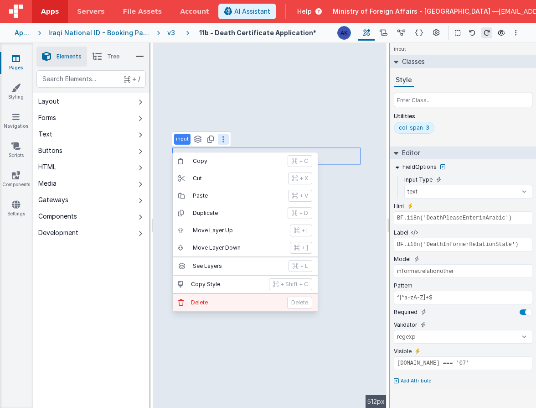
click at [233, 298] on button "Delete Delete" at bounding box center [245, 302] width 145 height 17
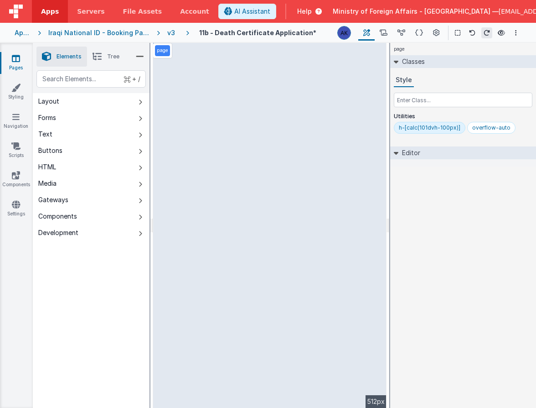
select select "regexp"
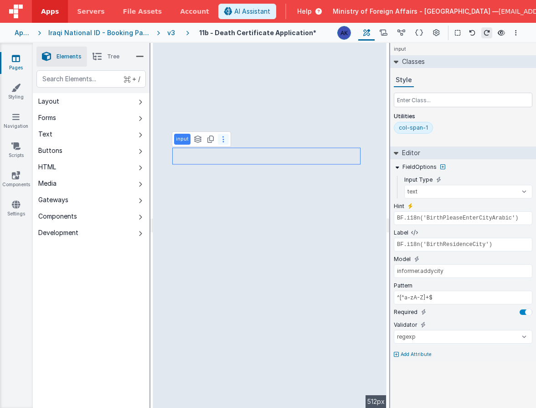
click at [222, 139] on icon at bounding box center [223, 138] width 2 height 7
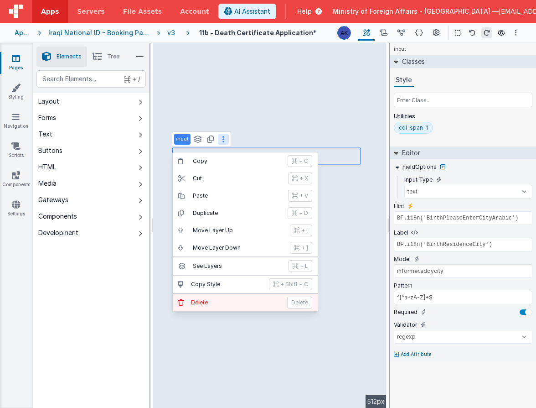
click at [240, 306] on button "Delete Delete" at bounding box center [245, 302] width 145 height 17
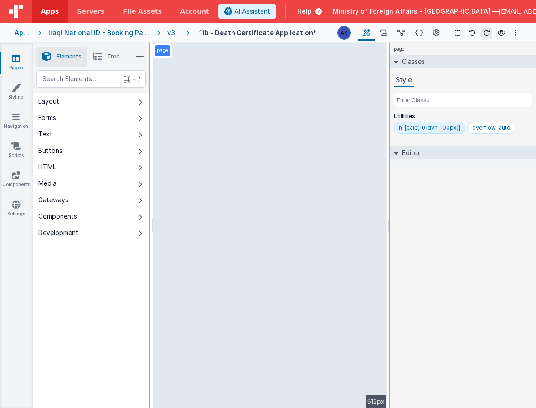
select select "regexp"
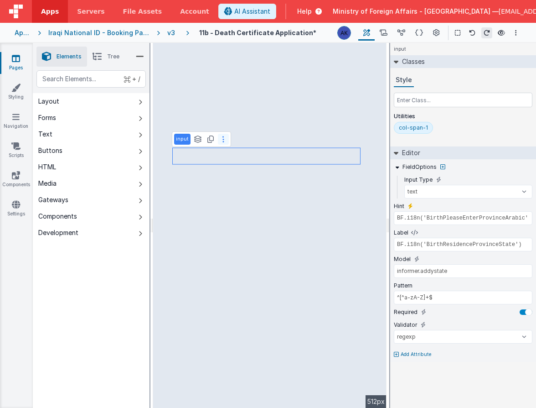
click at [224, 139] on button at bounding box center [223, 139] width 11 height 11
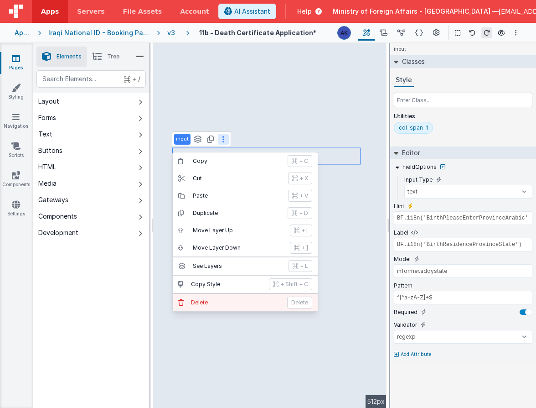
click at [230, 299] on p "Delete" at bounding box center [236, 302] width 91 height 7
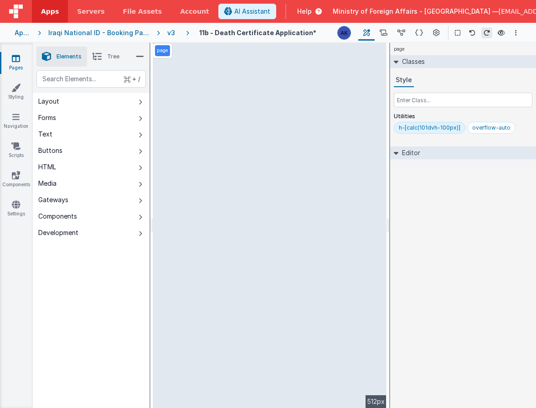
select select "required"
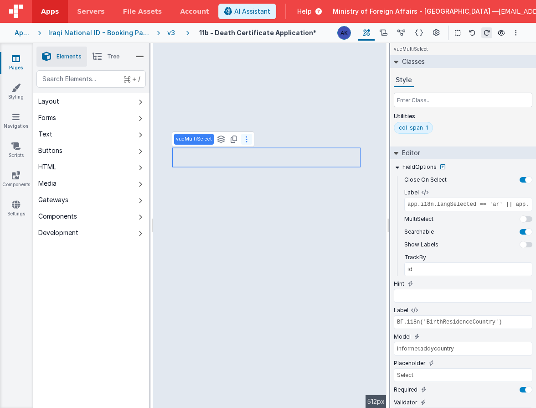
click at [245, 139] on button at bounding box center [246, 139] width 11 height 11
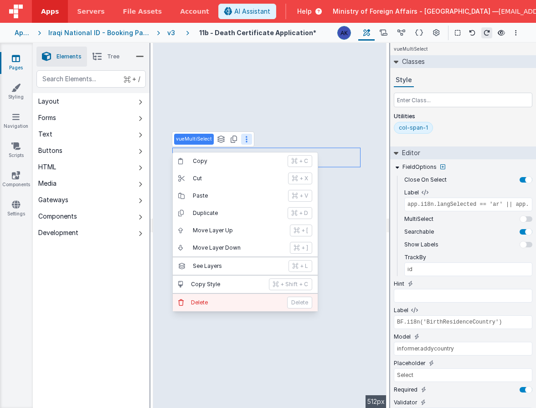
click at [237, 301] on p "Delete" at bounding box center [236, 302] width 91 height 7
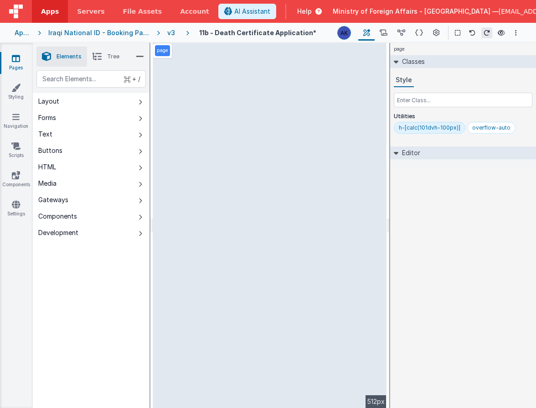
select select "email"
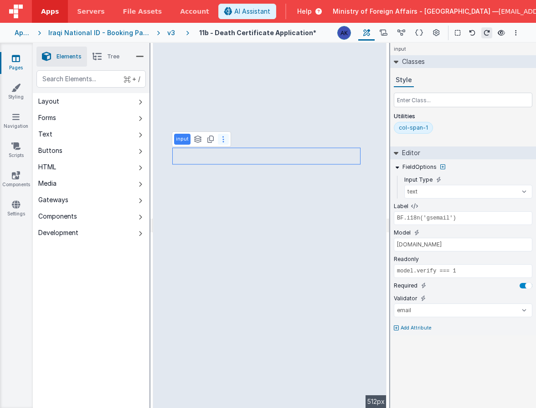
click at [224, 140] on button at bounding box center [223, 139] width 11 height 11
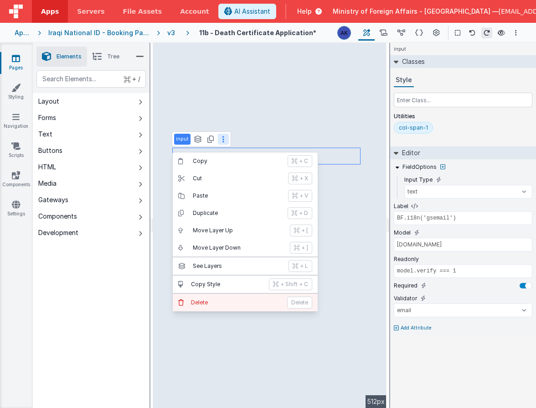
click at [231, 299] on p "Delete" at bounding box center [236, 302] width 91 height 7
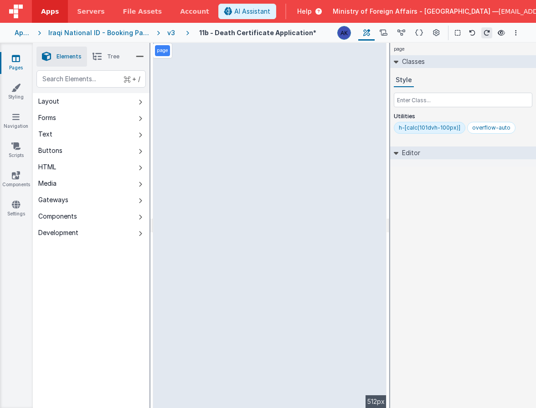
select select "string"
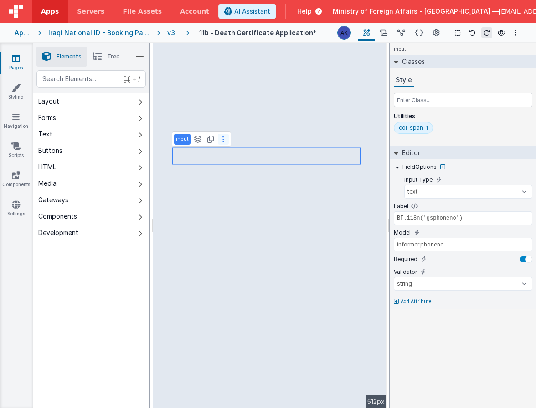
click at [224, 141] on button at bounding box center [223, 139] width 11 height 11
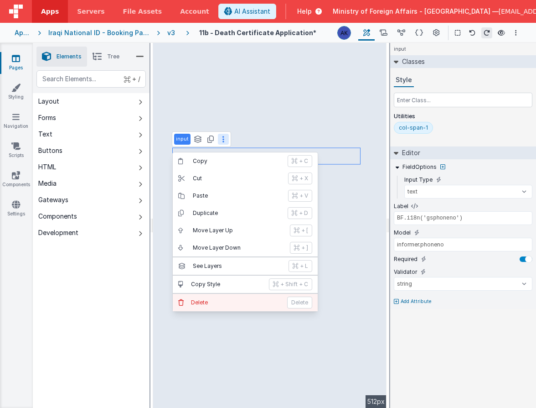
click at [225, 305] on p "Delete" at bounding box center [236, 302] width 91 height 7
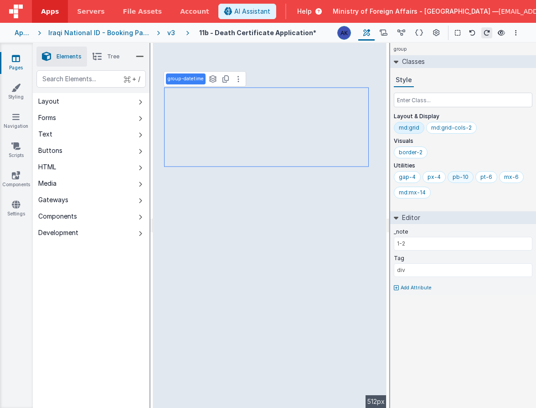
click at [456, 178] on div "pb-10" at bounding box center [461, 176] width 16 height 7
click at [438, 101] on input "text" at bounding box center [463, 100] width 139 height 15
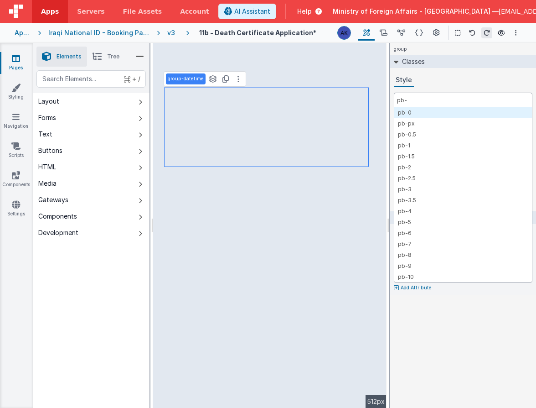
type input "pb-6"
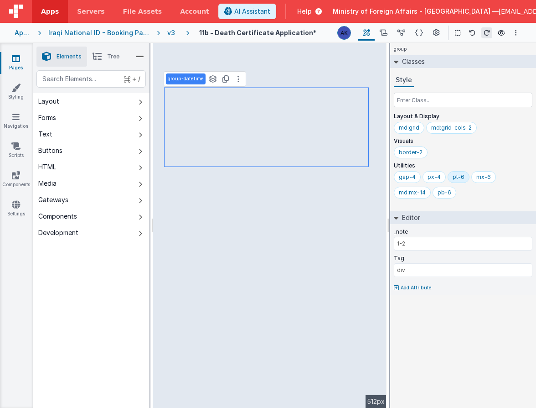
select select "regexp"
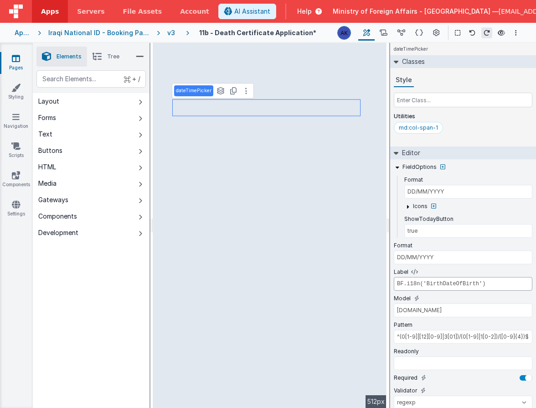
click at [445, 281] on input "BF.i18n('BirthDateOfBirth')" at bounding box center [463, 284] width 139 height 14
paste input "DeathDateOfDea"
type input "BF.i18n('DeathDateOfDeath')"
select select "regexp"
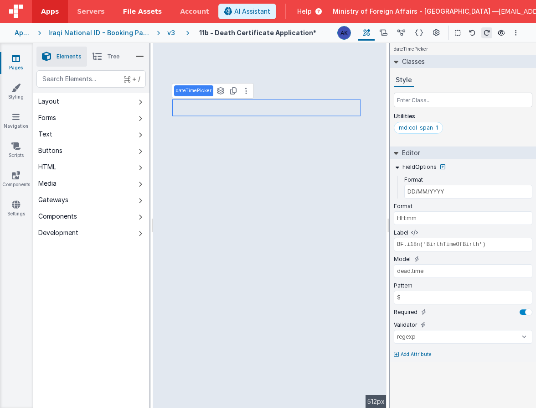
type input "HH:mm"
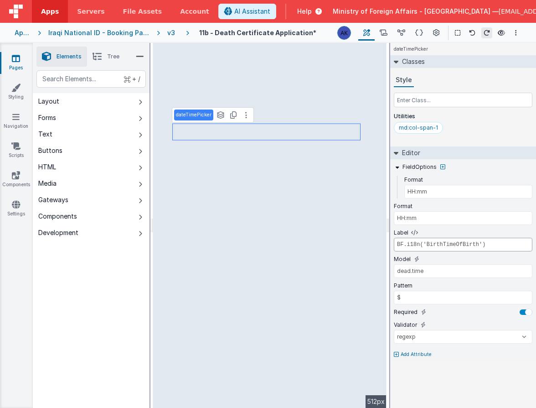
click at [446, 247] on input "BF.i18n('BirthTimeOfBirth')" at bounding box center [463, 244] width 139 height 14
paste input "DeathTimeOfDea"
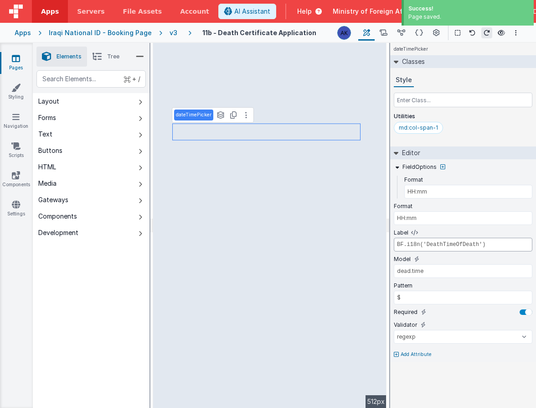
type input "BF.i18n('DeathTimeOfDeath')"
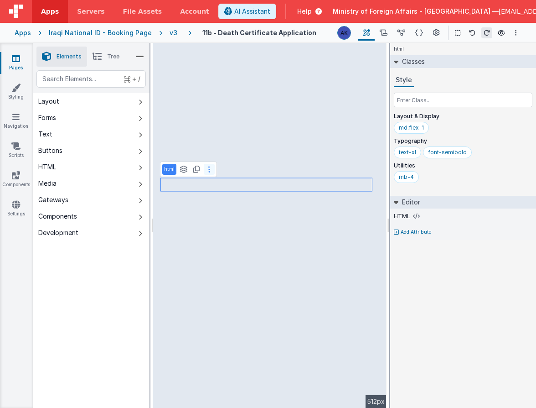
click at [210, 171] on button at bounding box center [209, 169] width 11 height 11
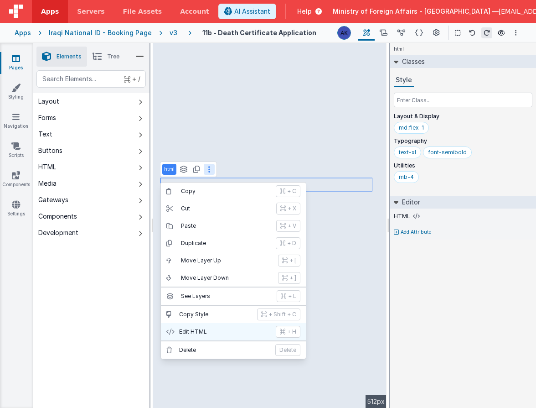
click at [206, 329] on p "Edit HTML" at bounding box center [224, 331] width 91 height 7
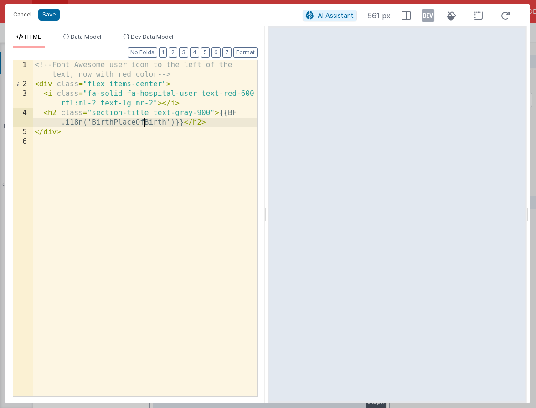
click at [143, 122] on div "<!-- Font Awesome user icon to the left of the text, now with red color --> < d…" at bounding box center [145, 242] width 224 height 364
click at [48, 16] on button "Save" at bounding box center [48, 15] width 21 height 12
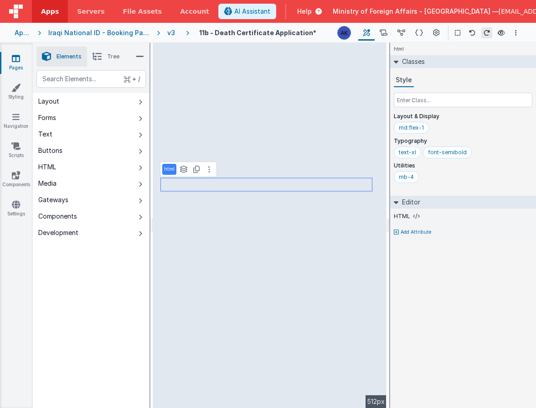
select select "required"
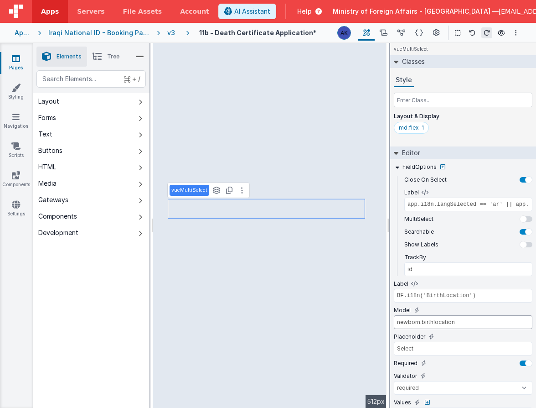
click at [407, 323] on input "newborn.birthlocation" at bounding box center [463, 322] width 139 height 14
type input "dead.birthlocation"
click at [434, 323] on input "dead.birthlocation" at bounding box center [463, 322] width 139 height 14
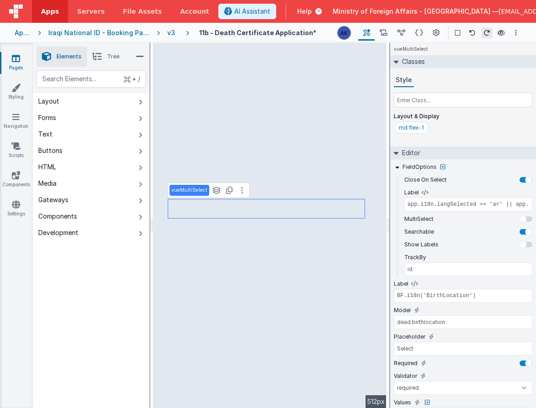
type input "BF.i18n('DeathTimeOfDeath')"
select select "regexp"
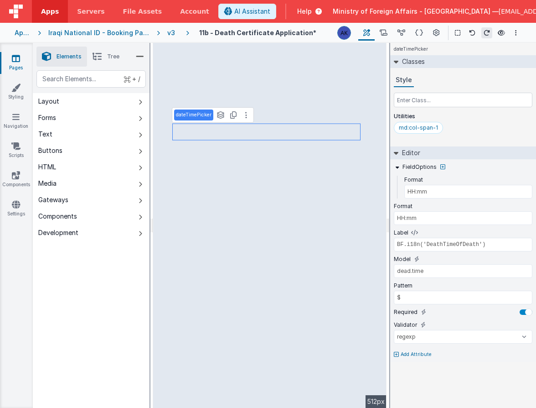
type input "app.i18n.langSelected == 'ar' || app.i18n.langSelected == 'kr' ? 'name_ar' : 'n…"
select select "required"
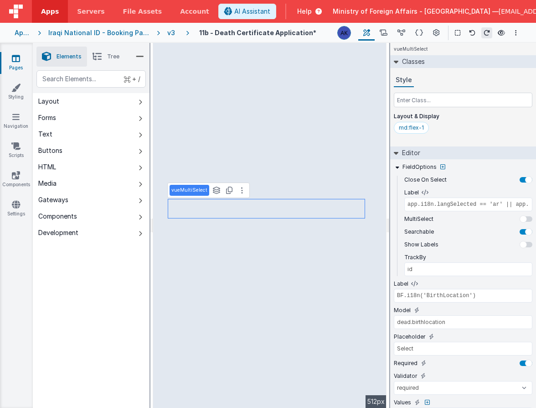
type input "BF.i18n('BirthPleaseEnterProvinceArabic')"
select select "regexp"
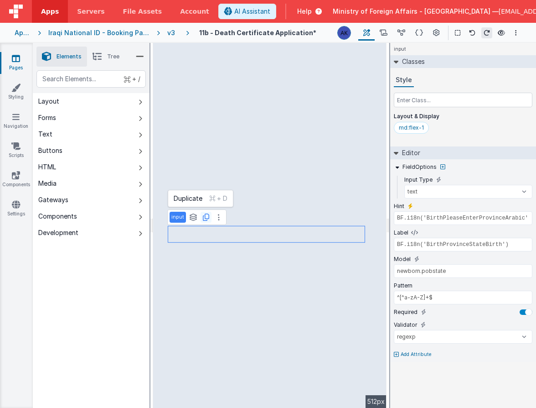
click at [208, 216] on button at bounding box center [206, 217] width 11 height 11
type input "app.i18n.langSelected == 'ar' || app.i18n.langSelected == 'kr' ? 'name_ar' : 'n…"
select select "required"
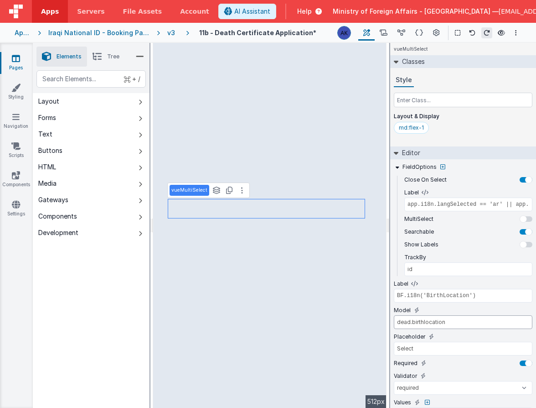
click at [421, 320] on input "dead.birthlocation" at bounding box center [463, 322] width 139 height 14
type input "dead.deathlocation"
type input "BF.i18n('BirthPleaseEnterProvinceArabic')"
select select "regexp"
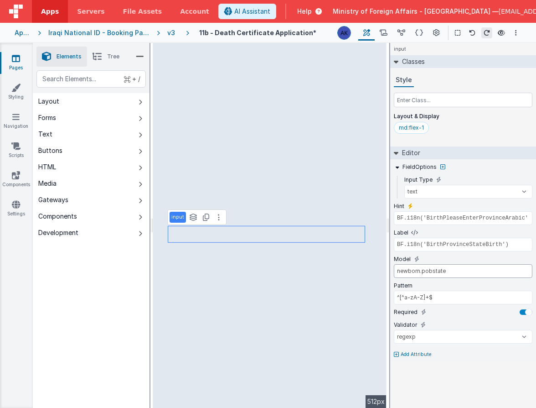
click at [409, 272] on input "newborn.pobstate" at bounding box center [463, 271] width 139 height 14
click at [417, 270] on input "dead.pobstate" at bounding box center [463, 271] width 139 height 14
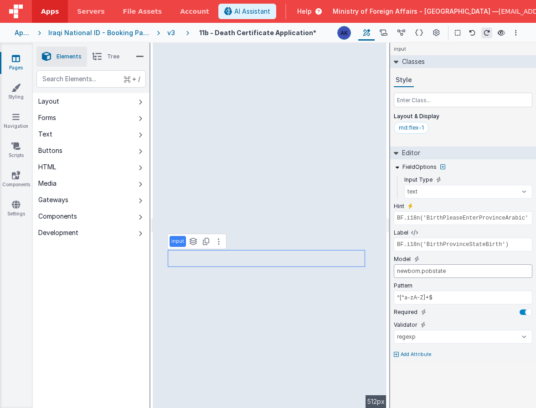
click at [407, 270] on input "newborn.pobstate" at bounding box center [463, 271] width 139 height 14
click at [406, 270] on input "newborn.pobstate" at bounding box center [463, 271] width 139 height 14
click at [421, 272] on input "dead.pobstate" at bounding box center [463, 271] width 139 height 14
type input "dead.deathstate"
type input "app.i18n.langSelected == 'ar' || app.i18n.langSelected == 'kr' ? 'name_ar' : 'n…"
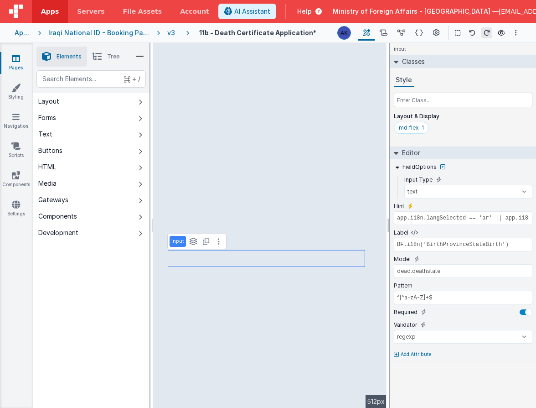
select select "required"
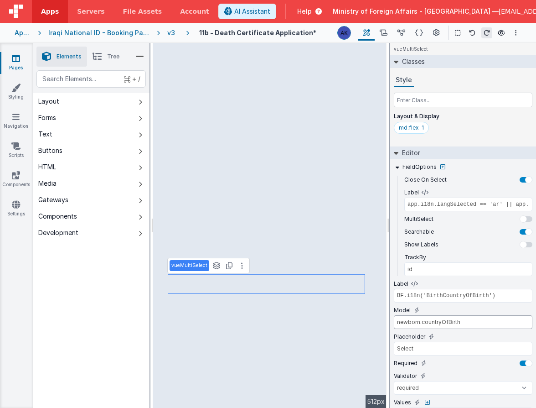
click at [411, 322] on input "newborn.countryOfBirth" at bounding box center [463, 322] width 139 height 14
click at [450, 321] on input "dead.countryOfBirth" at bounding box center [463, 322] width 139 height 14
type input "dead.countryOfDeath"
type input "BF.i18n('BirthPleaseEnterProvinceArabic')"
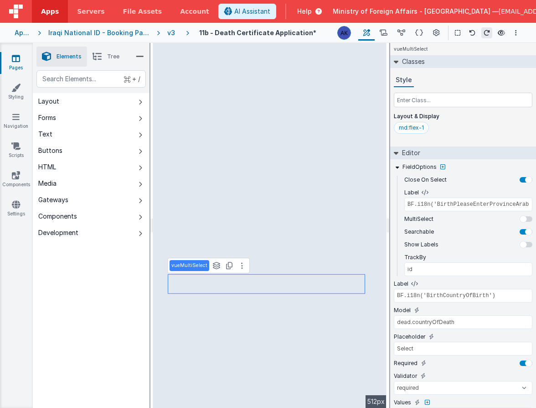
select select "regexp"
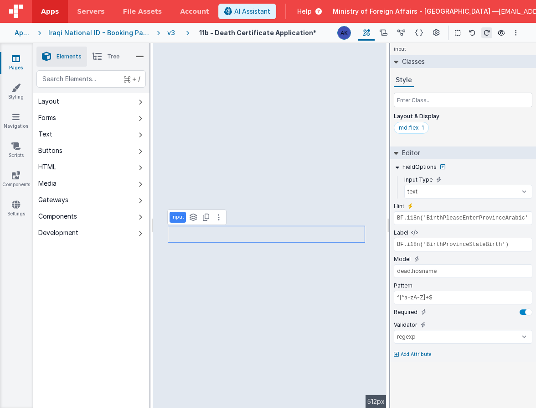
select select "required"
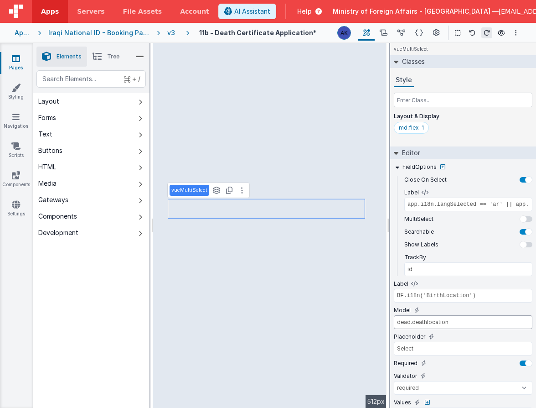
click at [430, 323] on input "dead.deathlocation" at bounding box center [463, 322] width 139 height 14
click at [430, 322] on input "dead.deathlocation" at bounding box center [463, 322] width 139 height 14
type input "BF.i18n('BirthPleaseEnterProvinceArabic')"
select select "regexp"
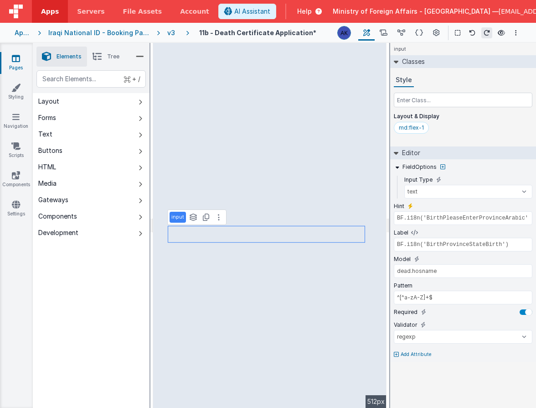
click at [398, 352] on icon at bounding box center [396, 353] width 5 height 5
click at [418, 350] on icon at bounding box center [417, 350] width 5 height 7
click at [417, 361] on input "false" at bounding box center [463, 363] width 139 height 14
paste input "dead.deathlocation"
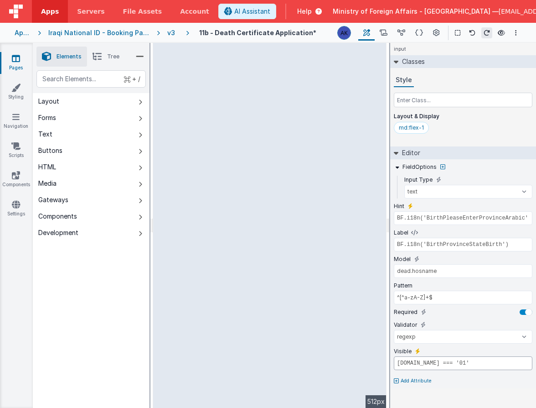
type input "model.dead.deathlocation.id === '01'"
type input "BF.i18n('DeathPleaseEnterinArabic')"
type input "BF.i18n('DeathInformerRelationState')"
type input "informer.relationother"
type input "model.informer.relation.id === '07'"
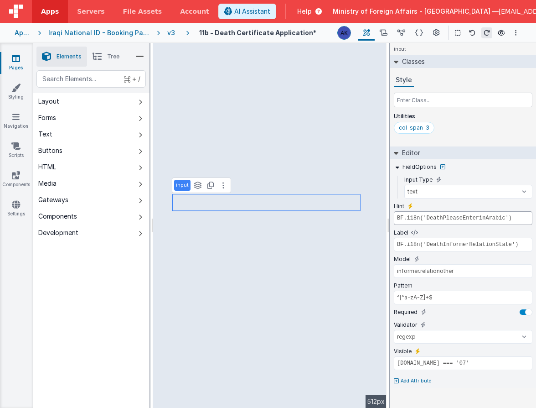
click at [469, 217] on input "BF.i18n('DeathPleaseEnterinArabic')" at bounding box center [463, 218] width 139 height 14
click at [468, 217] on input "BF.i18n('DeathPleaseEnterinArabic')" at bounding box center [463, 218] width 139 height 14
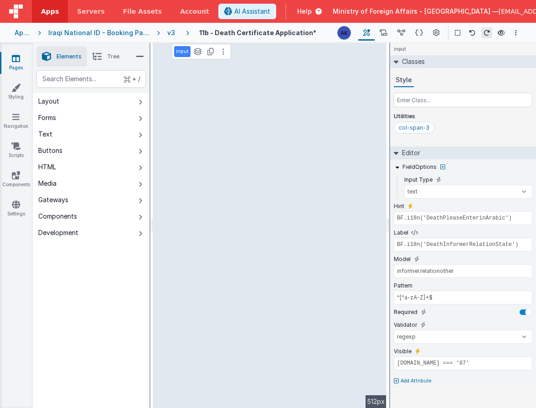
type input "BF.i18n('BirthPleaseEnterProvinceArabic')"
type input "BF.i18n('BirthProvinceStateBirth')"
type input "dead.hosname"
type input "model.dead.deathlocation.id === '01'"
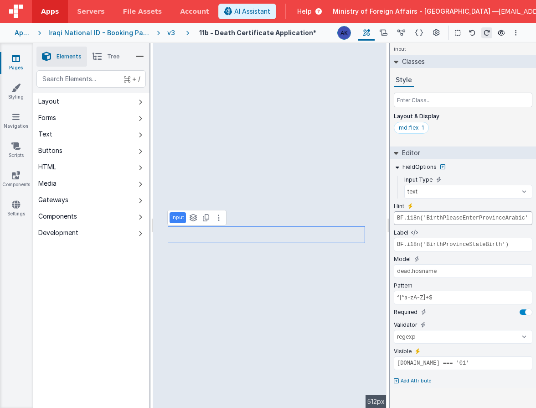
click at [459, 220] on input "BF.i18n('BirthPleaseEnterProvinceArabic')" at bounding box center [463, 218] width 139 height 14
paste input "DeathPleaseEnterin"
type input "app.i18n.langSelected == 'ar' || app.i18n.langSelected == 'kr' ? 'name_ar' : 'n…"
select select "required"
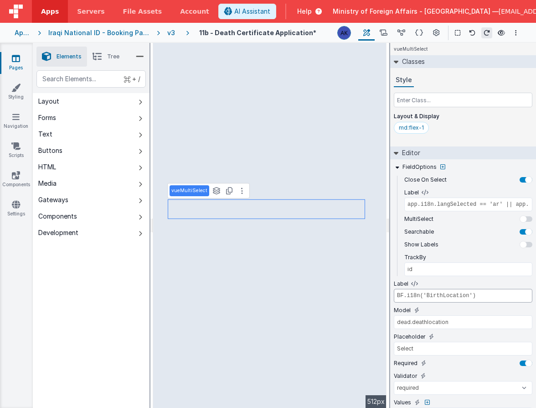
click at [445, 297] on input "BF.i18n('BirthLocation')" at bounding box center [463, 296] width 139 height 14
paste input "DeathPlaceTitle"
type input "BF.i18n('DeathPlaceTitle')"
select select "regexp"
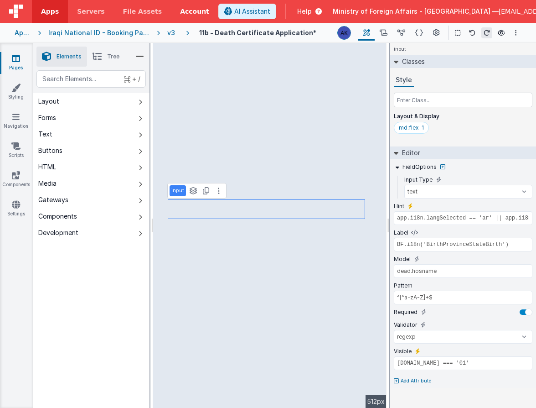
type input "BF.i18n('DeathPleaseEnterinArabic')"
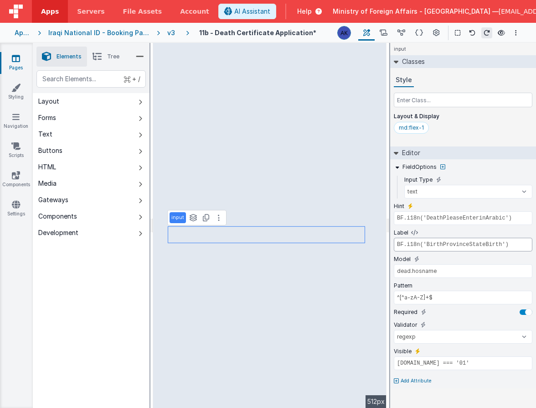
click at [458, 242] on input "BF.i18n('BirthProvinceStateBirth')" at bounding box center [463, 244] width 139 height 14
paste input "DeathHospitalName"
type input "BF.i18n('DeathHospitalName')"
type input "BF.i18n('BirthPleaseEnterProvinceArabic')"
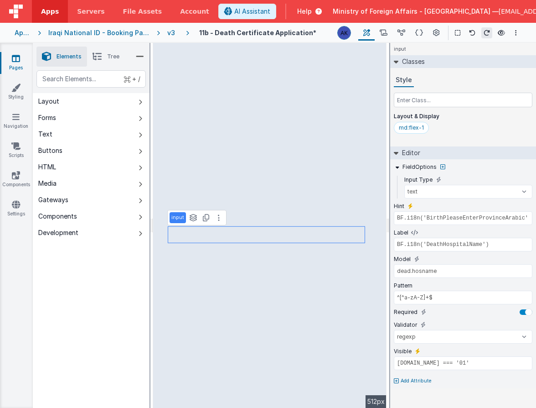
type input "BF.i18n('BirthProvinceStateBirth')"
type input "dead.deathstate"
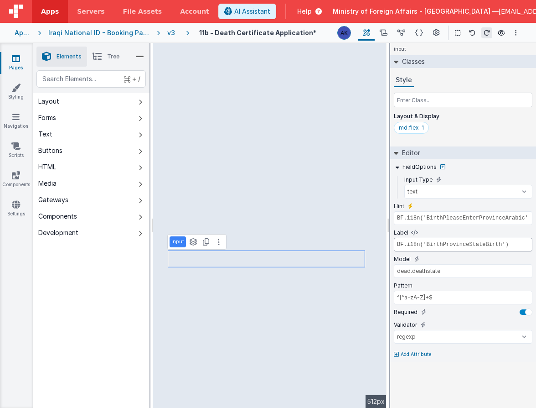
click at [459, 244] on input "BF.i18n('BirthProvinceStateBirth')" at bounding box center [463, 244] width 139 height 14
paste input "DeathPlaceProvince"
type input "BF.i18n('DeathPlaceProvince')"
type input "app.i18n.langSelected == 'ar' || app.i18n.langSelected == 'kr' ? 'name_ar' : 'n…"
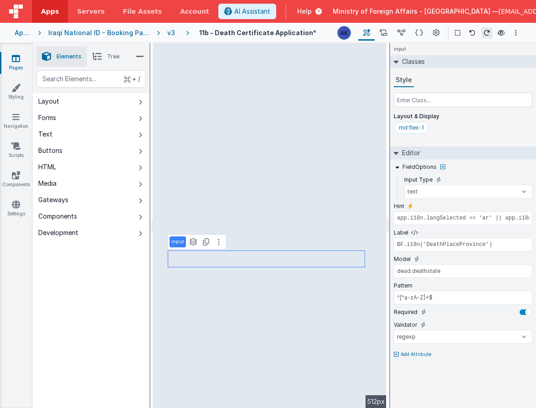
select select "required"
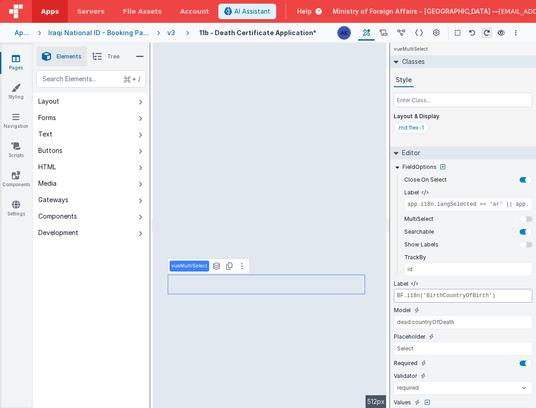
click at [458, 294] on input "BF.i18n('BirthCountryOfBirth')" at bounding box center [463, 296] width 139 height 14
paste input "DeathPlaceCountry"
type input "BF.i18n('DeathPlaceCountry')"
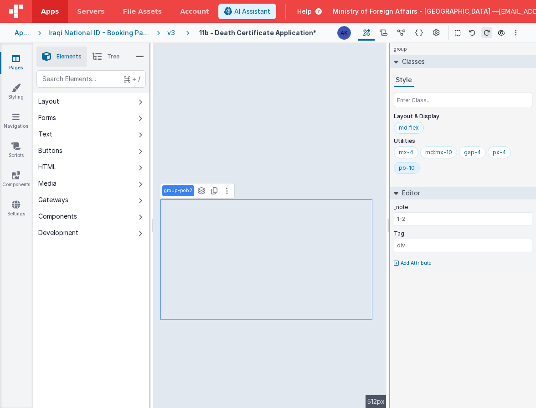
click at [418, 128] on div "md:flex" at bounding box center [409, 128] width 30 height 12
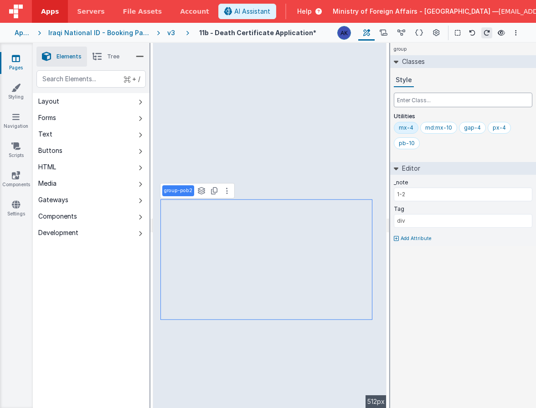
click at [415, 100] on input "text" at bounding box center [463, 100] width 139 height 15
type input "md:gri"
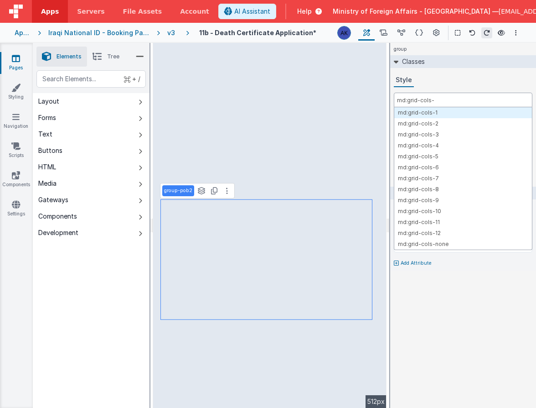
type input "md:grid-cols-3"
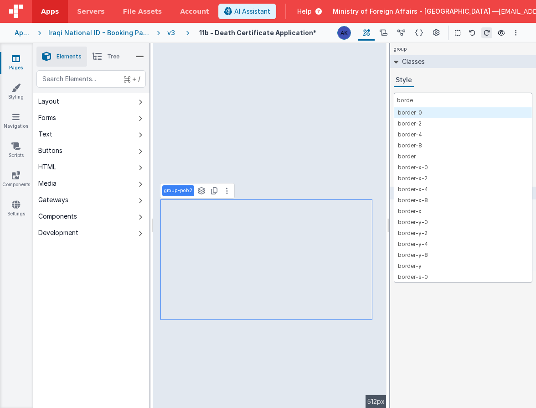
type input "border"
type input "pt-6"
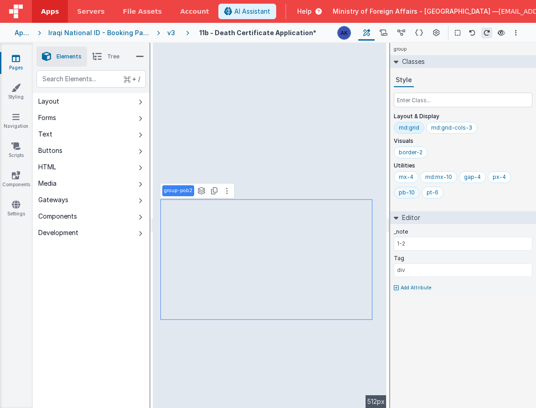
click at [405, 191] on div "pb-10" at bounding box center [407, 192] width 16 height 7
click at [425, 102] on input "text" at bounding box center [463, 100] width 139 height 15
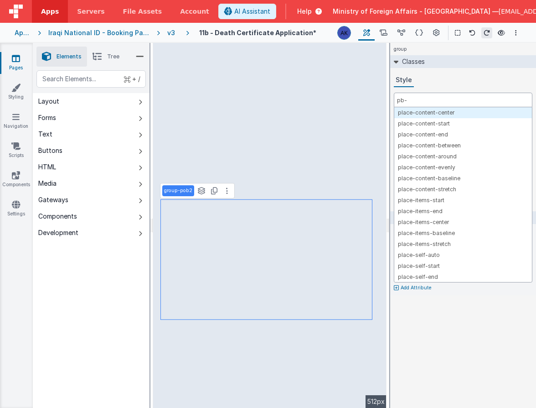
type input "pb-6"
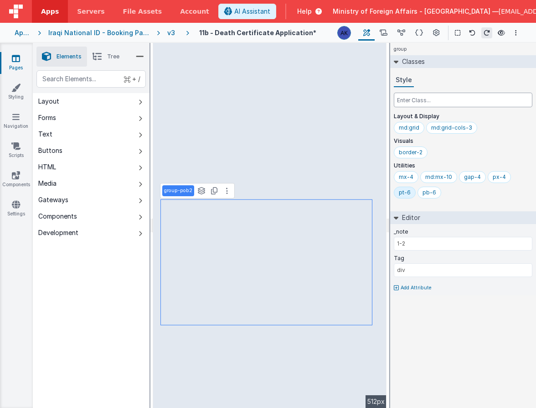
click at [468, 95] on input "text" at bounding box center [463, 100] width 139 height 15
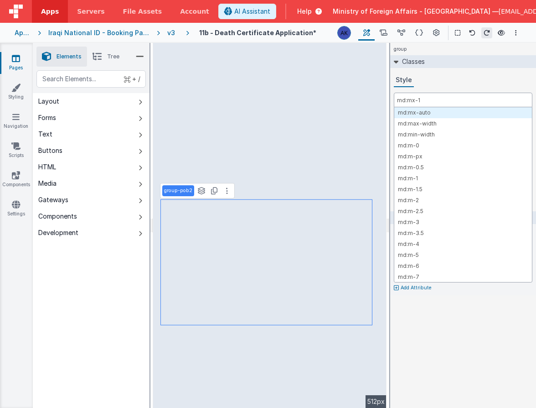
type input "md:mx-14"
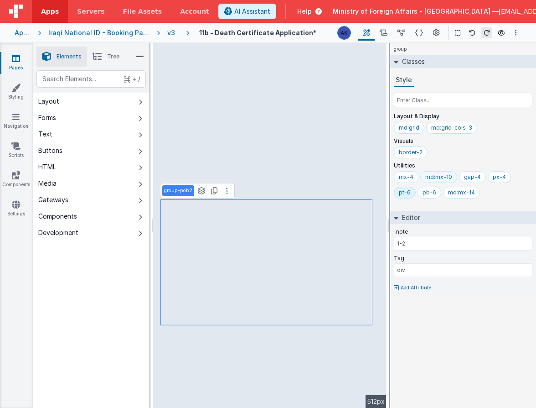
click at [444, 173] on div "md:mx-10" at bounding box center [438, 176] width 27 height 7
click at [438, 103] on input "text" at bounding box center [463, 100] width 139 height 15
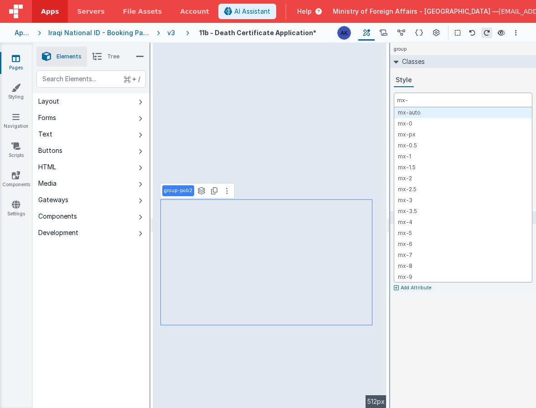
type input "mx-6"
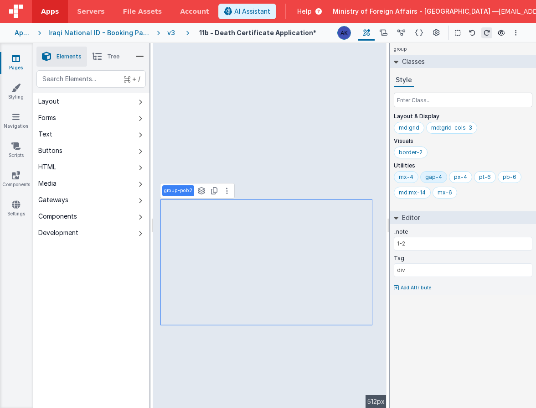
click at [414, 175] on div "mx-4" at bounding box center [406, 177] width 25 height 12
select select "required"
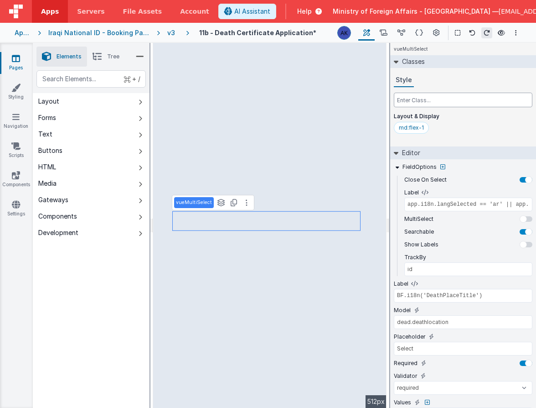
click at [420, 103] on input "text" at bounding box center [463, 100] width 139 height 15
click at [407, 126] on div "md:flex-1" at bounding box center [411, 127] width 25 height 7
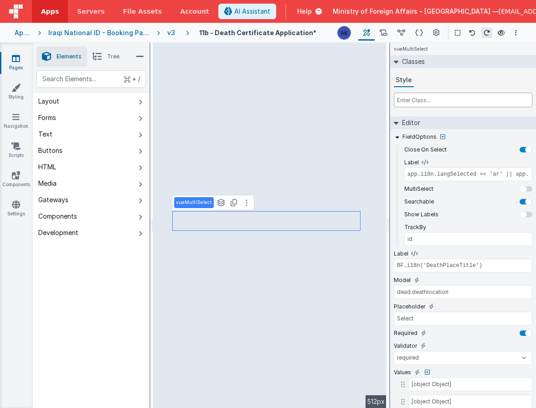
click at [413, 98] on input "text" at bounding box center [463, 100] width 139 height 15
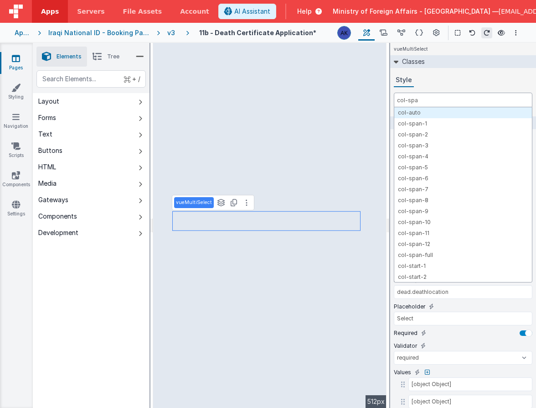
type input "col-span"
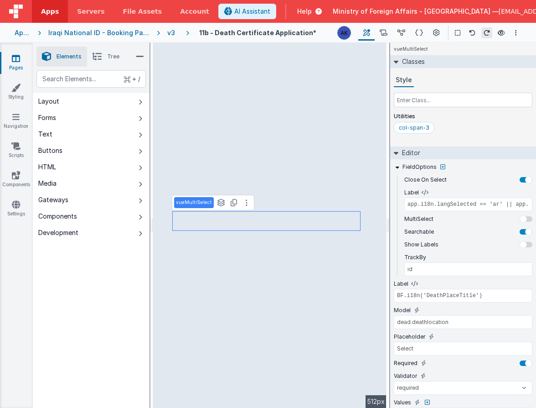
select select "regexp"
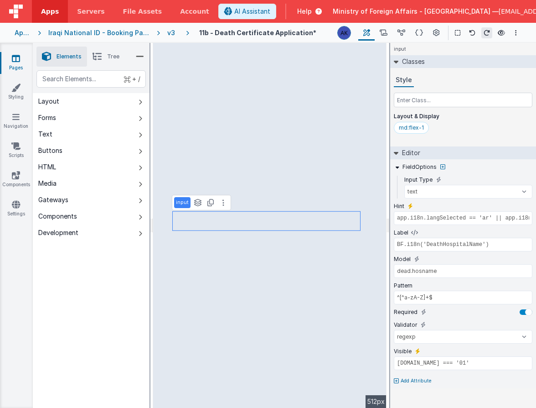
type input "BF.i18n('DeathPleaseEnterinArabic')"
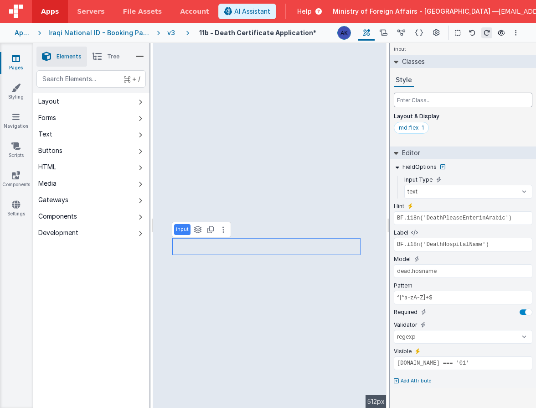
click at [446, 102] on input "text" at bounding box center [463, 100] width 139 height 15
type input "col-spa"
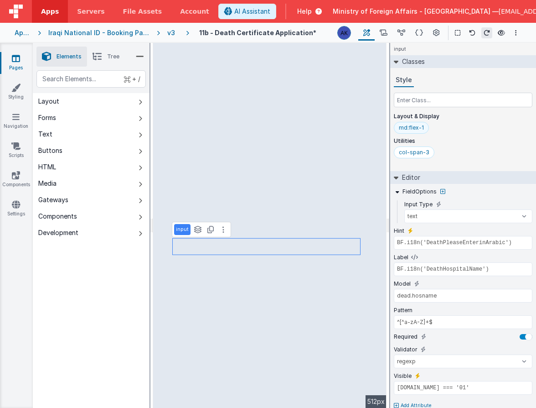
click at [414, 129] on div "md:flex-1" at bounding box center [411, 127] width 25 height 7
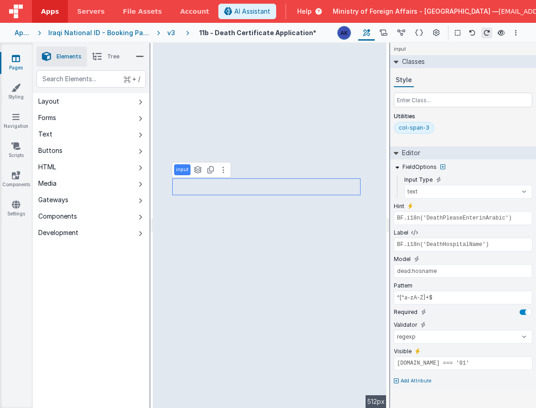
type input "BF.i18n('BirthPleaseEnterProvinceArabic')"
type input "BF.i18n('DeathPlaceProvince')"
type input "dead.deathstate"
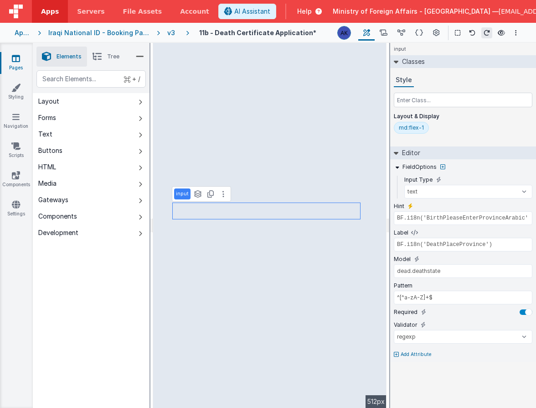
click at [422, 129] on div "md:flex-1" at bounding box center [411, 127] width 25 height 7
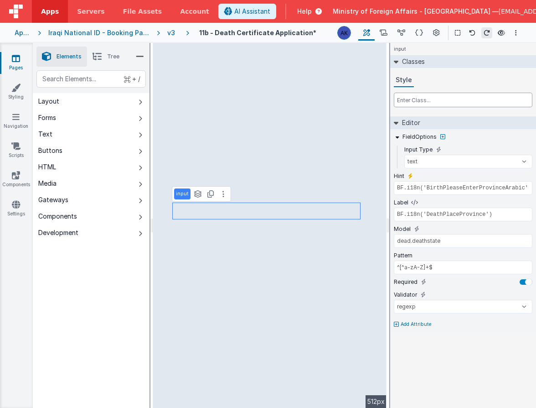
click at [418, 101] on input "text" at bounding box center [463, 100] width 139 height 15
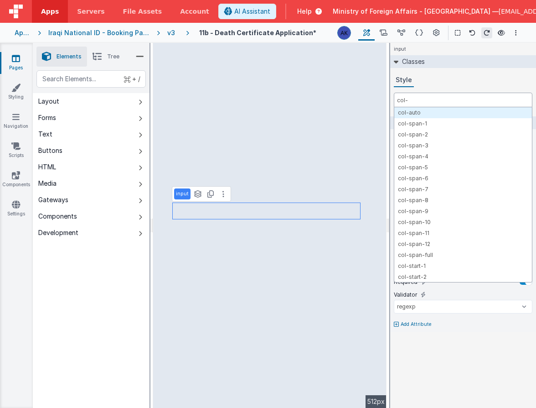
type input "col-s"
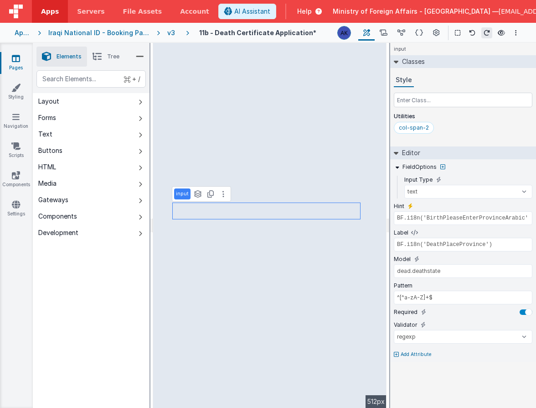
select select "required"
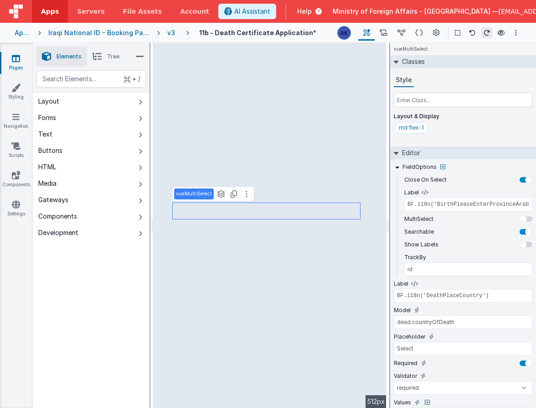
type input "app.i18n.langSelected == 'ar' || app.i18n.langSelected == 'kr' ? 'name_ar' : 'n…"
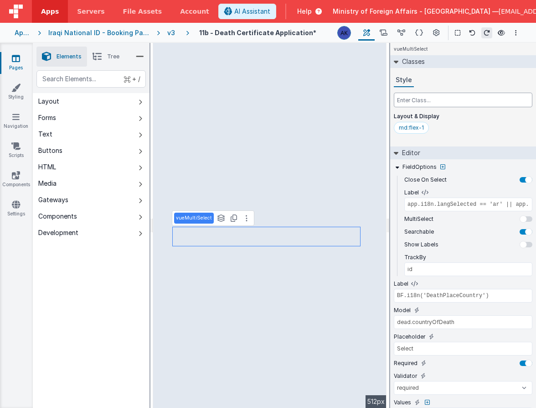
click at [439, 98] on input "text" at bounding box center [463, 100] width 139 height 15
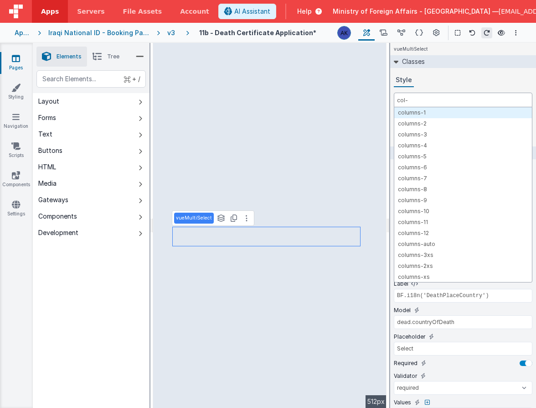
type input "col-s"
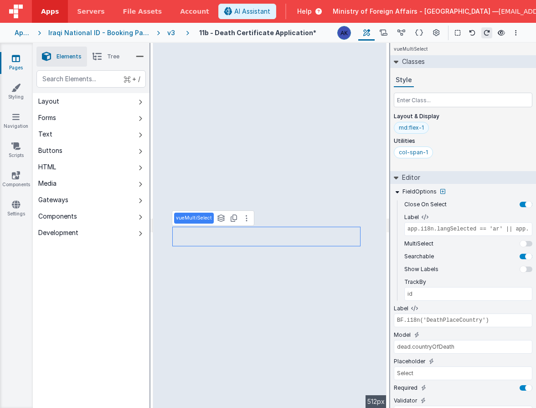
click at [408, 130] on div "md:flex-1" at bounding box center [411, 127] width 25 height 7
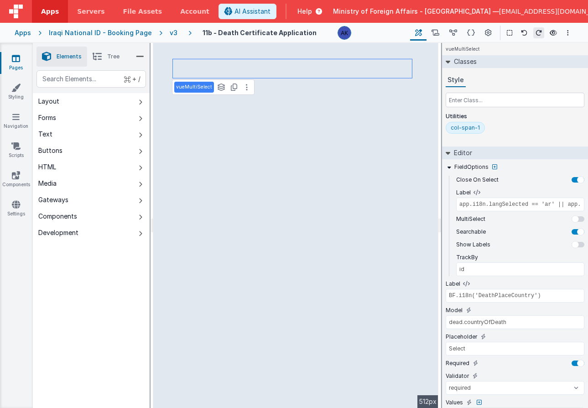
click at [108, 55] on span "Tree" at bounding box center [113, 56] width 12 height 7
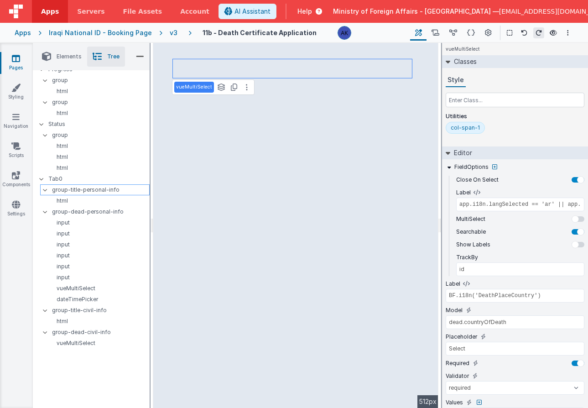
scroll to position [50, 0]
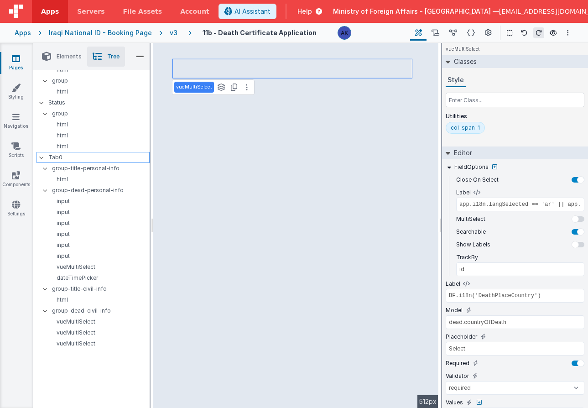
click at [41, 156] on icon at bounding box center [41, 157] width 7 height 3
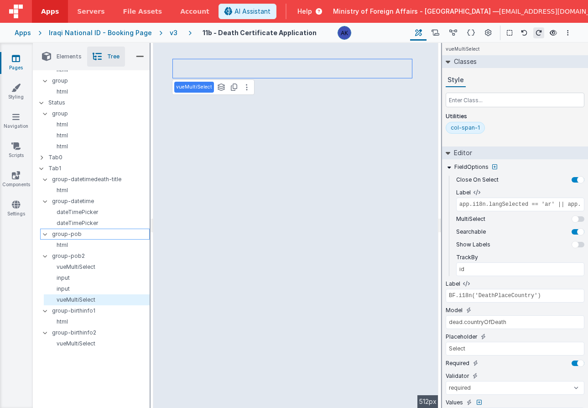
click at [85, 232] on p "group-pob" at bounding box center [100, 234] width 97 height 10
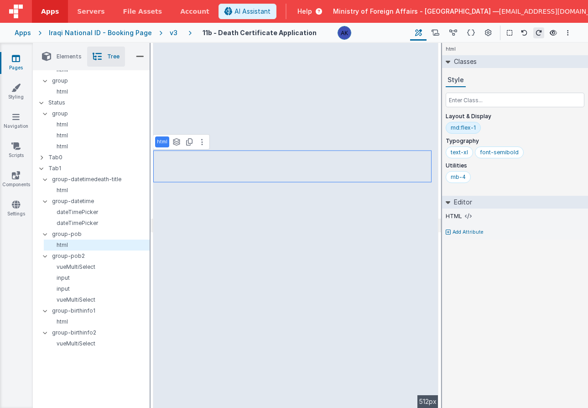
click at [172, 141] on icon at bounding box center [176, 141] width 8 height 7
click at [172, 141] on div "See layers + L Duplicate + D" at bounding box center [189, 141] width 36 height 11
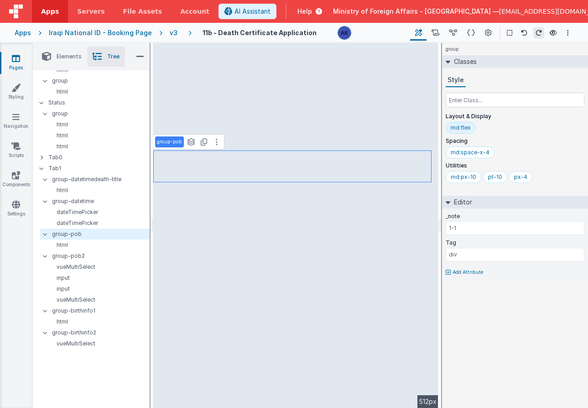
click at [174, 141] on p "group-pob" at bounding box center [169, 141] width 25 height 7
type input "group-placeofdeath-title"
click at [94, 253] on p "group-pob2" at bounding box center [100, 256] width 97 height 10
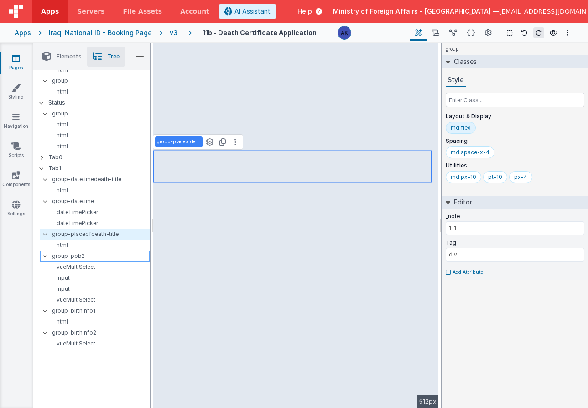
type input "1-2"
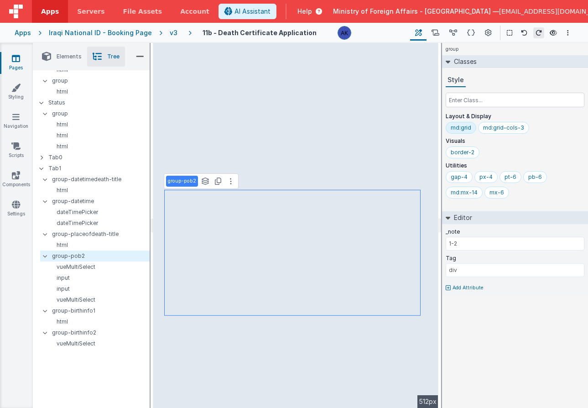
click at [181, 181] on p "group-pob2" at bounding box center [182, 180] width 28 height 7
type input "group-placeofdeath1"
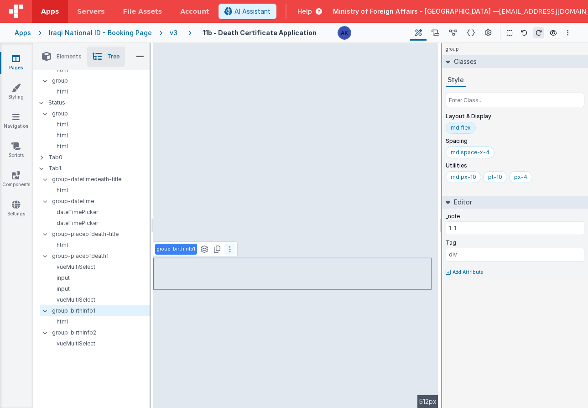
click at [230, 248] on button at bounding box center [229, 248] width 11 height 11
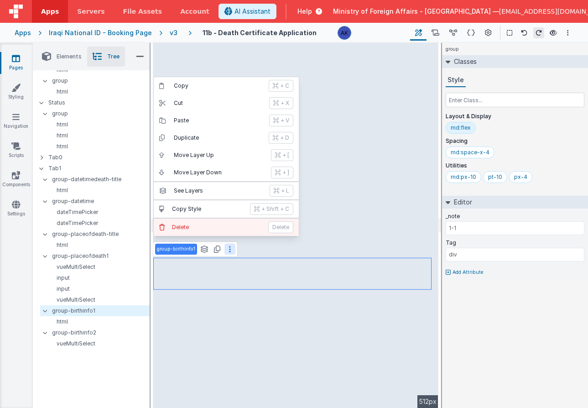
click at [232, 227] on p "Delete" at bounding box center [217, 226] width 91 height 7
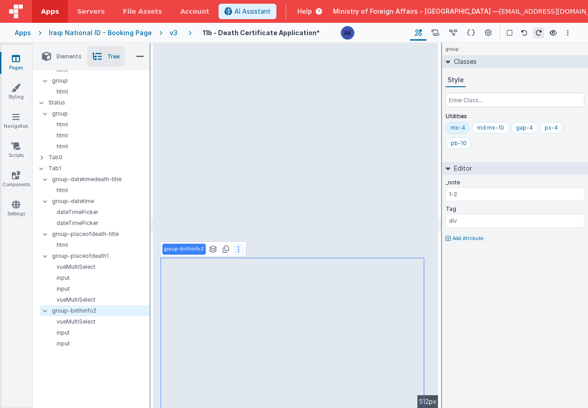
click at [237, 247] on button at bounding box center [238, 248] width 11 height 11
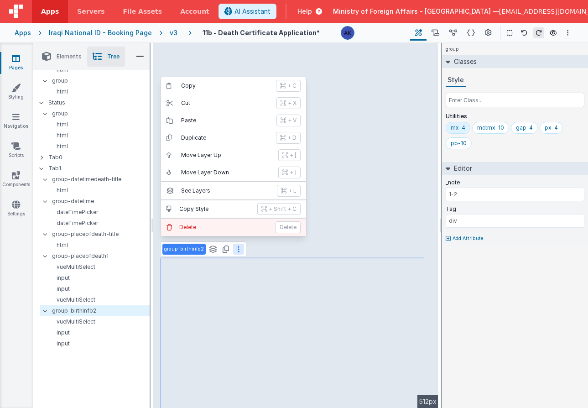
click at [237, 231] on button "Delete Delete" at bounding box center [233, 226] width 145 height 17
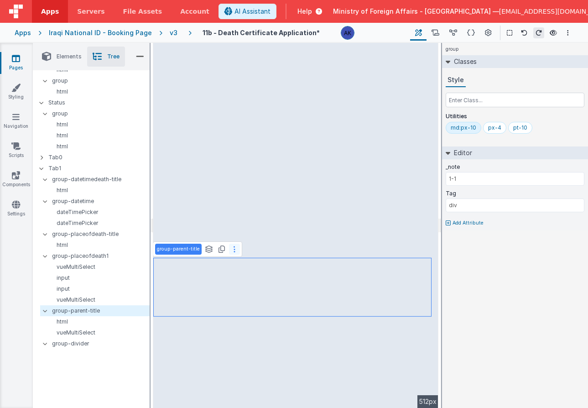
click at [233, 250] on icon at bounding box center [234, 248] width 2 height 7
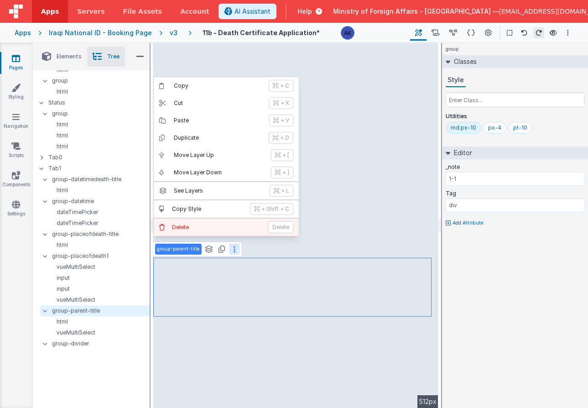
click at [231, 230] on p "Delete" at bounding box center [217, 226] width 91 height 7
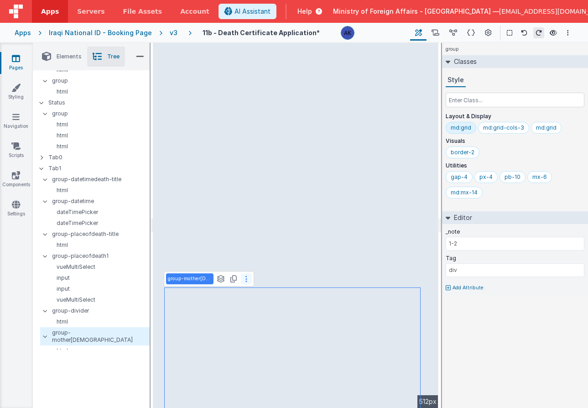
click at [241, 280] on button at bounding box center [246, 278] width 11 height 11
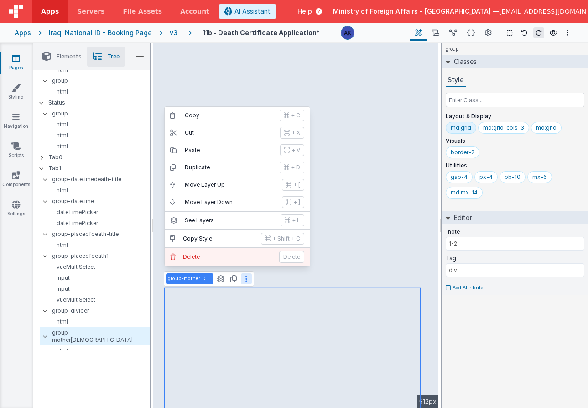
click at [227, 257] on p "Delete" at bounding box center [228, 256] width 91 height 7
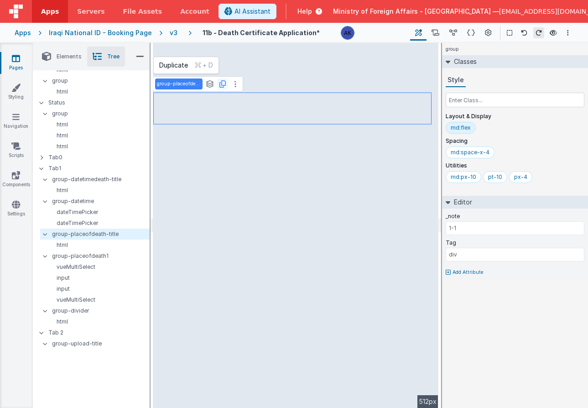
click at [221, 83] on icon at bounding box center [222, 83] width 6 height 7
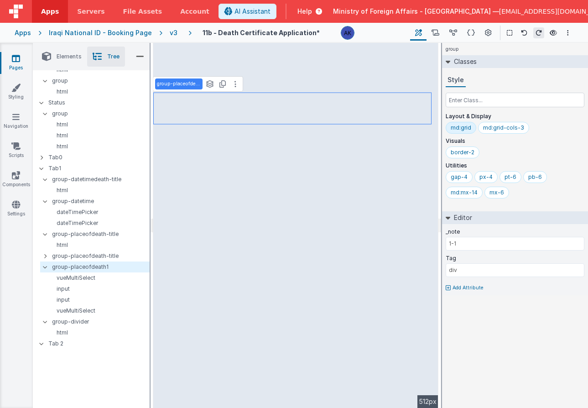
type input "1-2"
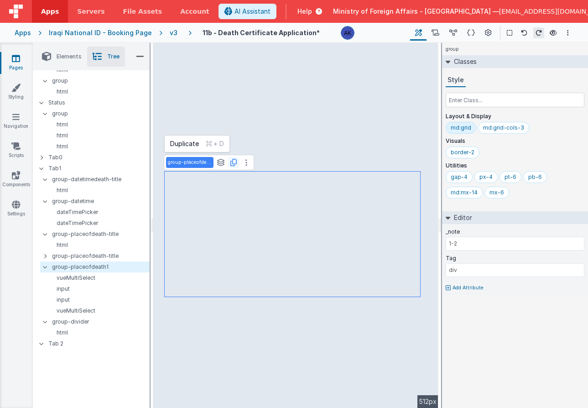
click at [232, 163] on icon at bounding box center [233, 162] width 6 height 7
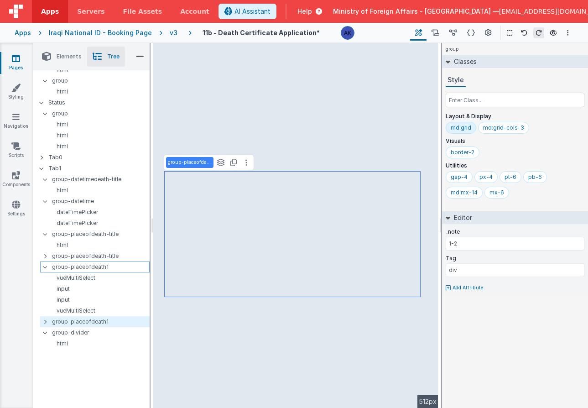
click at [47, 266] on icon at bounding box center [44, 266] width 7 height 3
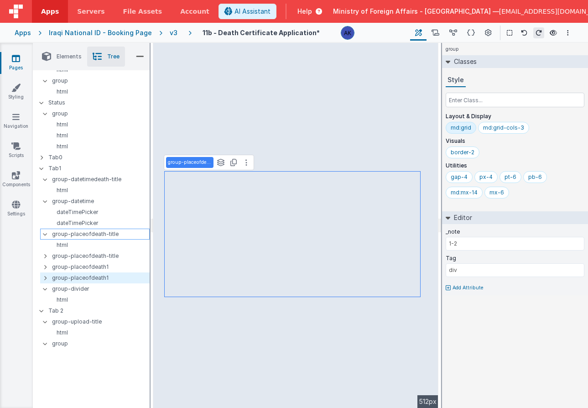
click at [46, 235] on div at bounding box center [48, 233] width 8 height 7
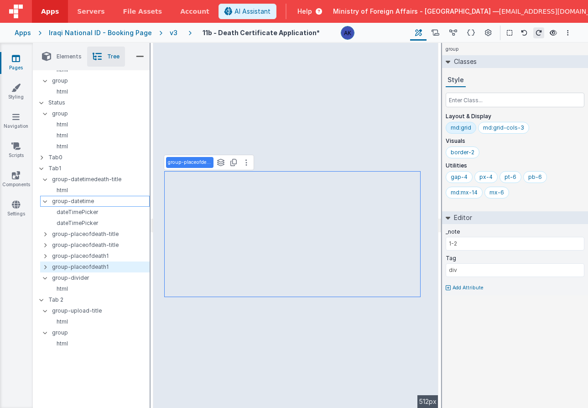
click at [45, 202] on div at bounding box center [48, 200] width 8 height 7
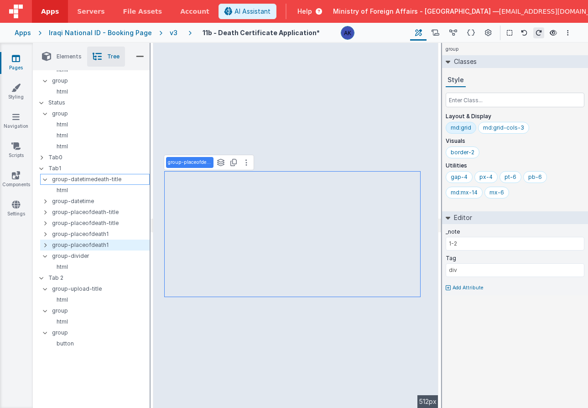
click at [46, 180] on icon at bounding box center [44, 179] width 7 height 3
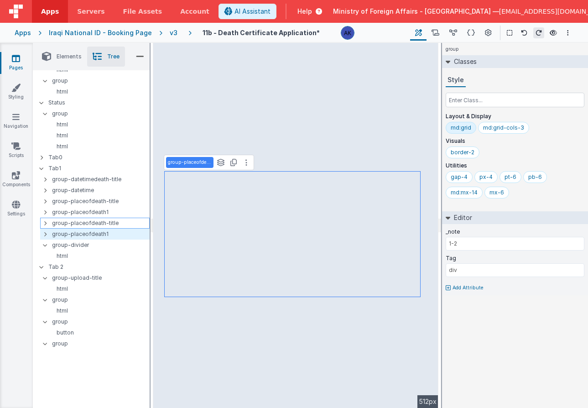
click at [119, 224] on p "group-placeofdeath-title" at bounding box center [100, 223] width 97 height 10
type input "1-1"
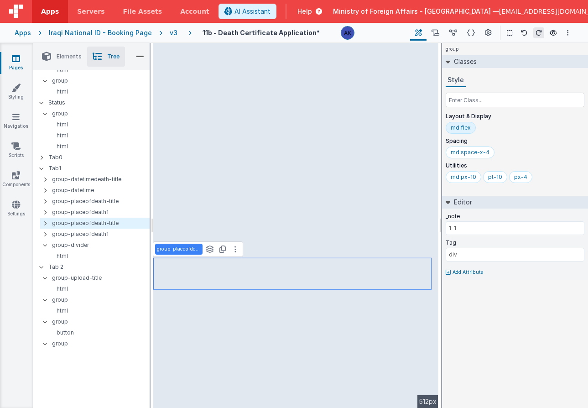
click at [196, 250] on p "group-placeofdeath-title" at bounding box center [179, 248] width 44 height 7
type input "group-reasons-title"
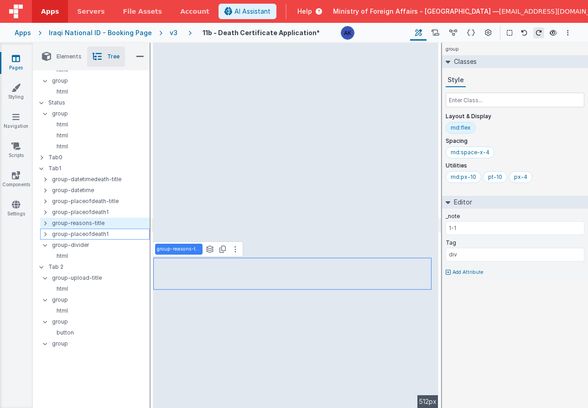
click at [106, 235] on p "group-placeofdeath1" at bounding box center [100, 234] width 97 height 10
type input "1-2"
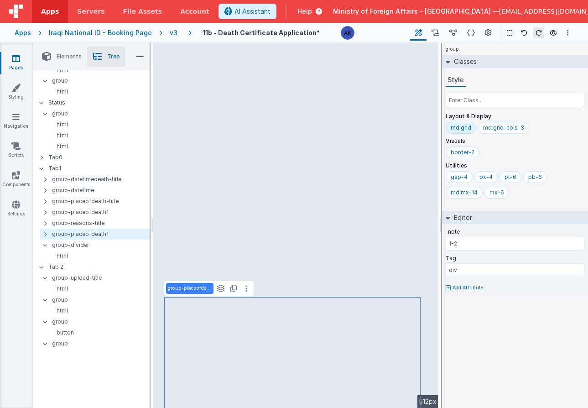
click at [194, 288] on p "group-placeofdeath1" at bounding box center [190, 287] width 44 height 7
type input "group-reasons1"
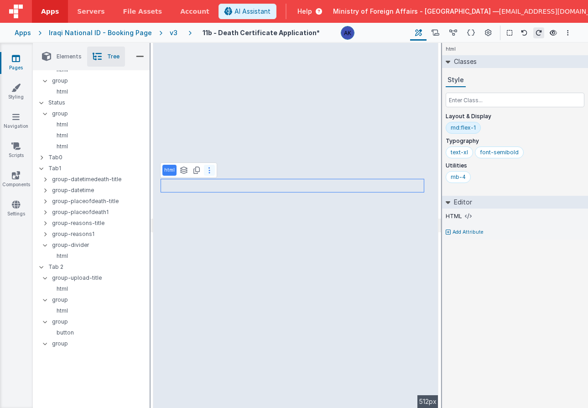
click at [208, 171] on icon at bounding box center [209, 169] width 2 height 7
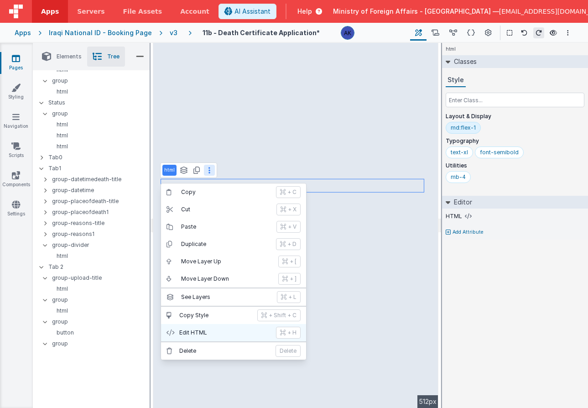
click at [215, 335] on p "Edit HTML" at bounding box center [224, 332] width 91 height 7
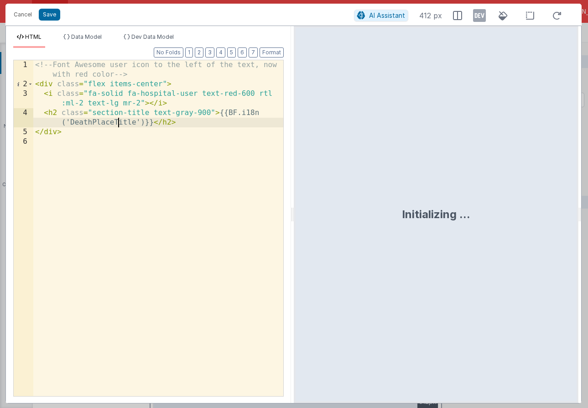
click at [117, 124] on div "<!-- Font Awesome user icon to the left of the text, now with red color --> < d…" at bounding box center [158, 242] width 250 height 364
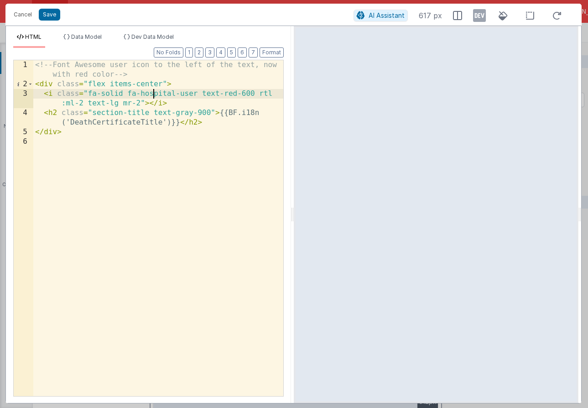
click at [155, 95] on div "<!-- Font Awesome user icon to the left of the text, now with red color --> < d…" at bounding box center [158, 242] width 250 height 364
click at [216, 94] on div "<!-- Font Awesome user icon to the left of the text, now with red color --> < d…" at bounding box center [158, 242] width 250 height 364
click at [211, 94] on div "<!-- Font Awesome user icon to the left of the text, now with red color --> < d…" at bounding box center [158, 242] width 250 height 364
click at [55, 14] on button "Save" at bounding box center [49, 15] width 21 height 12
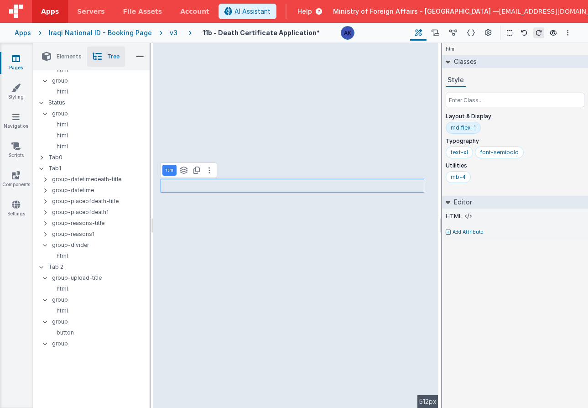
click at [77, 57] on span "Elements" at bounding box center [69, 56] width 25 height 7
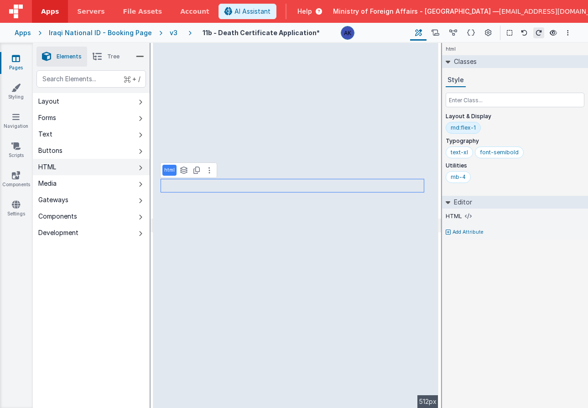
click at [56, 170] on div "HTML" at bounding box center [47, 166] width 18 height 9
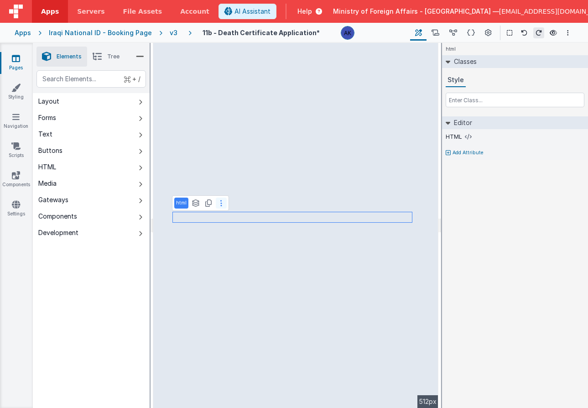
click at [222, 206] on button at bounding box center [221, 202] width 11 height 11
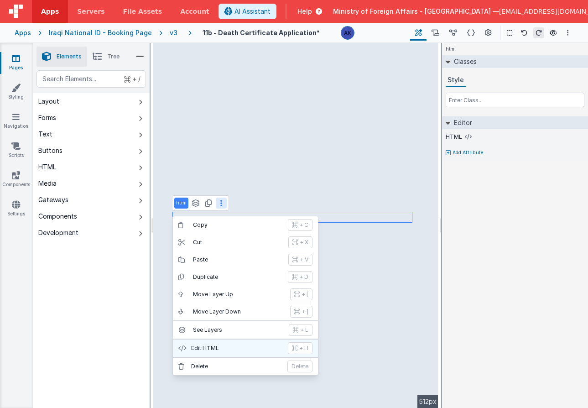
click at [208, 342] on button "Edit HTML + H" at bounding box center [245, 347] width 145 height 17
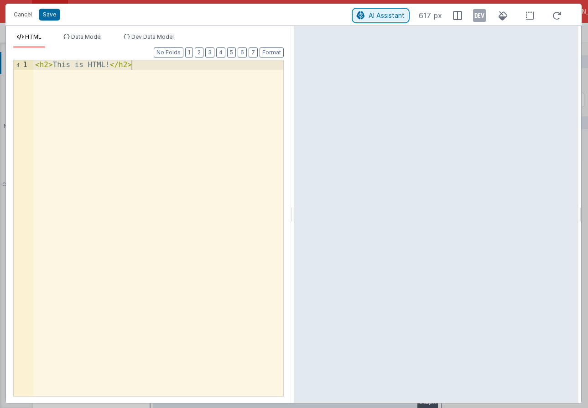
click at [389, 15] on span "AI Assistant" at bounding box center [386, 15] width 36 height 8
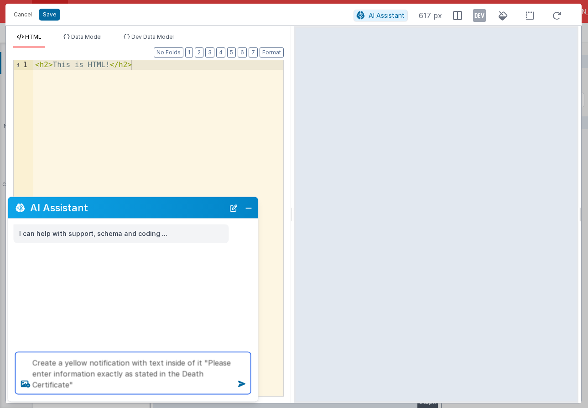
type textarea "Create a yellow notification with text inside of it "Please enter information e…"
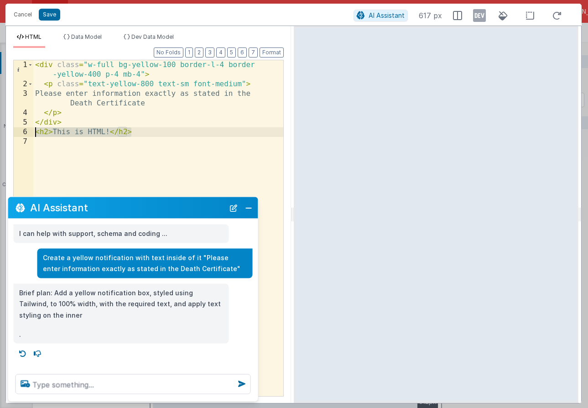
drag, startPoint x: 141, startPoint y: 131, endPoint x: 20, endPoint y: 130, distance: 121.7
click at [20, 130] on div "1 2 3 4 5 6 7 < div class = "w-full bg-yellow-100 border-l-4 border -yellow-400…" at bounding box center [148, 228] width 270 height 336
click at [227, 64] on div "< div class = "w-full bg-yellow-100 border-l-4 border -yellow-400 p-4 mb-4" > <…" at bounding box center [158, 242] width 250 height 364
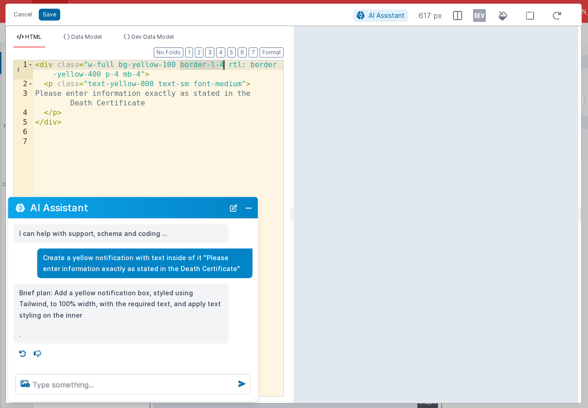
drag, startPoint x: 180, startPoint y: 66, endPoint x: 225, endPoint y: 67, distance: 44.7
click at [225, 67] on div "< div class = "w-full bg-yellow-100 border-l-4 rtl: border -yellow-400 p-4 mb-4…" at bounding box center [158, 242] width 250 height 364
click at [246, 65] on div "< div class = "w-full bg-yellow-100 border-l-4 rtl: border -yellow-400 p-4 mb-4…" at bounding box center [158, 242] width 250 height 364
click at [279, 62] on div "< div class = "w-full bg-yellow-100 border-l-4 rtl:border-l -4 border-yellow-40…" at bounding box center [158, 242] width 250 height 364
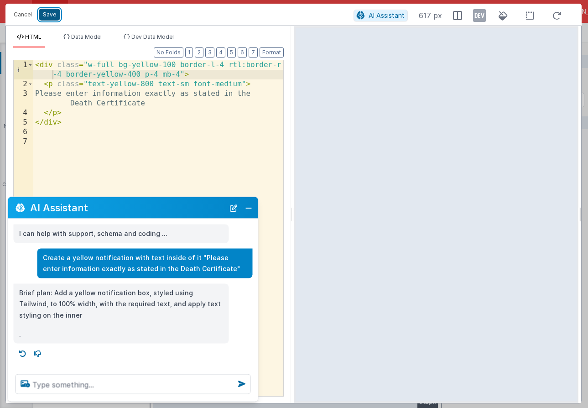
click at [58, 12] on button "Save" at bounding box center [49, 15] width 21 height 12
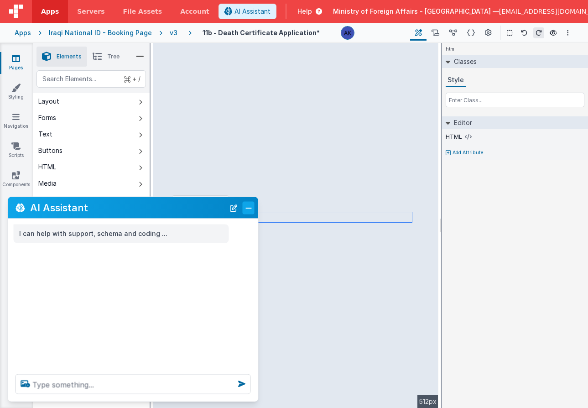
click at [253, 211] on button "Close" at bounding box center [249, 207] width 12 height 13
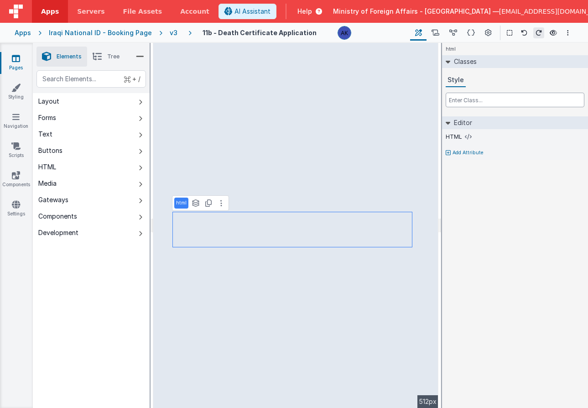
click at [475, 103] on input "text" at bounding box center [514, 100] width 139 height 15
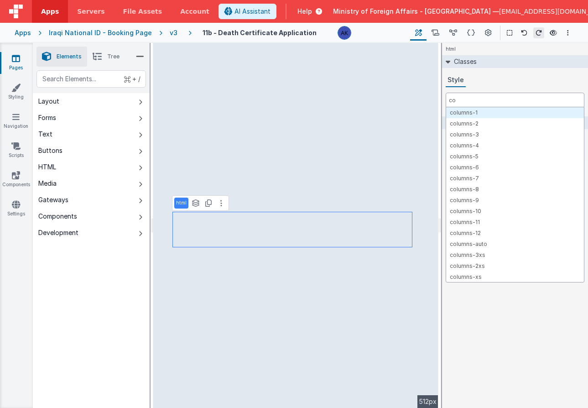
type input "c"
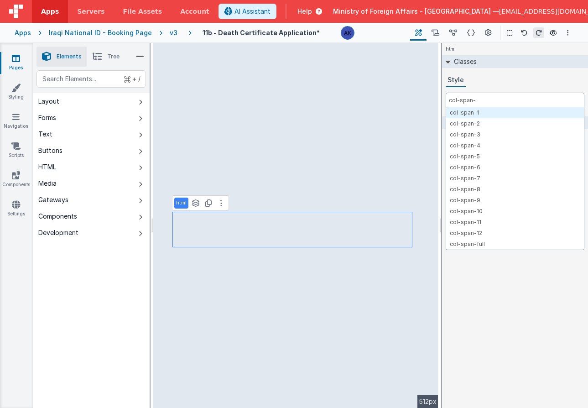
type input "col-span-3"
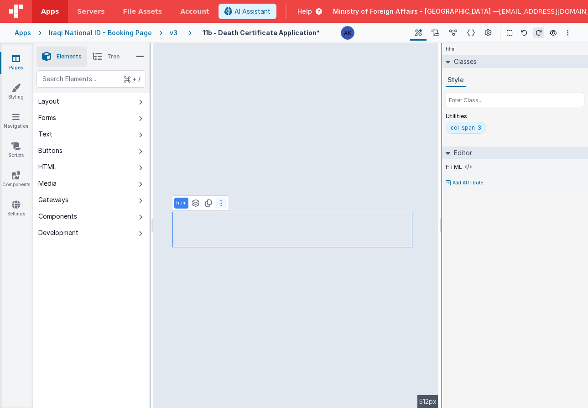
click at [218, 202] on button at bounding box center [221, 202] width 11 height 11
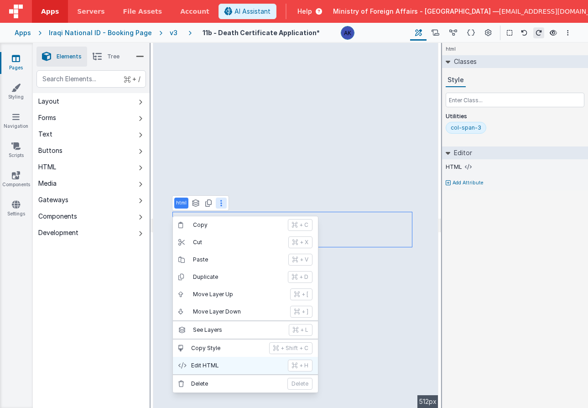
click at [222, 361] on button "Edit HTML + H" at bounding box center [245, 364] width 145 height 17
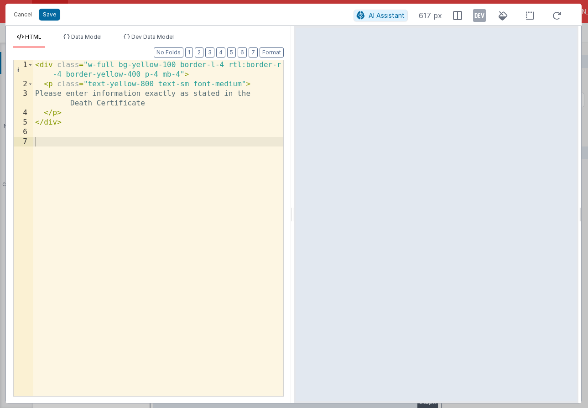
click at [180, 66] on div "< div class = "w-full bg-yellow-100 border-l-4 rtl:border-r -4 border-yellow-40…" at bounding box center [158, 242] width 250 height 364
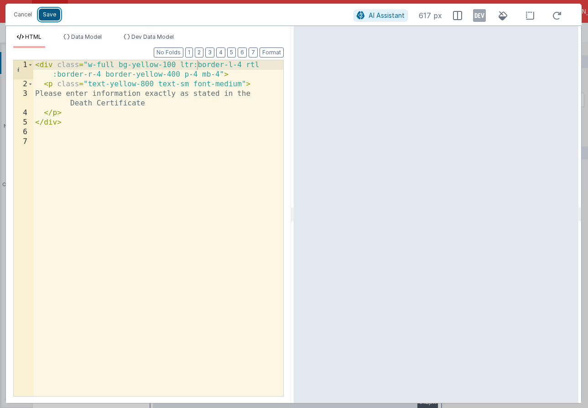
click at [54, 14] on button "Save" at bounding box center [49, 15] width 21 height 12
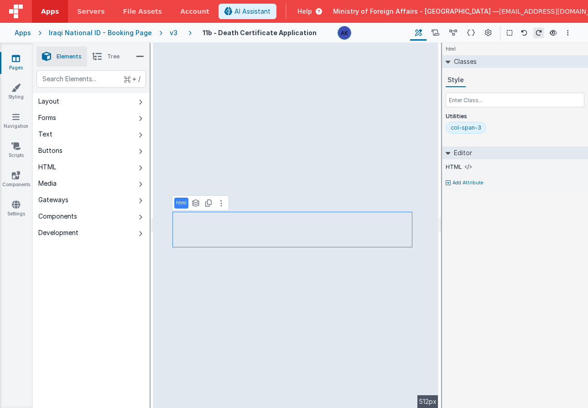
select select "required"
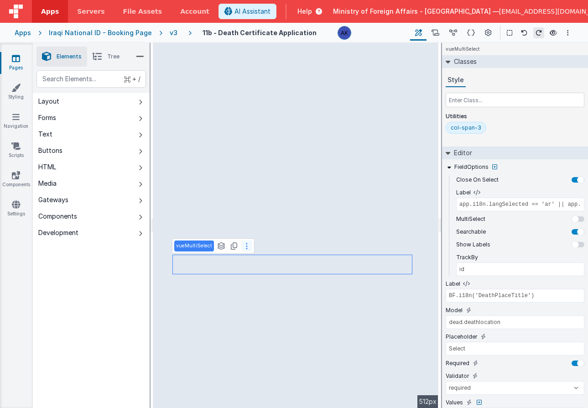
click at [246, 246] on icon at bounding box center [247, 245] width 2 height 7
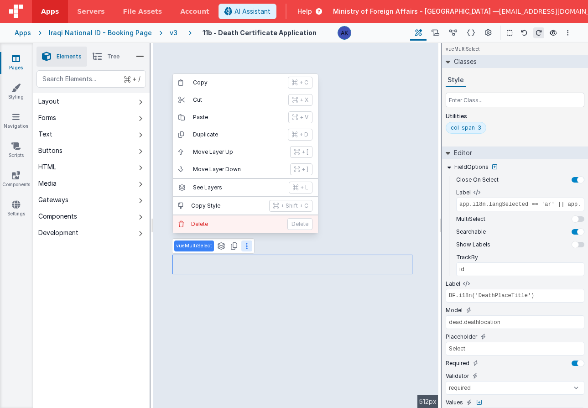
click at [242, 220] on p "Delete" at bounding box center [236, 223] width 91 height 7
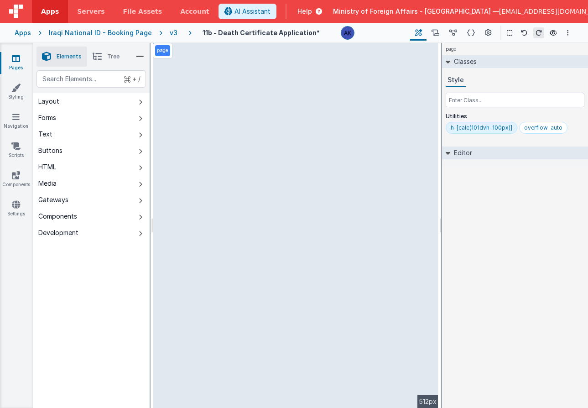
select select "regexp"
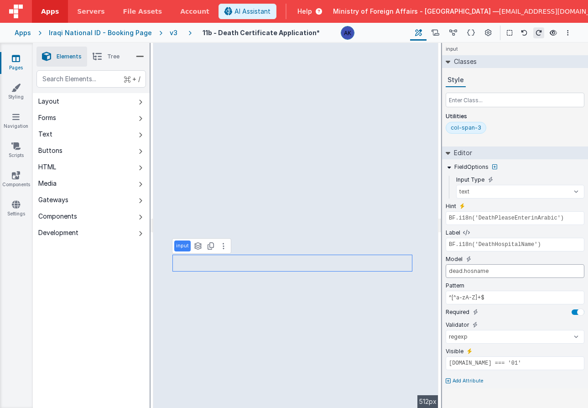
click at [472, 272] on input "dead.hosname" at bounding box center [514, 271] width 139 height 14
type input "dead.reason1"
click at [506, 244] on input "BF.i18n('DeathHospitalName')" at bounding box center [514, 244] width 139 height 14
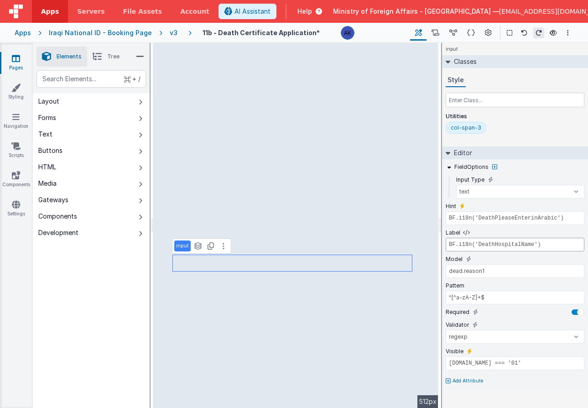
paste input "Reason1"
type input "BF.i18n('DeathReason1')"
click at [532, 130] on div "col-span-3" at bounding box center [514, 129] width 139 height 15
click at [536, 364] on input "model.dead.deathlocation.id === '01'" at bounding box center [514, 363] width 139 height 14
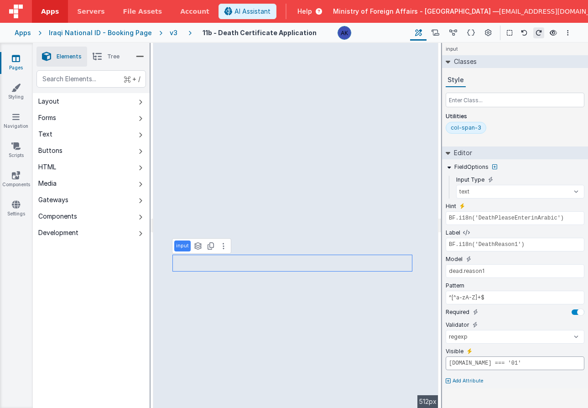
click at [536, 364] on input "model.dead.deathlocation.id === '01'" at bounding box center [514, 363] width 139 height 14
click at [480, 350] on icon at bounding box center [479, 350] width 5 height 5
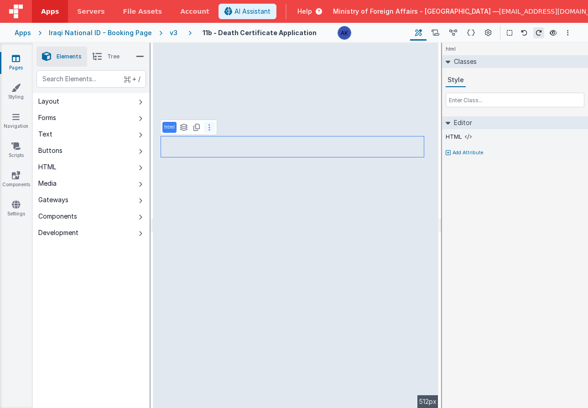
click at [210, 128] on button at bounding box center [209, 127] width 11 height 11
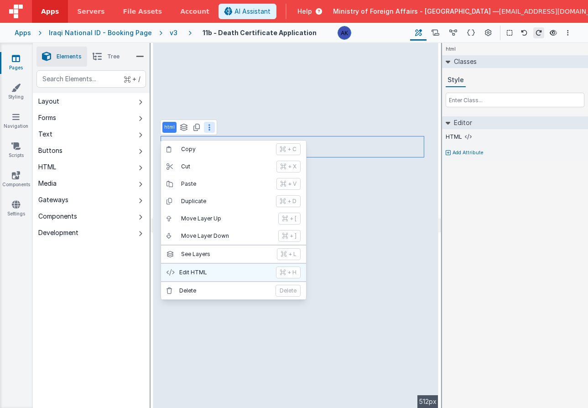
click at [217, 276] on button "Edit HTML + H" at bounding box center [233, 271] width 145 height 17
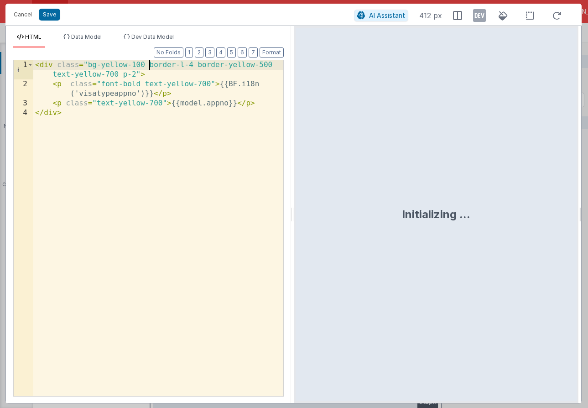
click at [149, 63] on div "< div class = "bg-yellow-100 border-l-4 border-yellow-500 text-yellow-700 p-2" …" at bounding box center [158, 242] width 250 height 364
click at [56, 15] on button "Save" at bounding box center [49, 15] width 21 height 12
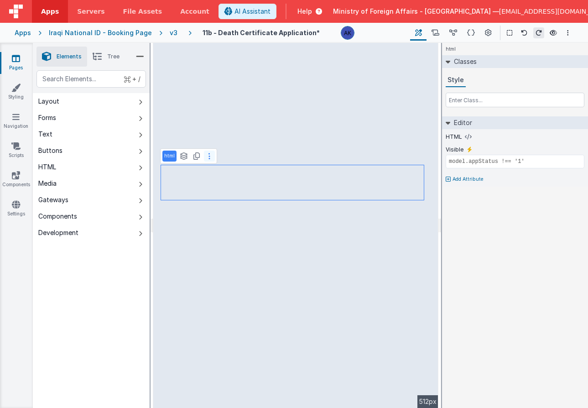
click at [211, 155] on button at bounding box center [209, 155] width 11 height 11
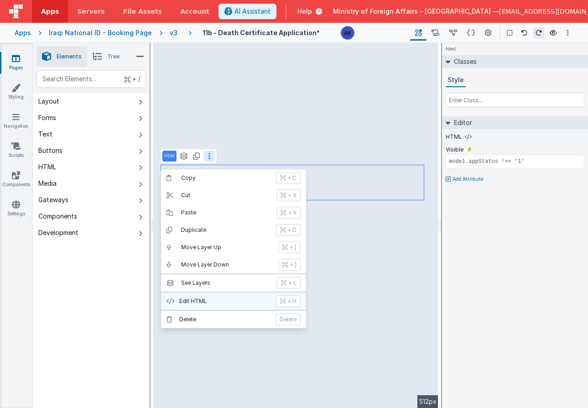
click at [233, 303] on p "Edit HTML" at bounding box center [224, 300] width 91 height 7
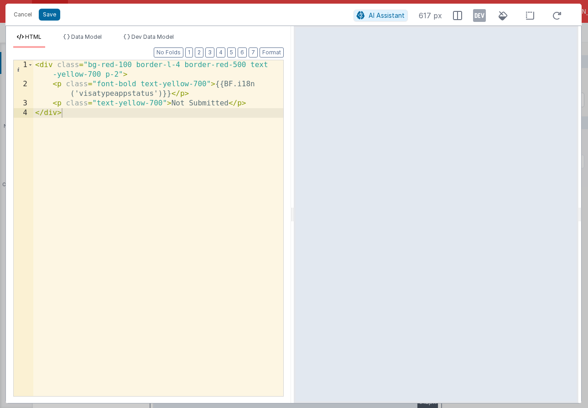
click at [136, 64] on div "< div class = "bg-red-100 border-l-4 border-red-500 text -yellow-700 p-2" > < p…" at bounding box center [158, 242] width 250 height 364
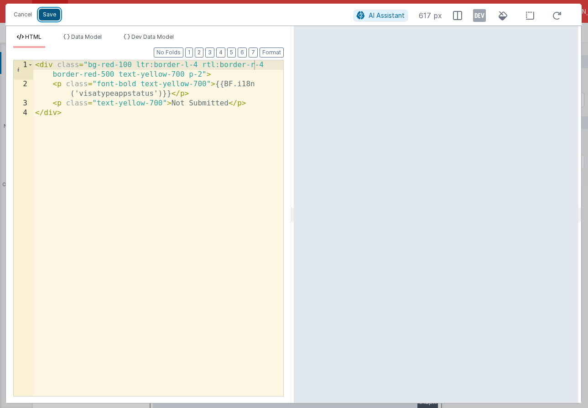
click at [56, 12] on button "Save" at bounding box center [49, 15] width 21 height 12
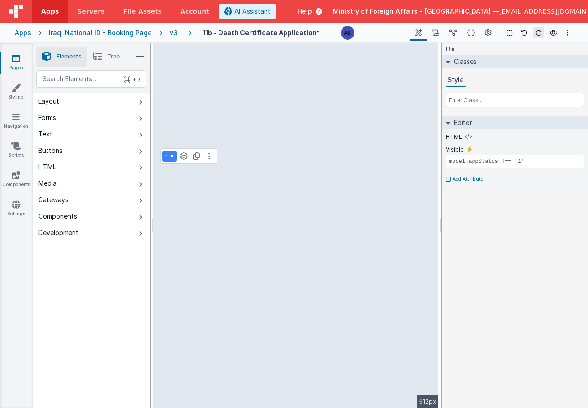
type input "model.appStatus === '1'"
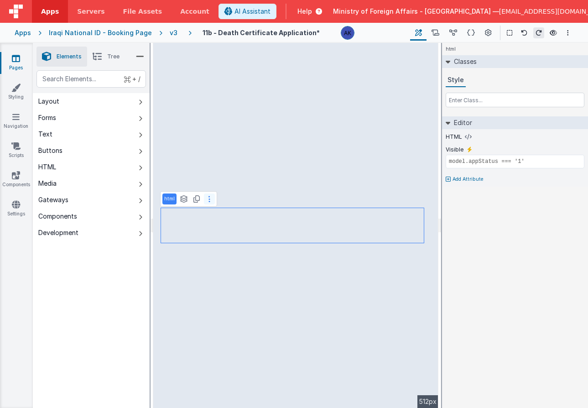
click at [205, 201] on button at bounding box center [209, 198] width 11 height 11
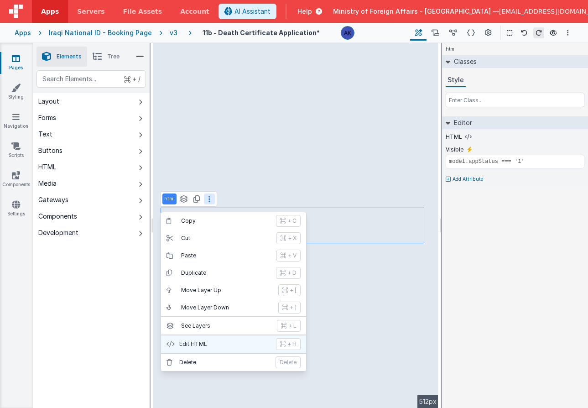
click at [197, 342] on p "Edit HTML" at bounding box center [224, 343] width 91 height 7
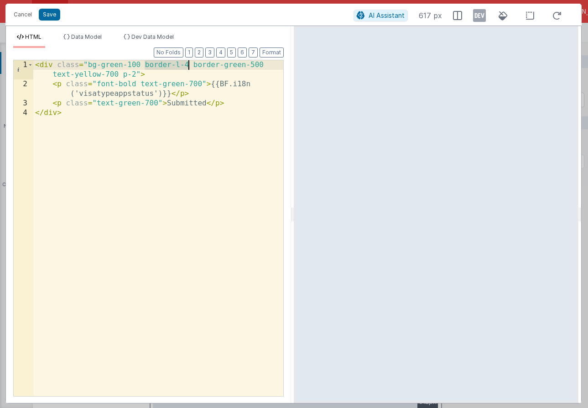
drag, startPoint x: 144, startPoint y: 65, endPoint x: 187, endPoint y: 61, distance: 43.0
click at [187, 61] on div "< div class = "bg-green-100 border-l-4 border-green-500 text-yellow-700 p-2" > …" at bounding box center [158, 242] width 250 height 364
click at [146, 66] on div "< div class = "bg-green-100 border-l-4 border-green-500 text-yellow-700 p-2" > …" at bounding box center [158, 242] width 250 height 364
paste textarea
click at [52, 15] on button "Save" at bounding box center [49, 15] width 21 height 12
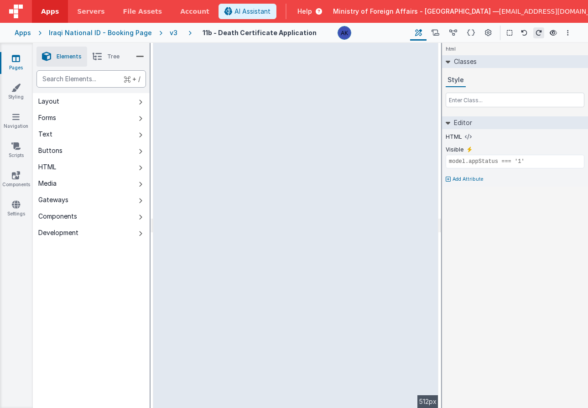
click at [79, 77] on div "text" at bounding box center [90, 78] width 109 height 17
type div "html"
click at [221, 215] on icon at bounding box center [221, 215] width 2 height 7
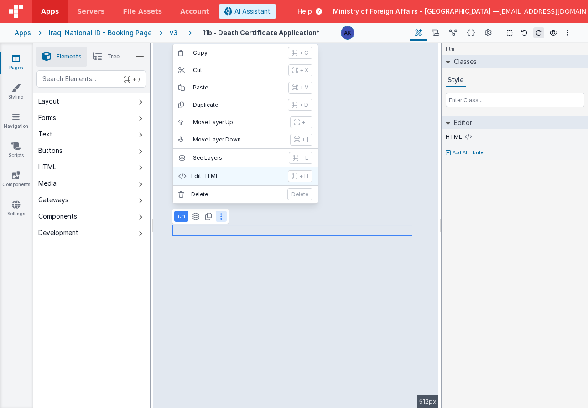
click at [217, 177] on p "Edit HTML" at bounding box center [236, 175] width 91 height 7
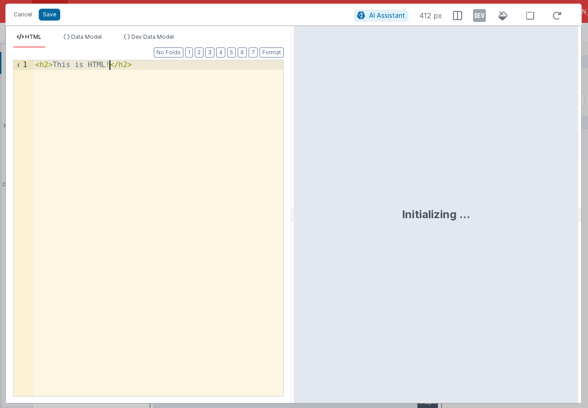
click at [109, 64] on div "< h2 > This is HTML! </ h2 >" at bounding box center [158, 237] width 250 height 355
drag, startPoint x: 109, startPoint y: 63, endPoint x: 52, endPoint y: 67, distance: 57.1
click at [52, 67] on div "< h2 > This is HTML! </ h2 >" at bounding box center [158, 237] width 250 height 355
click at [47, 65] on div "< h2 > Medical Condition that led to Death </ h2 >" at bounding box center [158, 237] width 250 height 355
click at [396, 11] on span "AI Assistant" at bounding box center [386, 15] width 36 height 8
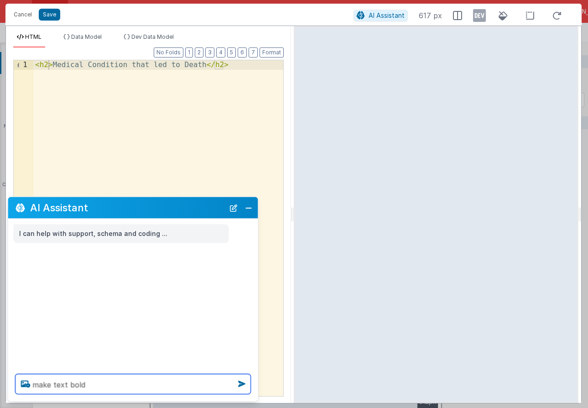
type textarea "make text bold"
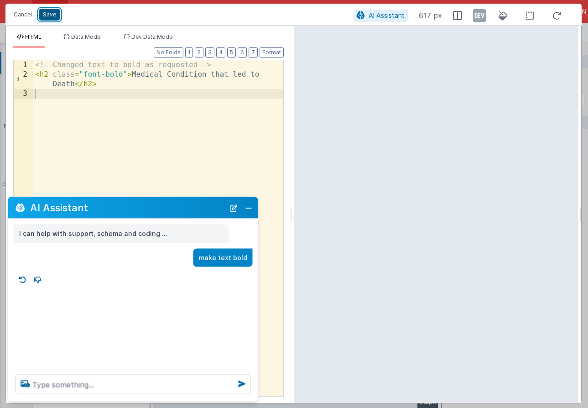
click at [54, 13] on button "Save" at bounding box center [49, 15] width 21 height 12
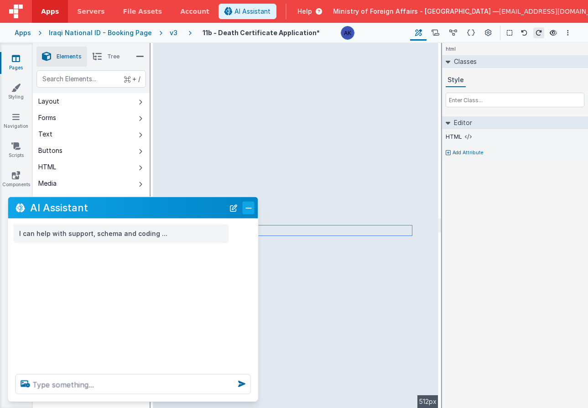
click at [250, 204] on button "Close" at bounding box center [249, 207] width 12 height 13
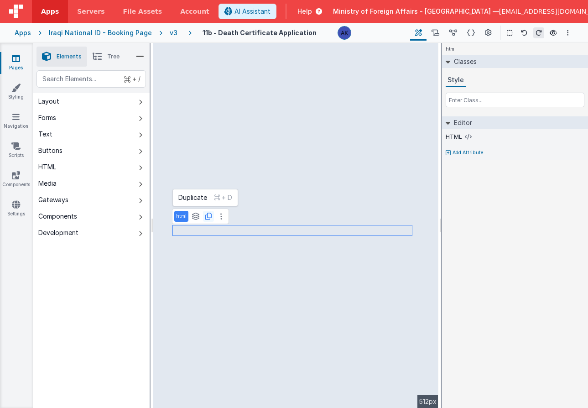
click at [205, 216] on icon at bounding box center [208, 215] width 6 height 7
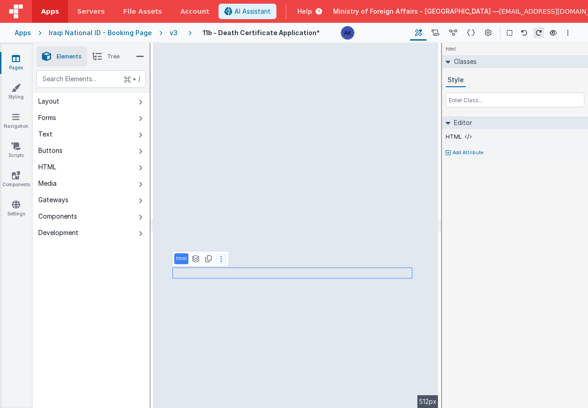
click at [220, 259] on icon at bounding box center [221, 258] width 2 height 7
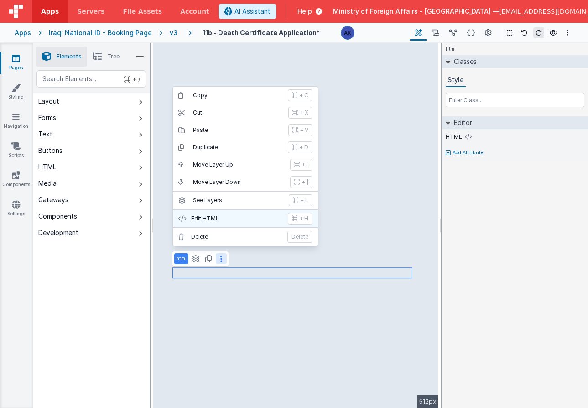
click at [225, 219] on p "Edit HTML" at bounding box center [236, 218] width 91 height 7
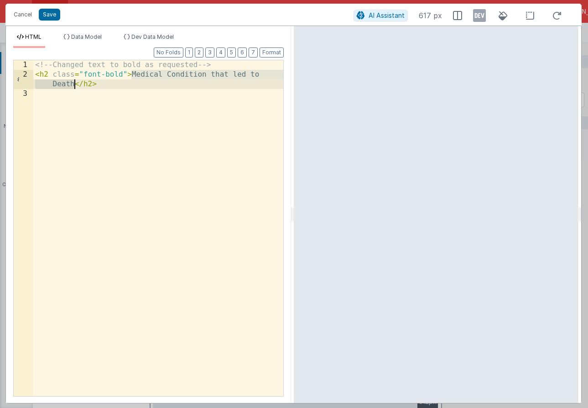
drag, startPoint x: 132, startPoint y: 75, endPoint x: 73, endPoint y: 86, distance: 59.8
click at [73, 86] on div "<!-- Changed text to bold as requested --> < h2 class = "font-bold" > Medical C…" at bounding box center [158, 237] width 250 height 355
click at [159, 75] on div "<!-- Changed text to bold as requested --> < h2 class = "font-bold" > Other con…" at bounding box center [158, 237] width 250 height 355
click at [95, 85] on div "<!-- Changed text to bold as requested --> < h2 class = "font-bold" > Other med…" at bounding box center [158, 237] width 250 height 355
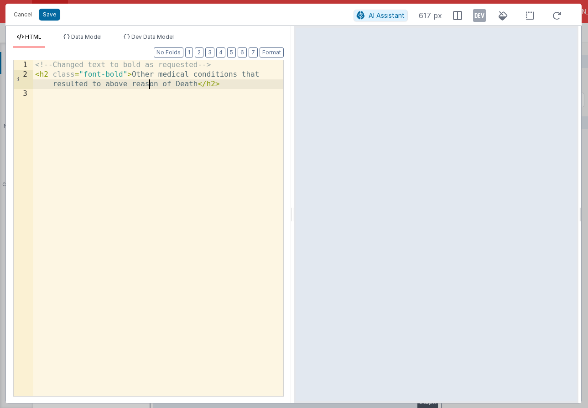
click at [149, 83] on div "<!-- Changed text to bold as requested --> < h2 class = "font-bold" > Other med…" at bounding box center [158, 237] width 250 height 355
click at [115, 84] on div "<!-- Changed text to bold as requested --> < h2 class = "font-bold" > Other med…" at bounding box center [158, 237] width 250 height 355
click at [51, 18] on button "Save" at bounding box center [49, 15] width 21 height 12
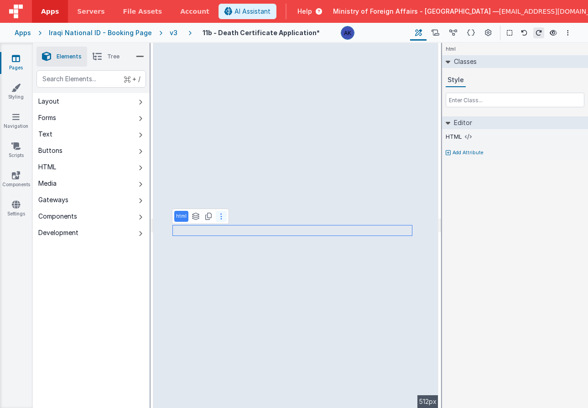
click at [220, 217] on icon at bounding box center [221, 215] width 2 height 7
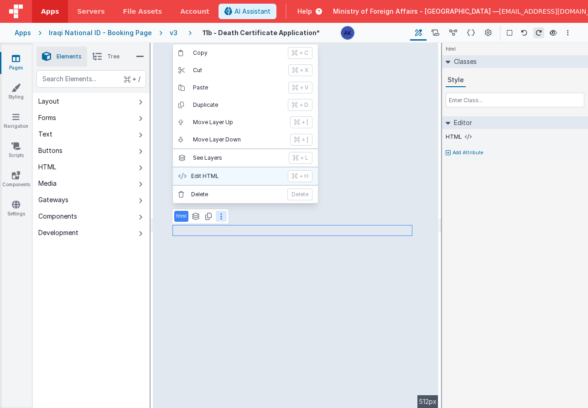
click at [209, 177] on p "Edit HTML" at bounding box center [236, 175] width 91 height 7
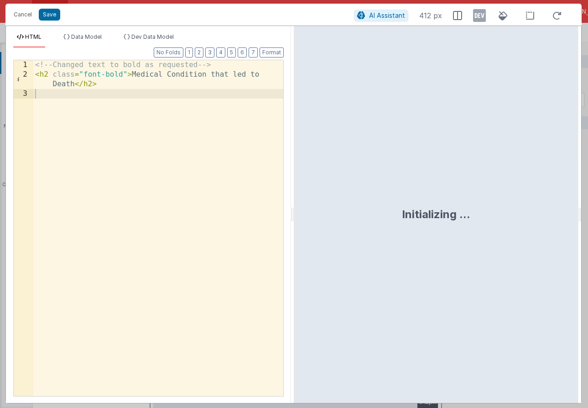
click at [261, 75] on div "<!-- Changed text to bold as requested --> < h2 class = "font-bold" > Medical C…" at bounding box center [158, 237] width 250 height 355
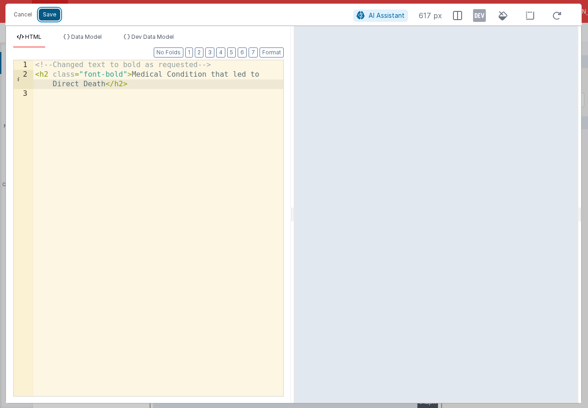
click at [46, 14] on button "Save" at bounding box center [49, 15] width 21 height 12
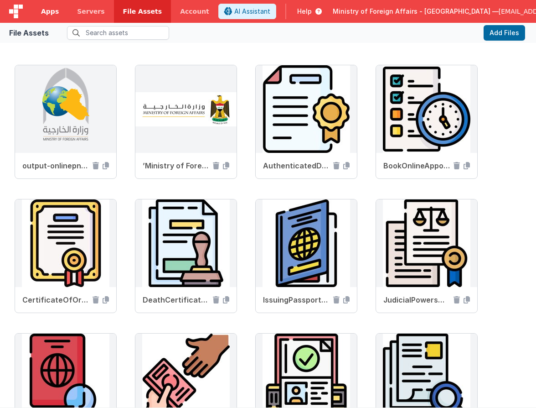
click at [56, 15] on span "Apps" at bounding box center [50, 11] width 18 height 9
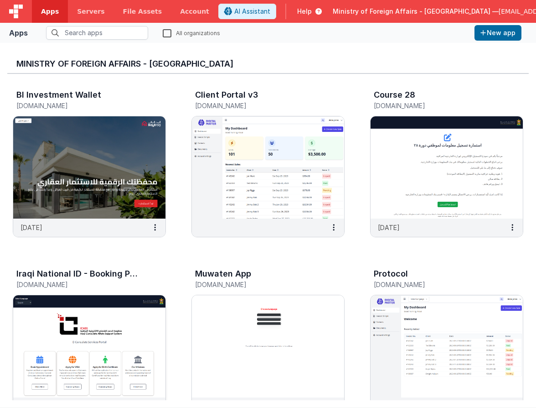
click at [137, 309] on img at bounding box center [89, 346] width 152 height 102
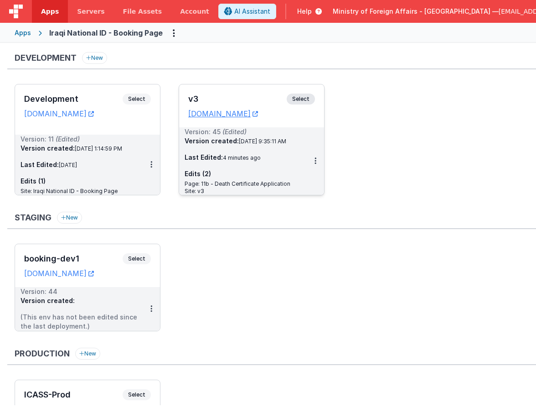
click at [303, 101] on span "Select" at bounding box center [301, 98] width 28 height 11
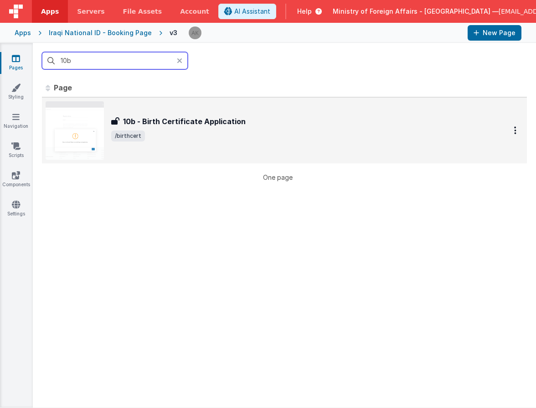
type input "10b"
click at [83, 129] on img at bounding box center [75, 130] width 58 height 58
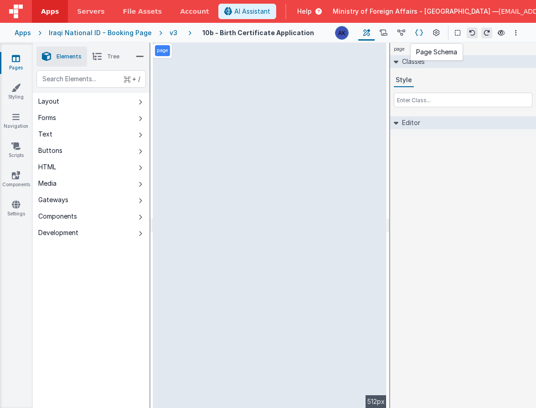
click at [417, 33] on icon at bounding box center [419, 33] width 8 height 10
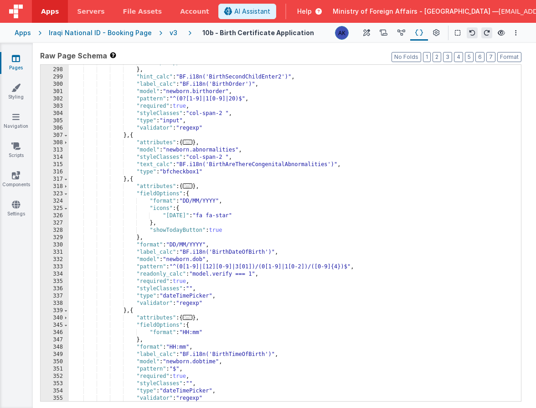
scroll to position [724, 0]
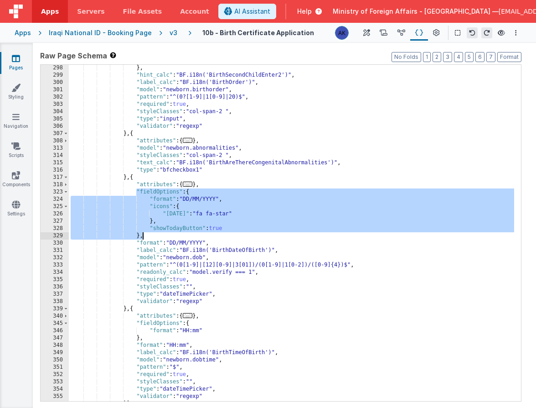
drag, startPoint x: 136, startPoint y: 191, endPoint x: 165, endPoint y: 234, distance: 51.6
click at [165, 234] on div "} , "hint_calc" : "BF.i18n('BirthSecondChildEnter2')" , "label_calc" : "BF.i18n…" at bounding box center [291, 239] width 445 height 351
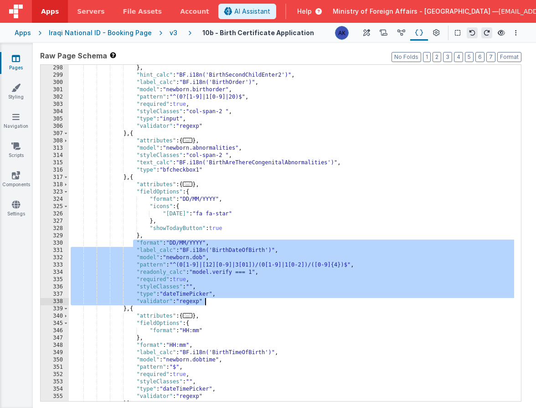
drag, startPoint x: 134, startPoint y: 244, endPoint x: 212, endPoint y: 302, distance: 96.4
click at [212, 302] on div "} , "hint_calc" : "BF.i18n('BirthSecondChildEnter2')" , "label_calc" : "BF.i18n…" at bounding box center [291, 239] width 445 height 351
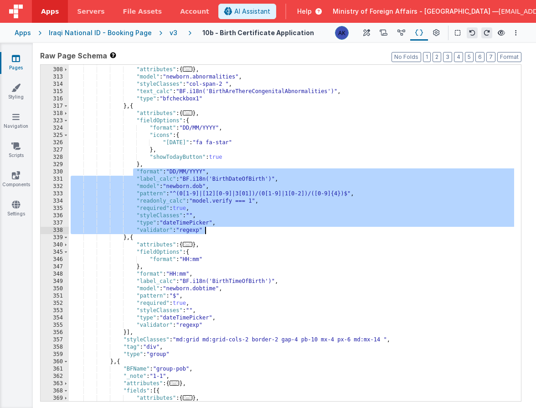
scroll to position [759, 0]
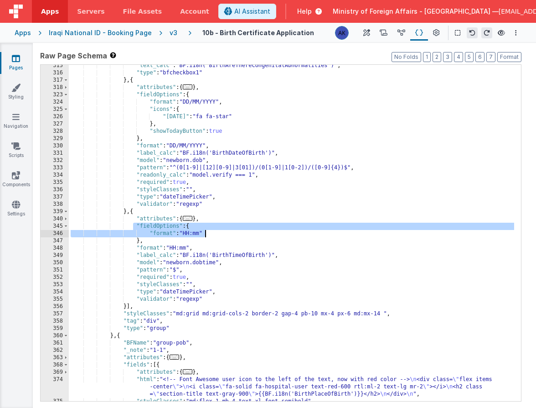
drag, startPoint x: 134, startPoint y: 227, endPoint x: 217, endPoint y: 234, distance: 82.4
click at [217, 234] on div ""text_calc" : "BF.i18n('BirthAreThereCongenitalAbnormalities')" , "type" : "bfc…" at bounding box center [291, 237] width 445 height 351
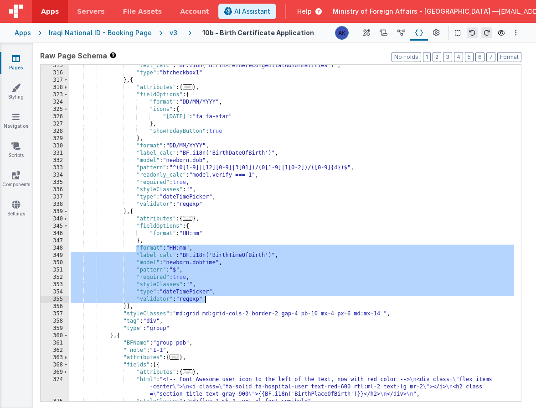
drag, startPoint x: 136, startPoint y: 249, endPoint x: 221, endPoint y: 297, distance: 97.5
click at [221, 297] on div ""text_calc" : "BF.i18n('BirthAreThereCongenitalAbnormalities')" , "type" : "bfc…" at bounding box center [291, 237] width 445 height 351
click at [155, 237] on div ""text_calc" : "BF.i18n('BirthAreThereCongenitalAbnormalities')" , "type" : "bfc…" at bounding box center [291, 237] width 445 height 351
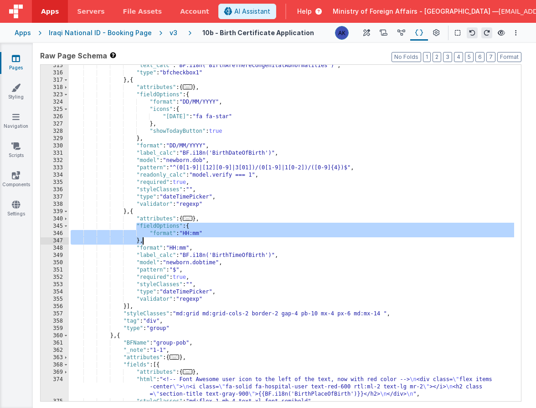
drag, startPoint x: 135, startPoint y: 223, endPoint x: 152, endPoint y: 240, distance: 24.2
click at [152, 240] on div ""text_calc" : "BF.i18n('BirthAreThereCongenitalAbnormalities')" , "type" : "bfc…" at bounding box center [291, 237] width 445 height 351
click at [152, 232] on div ""text_calc" : "BF.i18n('BirthAreThereCongenitalAbnormalities')" , "type" : "bfc…" at bounding box center [291, 237] width 445 height 351
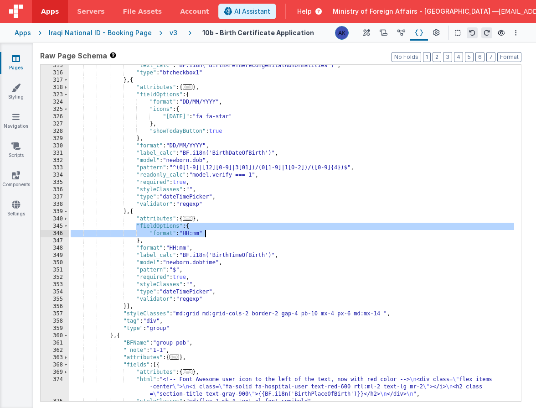
drag, startPoint x: 135, startPoint y: 225, endPoint x: 227, endPoint y: 235, distance: 92.1
click at [227, 235] on div ""text_calc" : "BF.i18n('BirthAreThereCongenitalAbnormalities')" , "type" : "bfc…" at bounding box center [291, 237] width 445 height 351
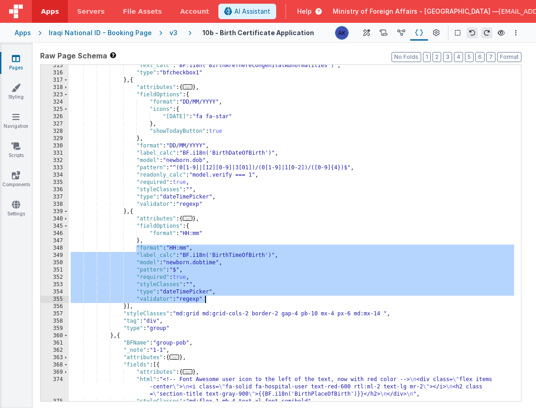
drag, startPoint x: 136, startPoint y: 248, endPoint x: 225, endPoint y: 299, distance: 102.5
click at [225, 299] on div ""text_calc" : "BF.i18n('BirthAreThereCongenitalAbnormalities')" , "type" : "bfc…" at bounding box center [291, 237] width 445 height 351
